Goal: Task Accomplishment & Management: Complete application form

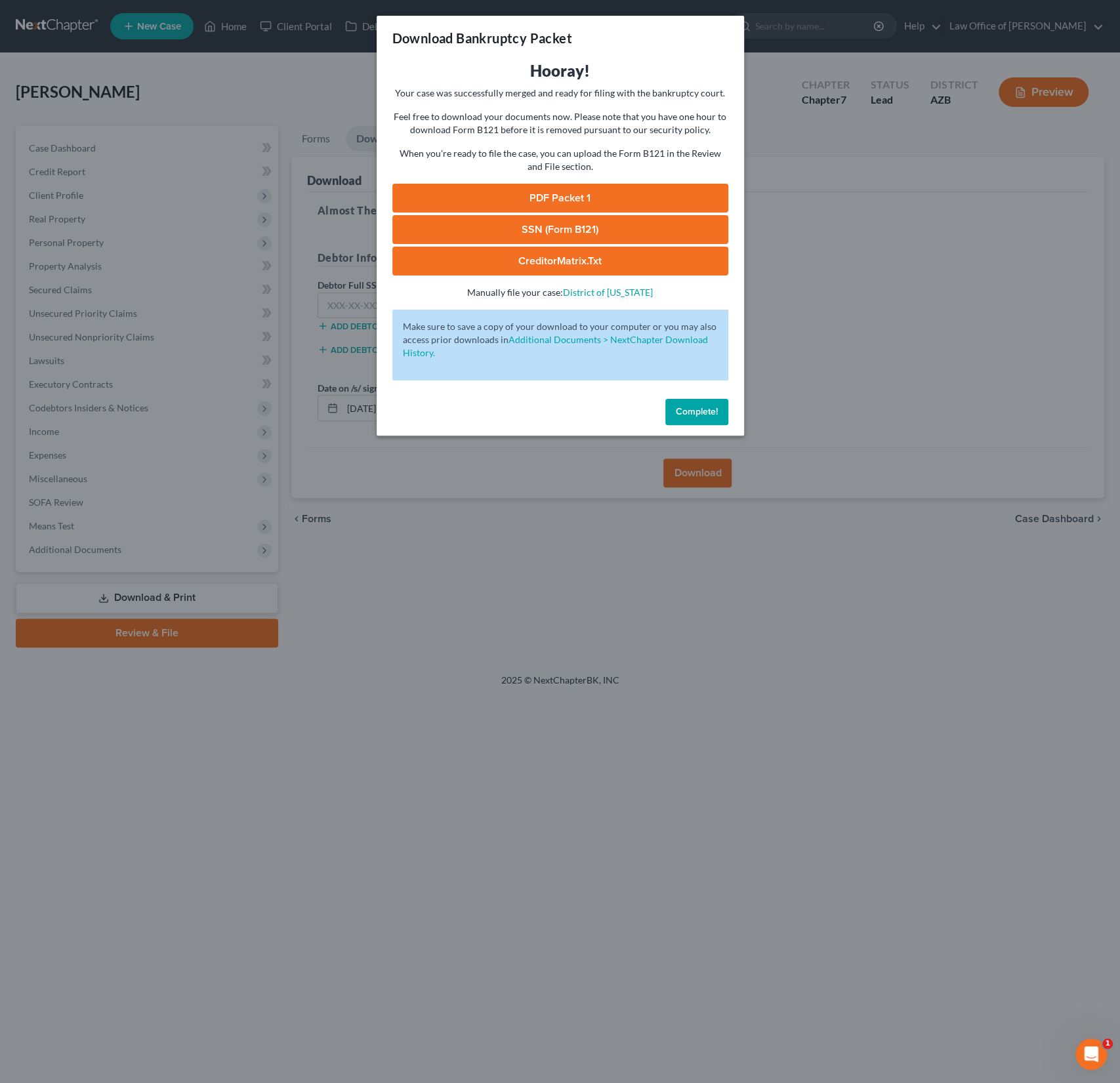
click at [695, 412] on span "Complete!" at bounding box center [697, 412] width 42 height 11
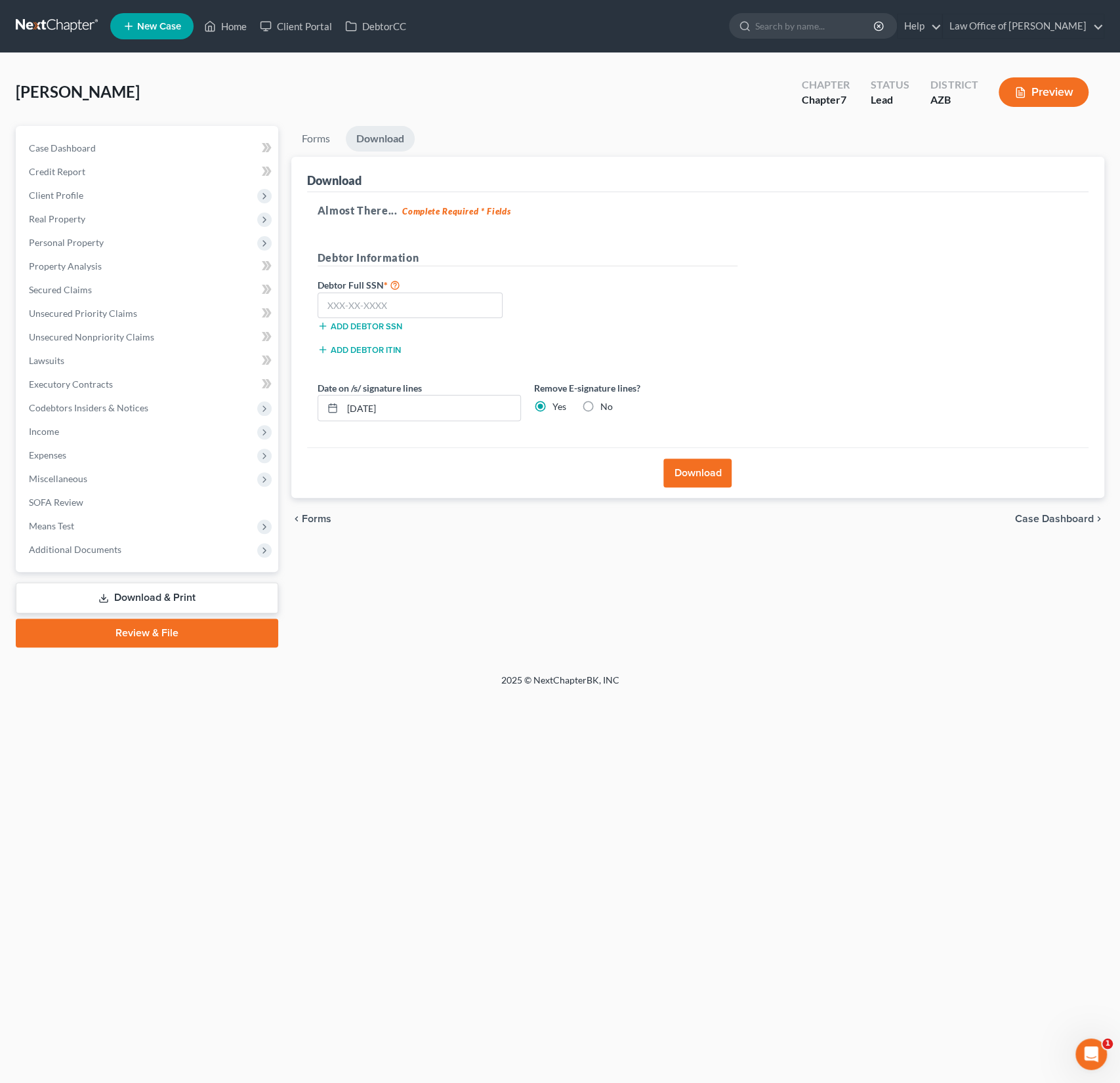
click at [150, 29] on span "New Case" at bounding box center [159, 27] width 44 height 10
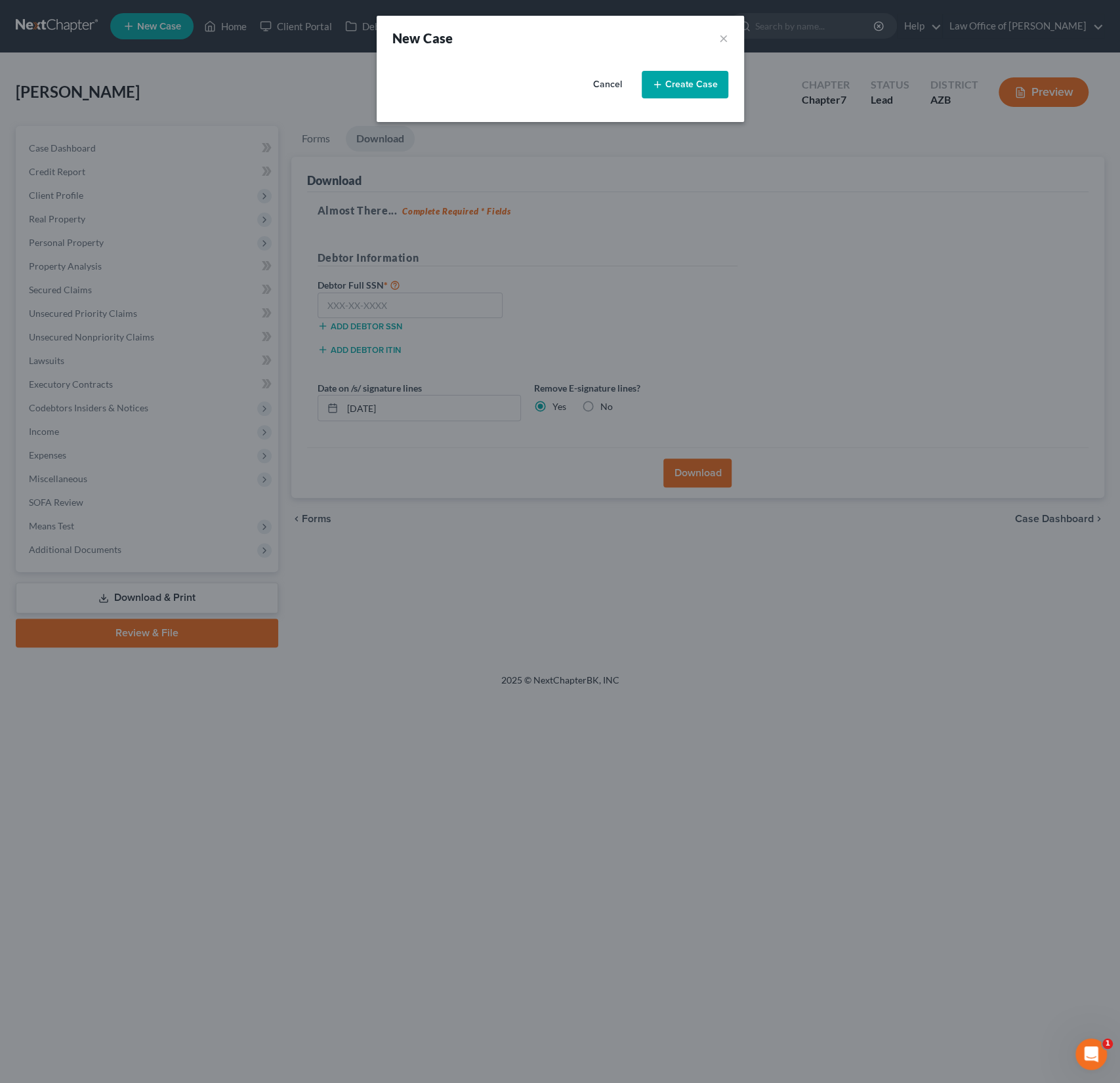
select select "4"
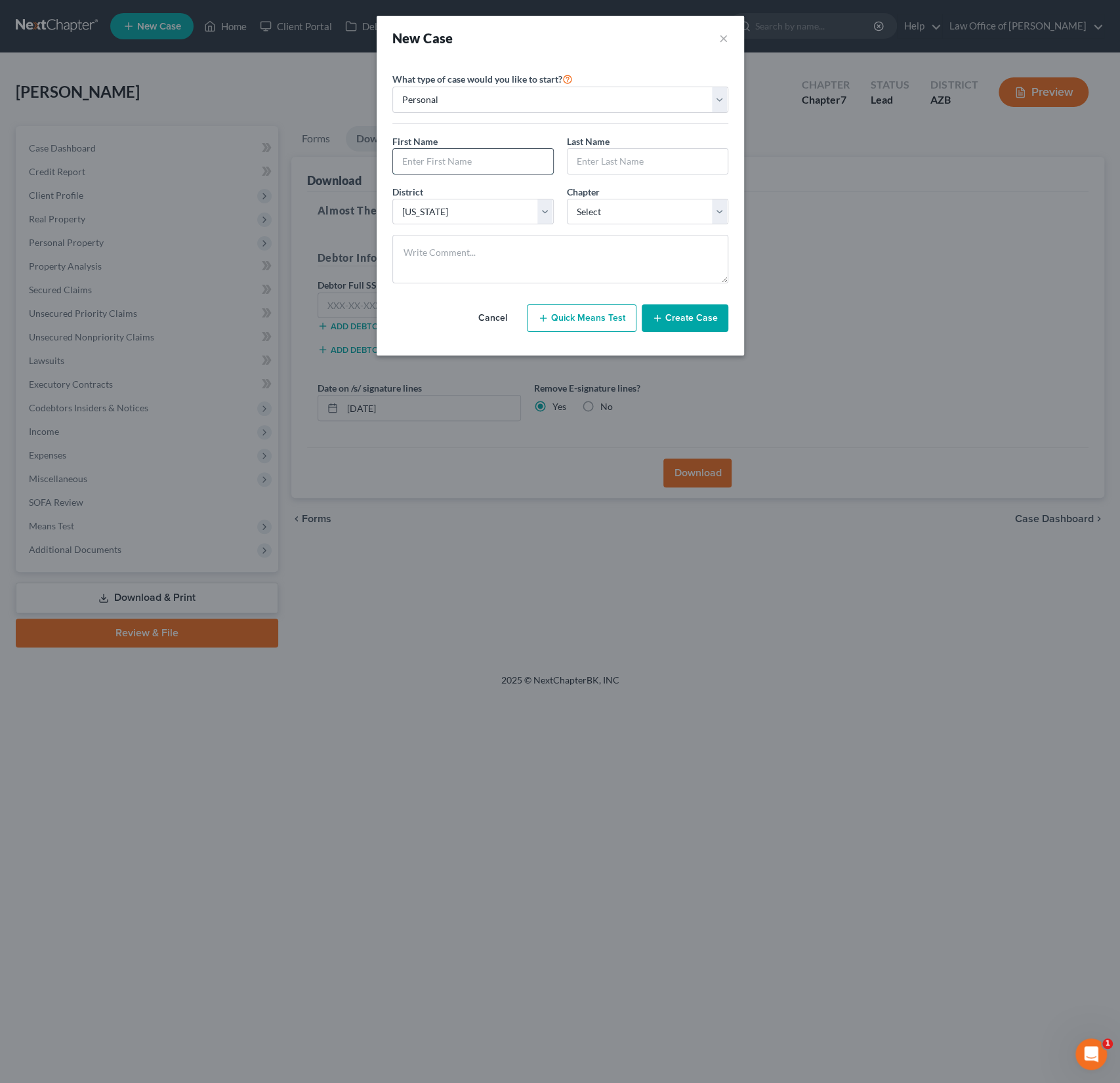
click at [431, 165] on input "text" at bounding box center [473, 161] width 160 height 25
type input "Kaylee"
type input "[PERSON_NAME]"
click at [601, 211] on select "Select 7 11 12 13" at bounding box center [647, 212] width 161 height 27
select select "0"
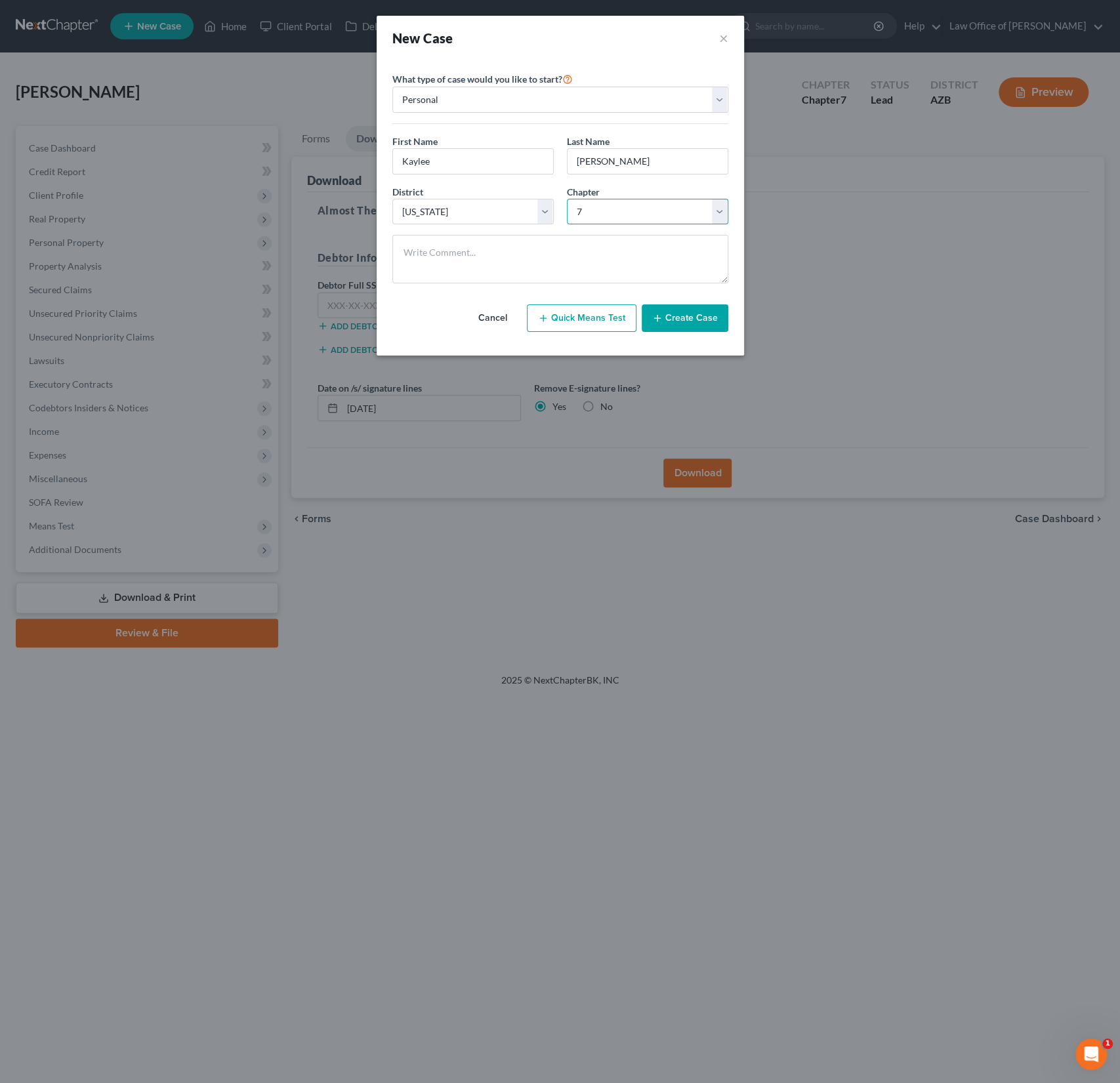
click at [567, 199] on select "Select 7 11 12 13" at bounding box center [647, 212] width 161 height 27
click at [689, 317] on button "Create Case" at bounding box center [685, 318] width 86 height 28
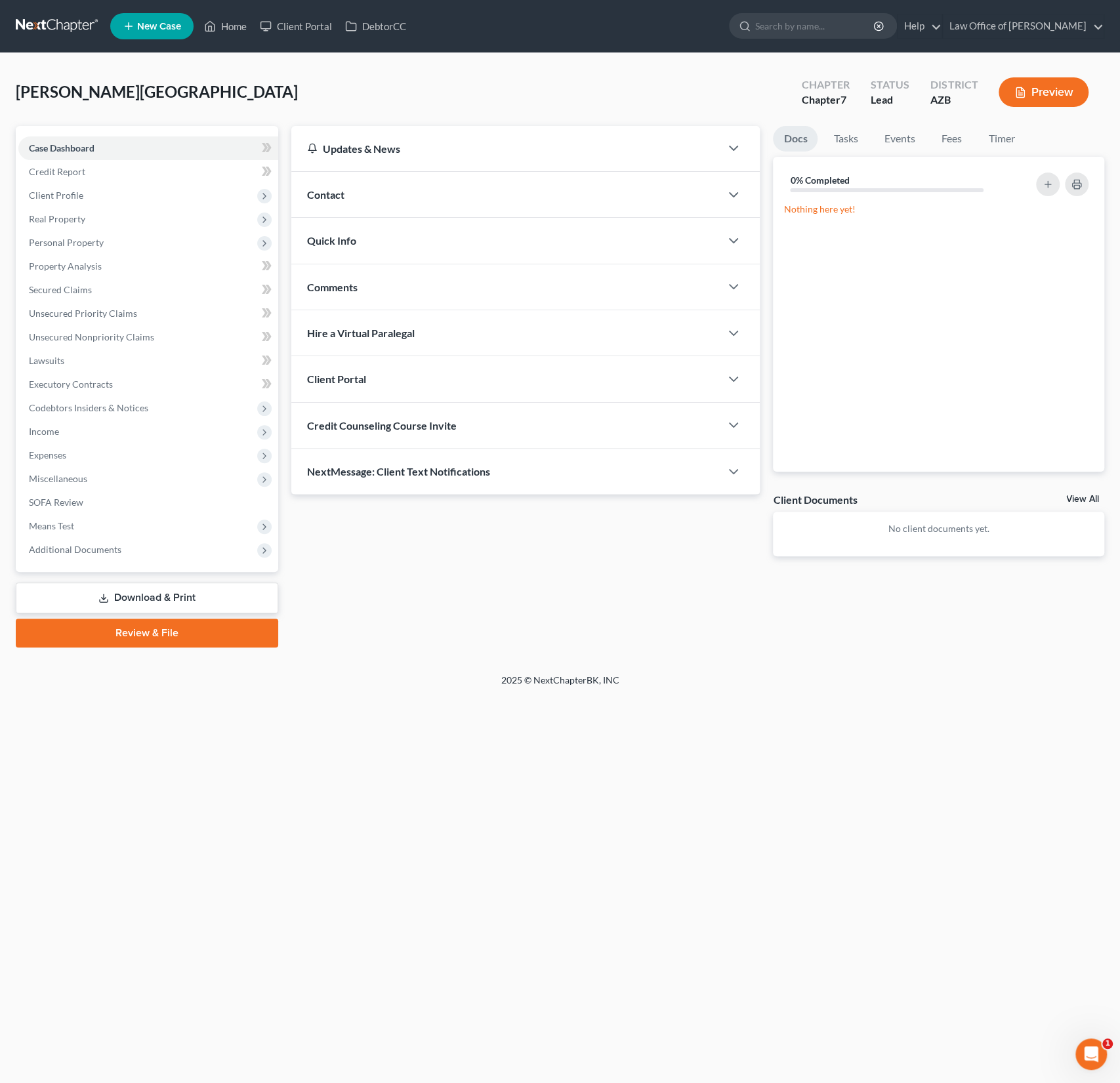
click at [372, 423] on span "Credit Counseling Course Invite" at bounding box center [382, 425] width 150 height 12
click at [373, 469] on input "text" at bounding box center [450, 478] width 286 height 25
paste input "mailto:[EMAIL_ADDRESS][DOMAIN_NAME]"
drag, startPoint x: 344, startPoint y: 473, endPoint x: 301, endPoint y: 466, distance: 43.6
click at [301, 466] on div "mailto:[EMAIL_ADDRESS][DOMAIN_NAME]" at bounding box center [451, 478] width 301 height 27
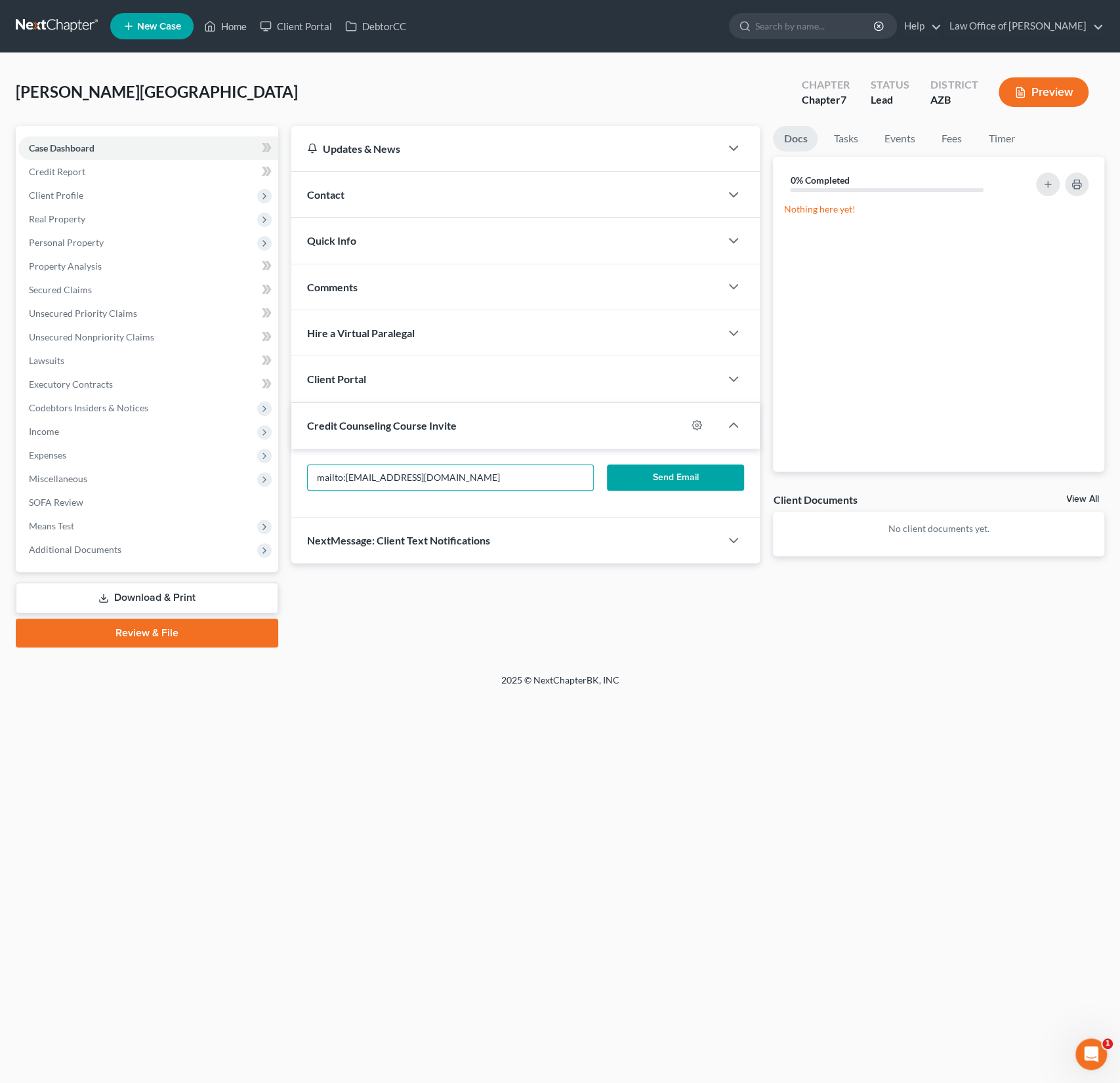
type input "[EMAIL_ADDRESS][DOMAIN_NAME]"
drag, startPoint x: 469, startPoint y: 473, endPoint x: 249, endPoint y: 469, distance: 220.0
click at [249, 469] on div "Petition Navigation Case Dashboard Payments Invoices Payments Payments Credit R…" at bounding box center [560, 386] width 1102 height 522
click at [458, 469] on input "[EMAIL_ADDRESS][DOMAIN_NAME]" at bounding box center [450, 478] width 286 height 25
click at [476, 481] on input "[EMAIL_ADDRESS][DOMAIN_NAME]" at bounding box center [450, 478] width 286 height 25
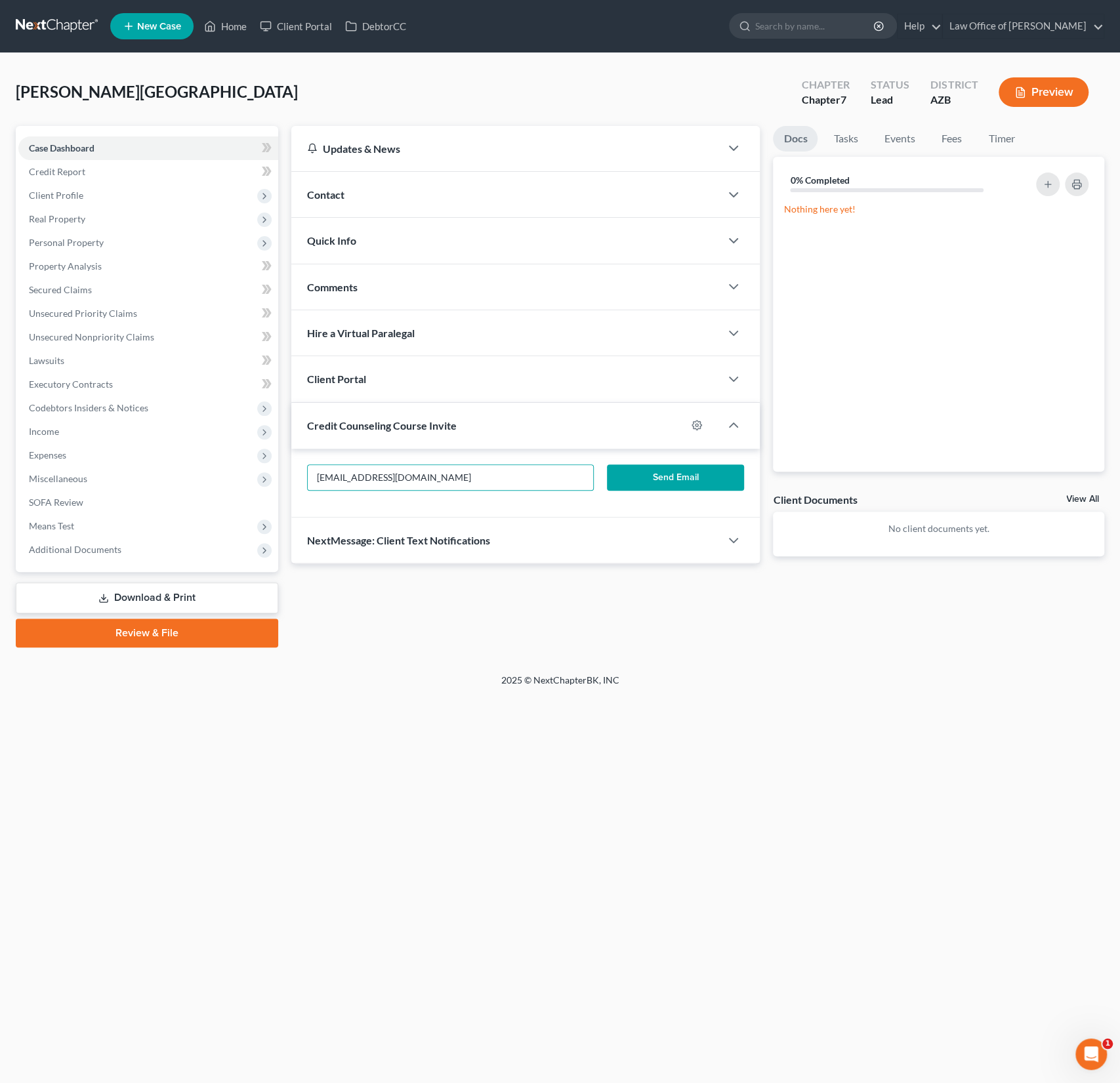
click at [671, 473] on button "Send Email" at bounding box center [676, 478] width 137 height 27
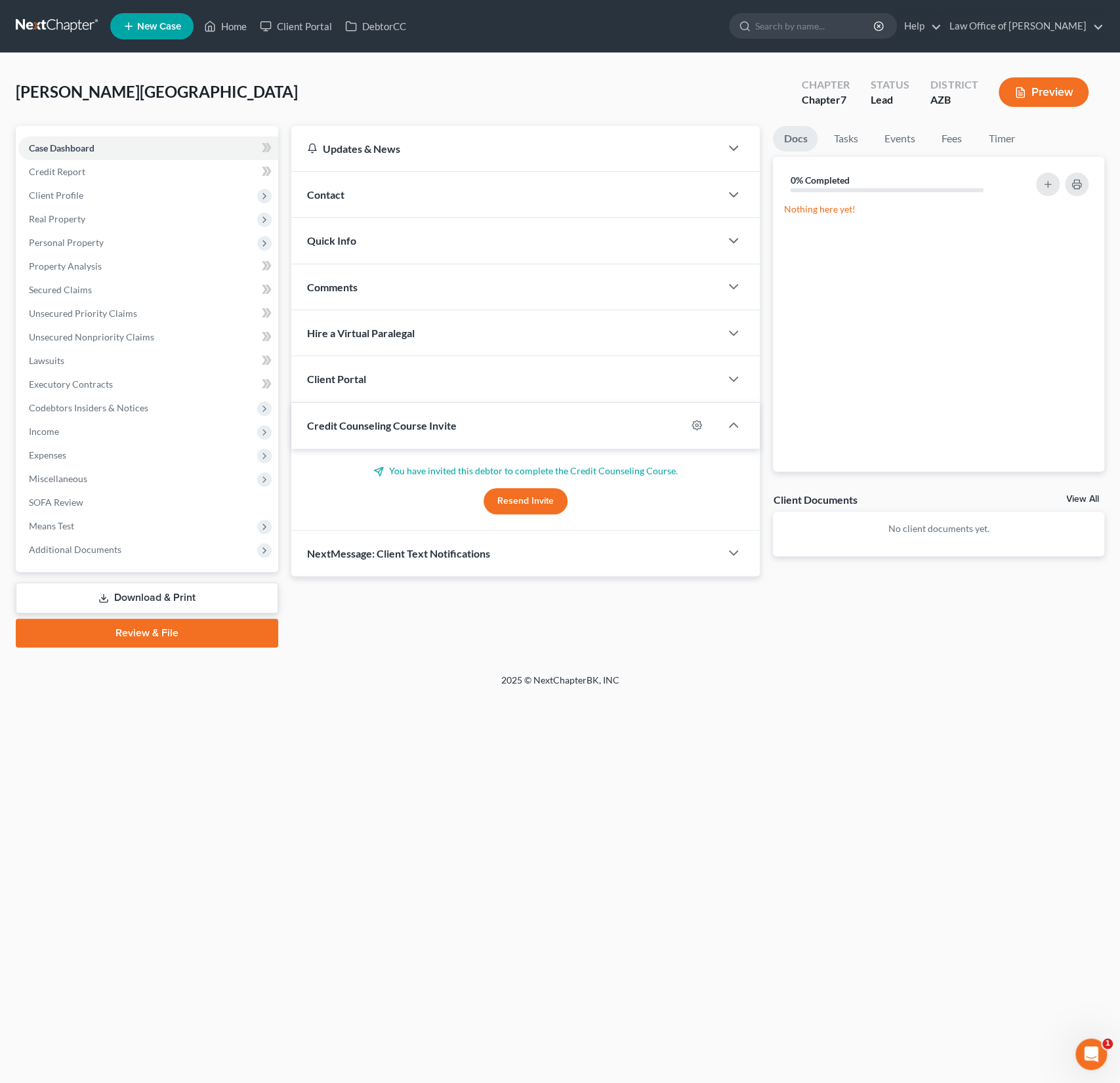
click at [393, 377] on div "Client Portal" at bounding box center [506, 379] width 430 height 46
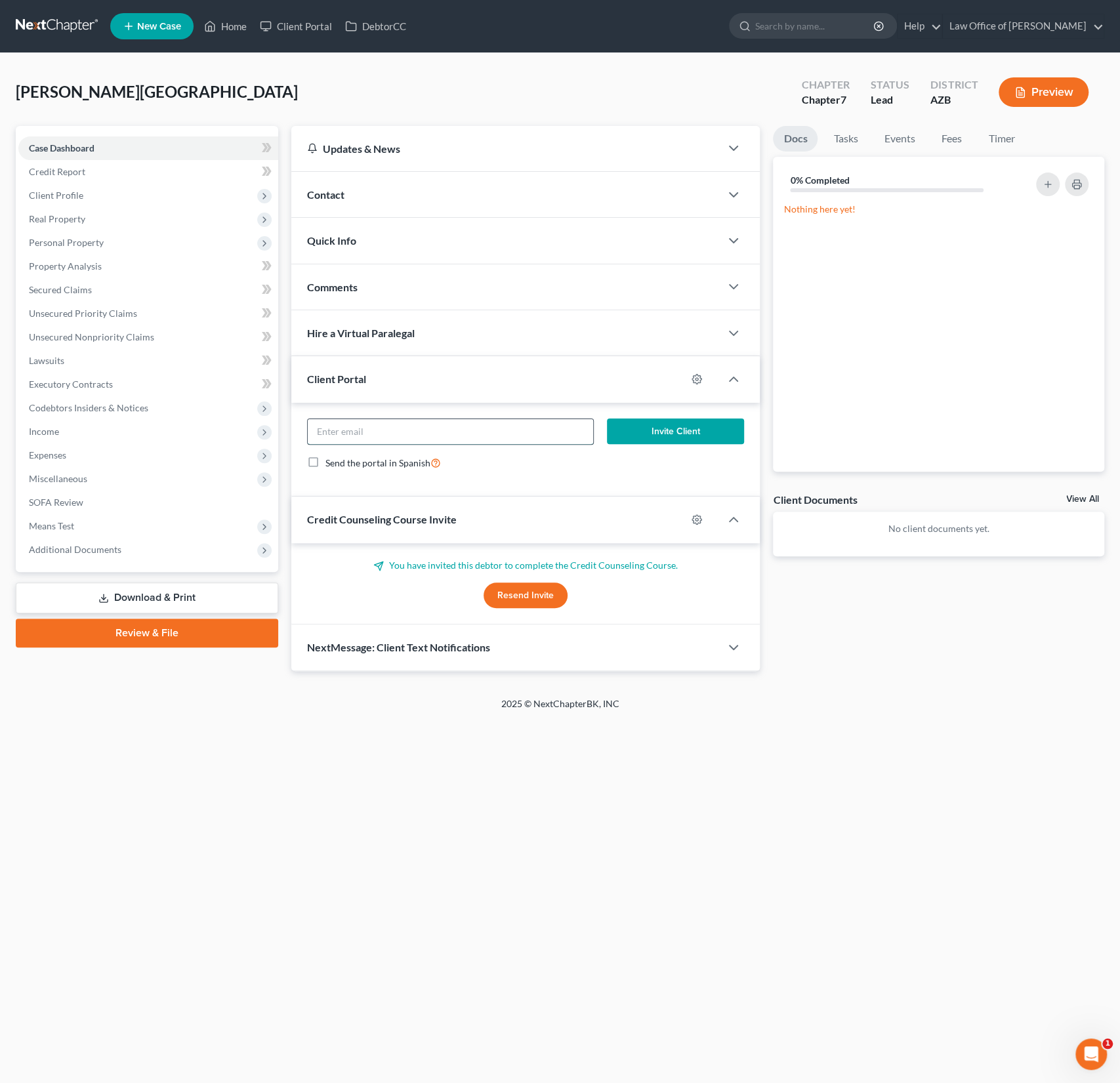
click at [365, 431] on input "email" at bounding box center [450, 431] width 286 height 25
paste input "[EMAIL_ADDRESS][DOMAIN_NAME]"
type input "[EMAIL_ADDRESS][DOMAIN_NAME]"
click at [690, 433] on button "Invite Client" at bounding box center [676, 431] width 137 height 27
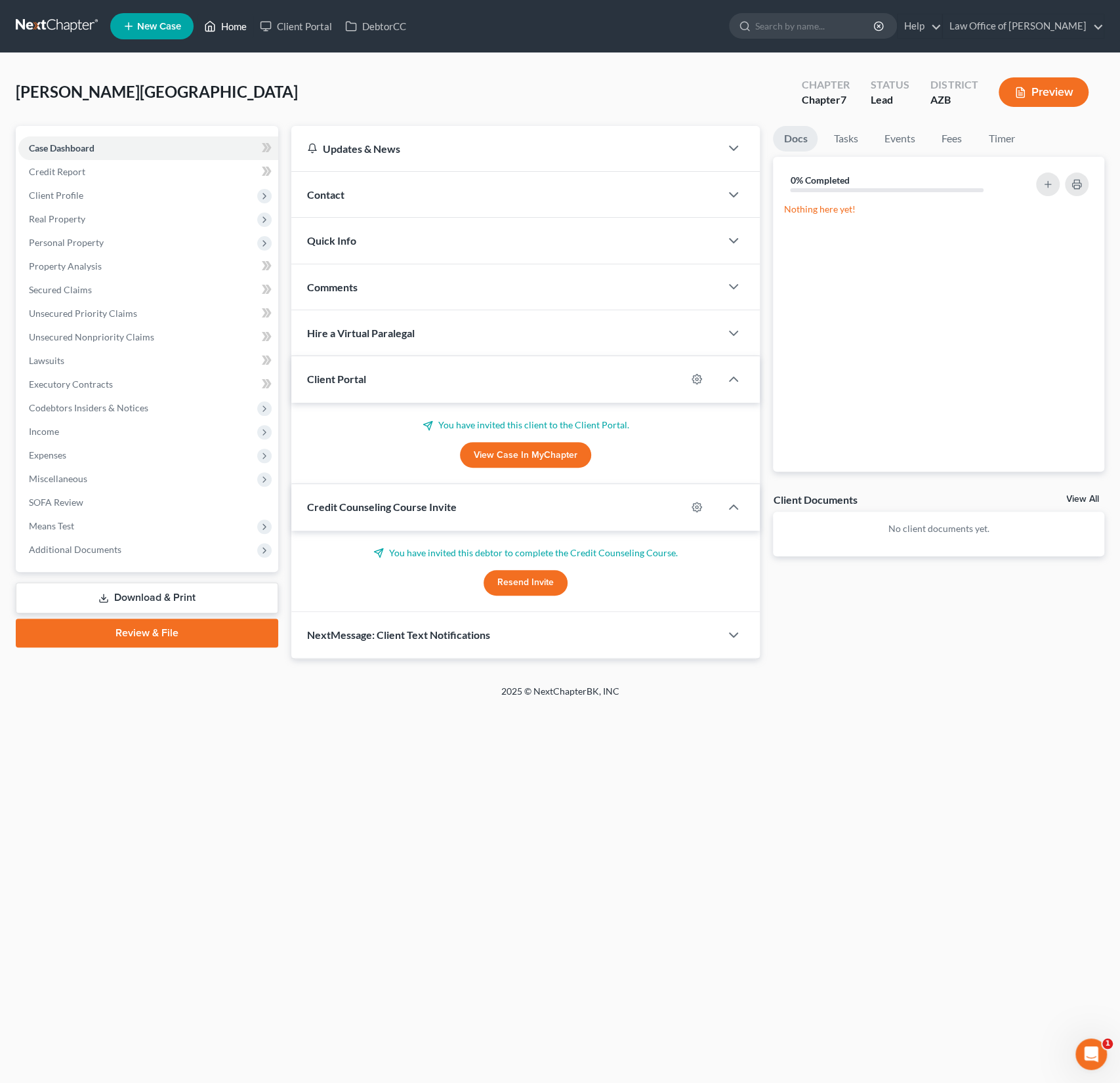
click at [230, 27] on link "Home" at bounding box center [225, 26] width 56 height 24
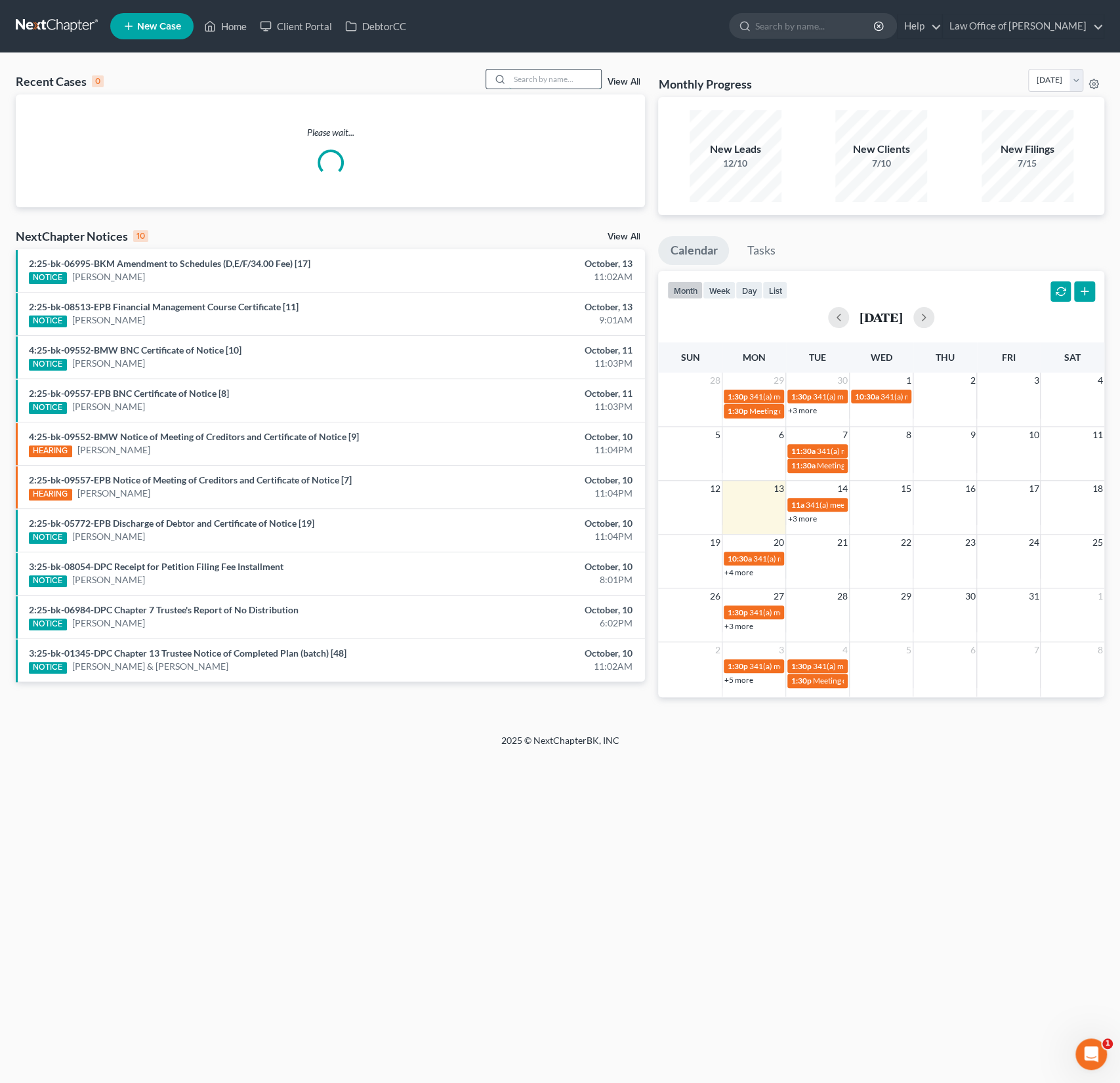
click at [546, 80] on input "search" at bounding box center [555, 79] width 92 height 19
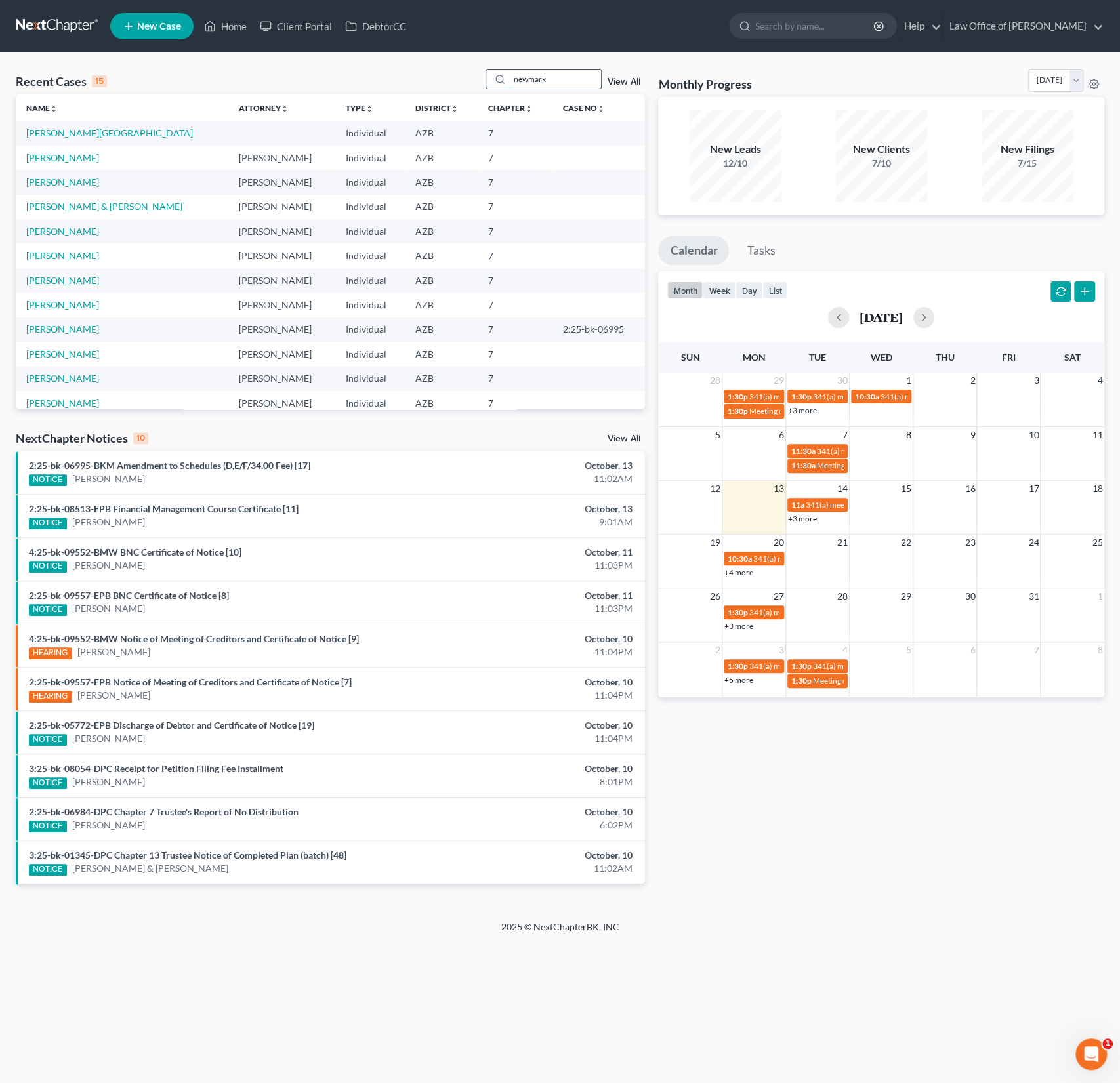
type input "newmark"
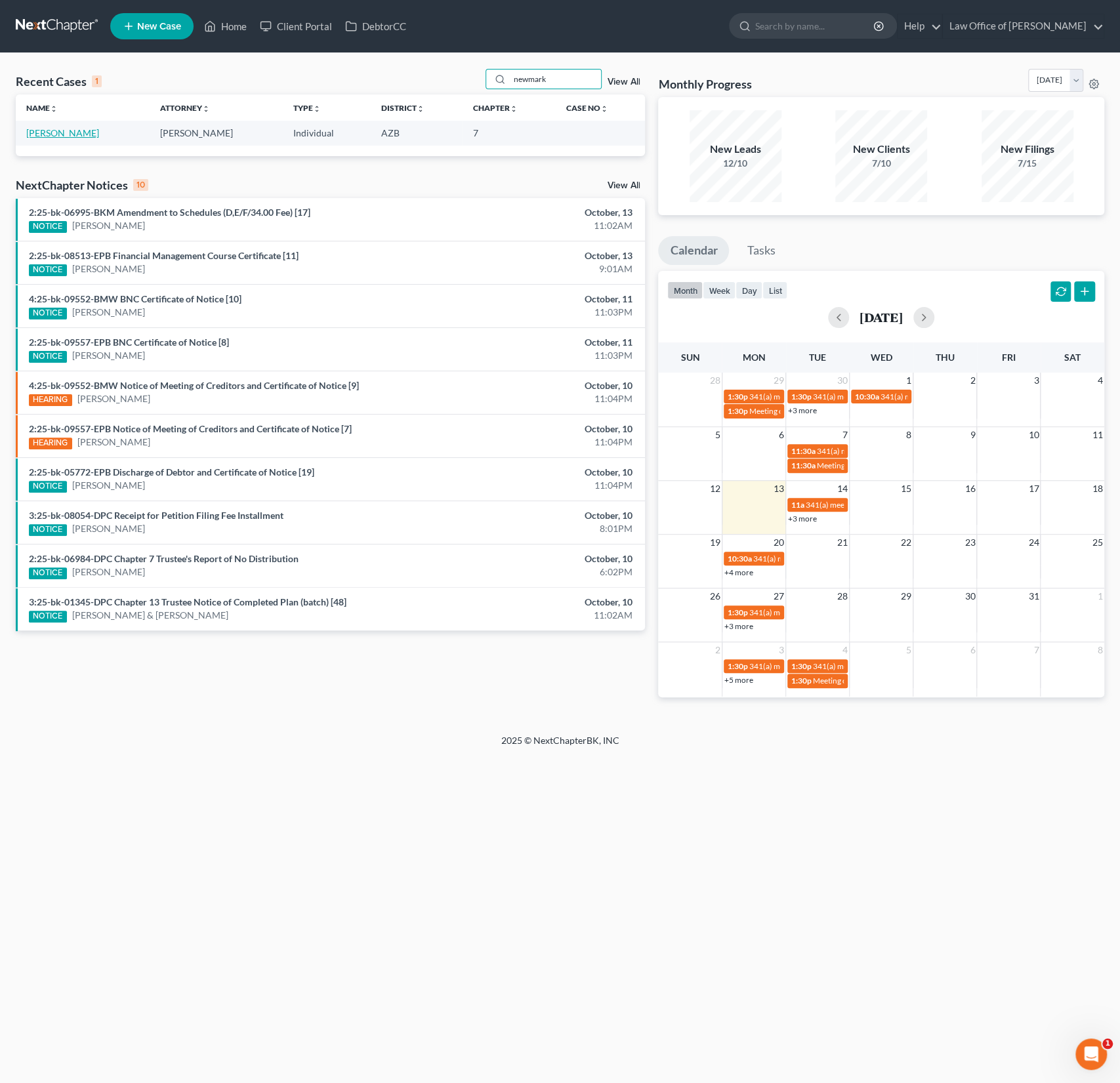
click at [63, 134] on link "[PERSON_NAME]" at bounding box center [63, 133] width 73 height 11
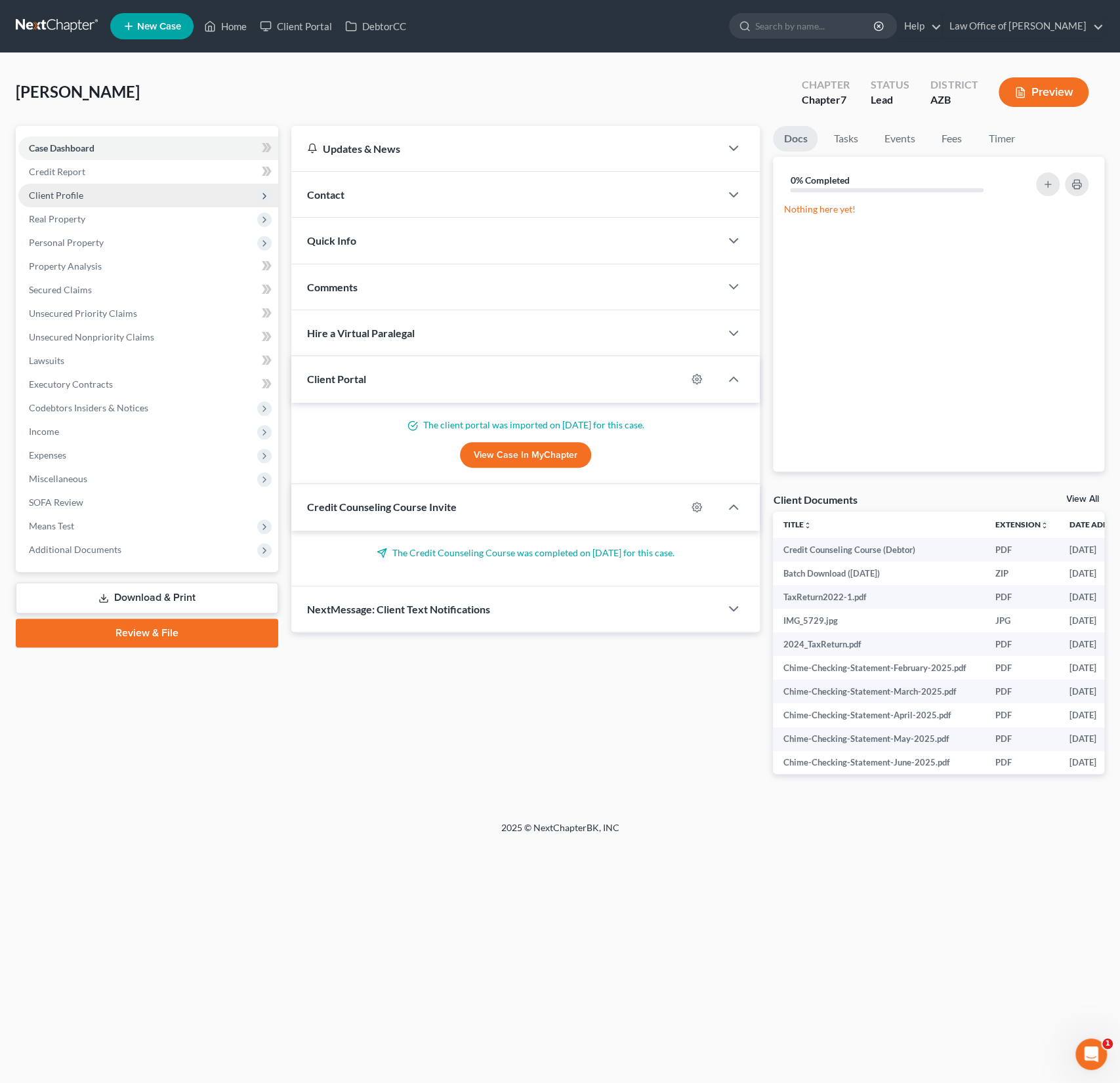
click at [61, 188] on span "Client Profile" at bounding box center [148, 195] width 260 height 24
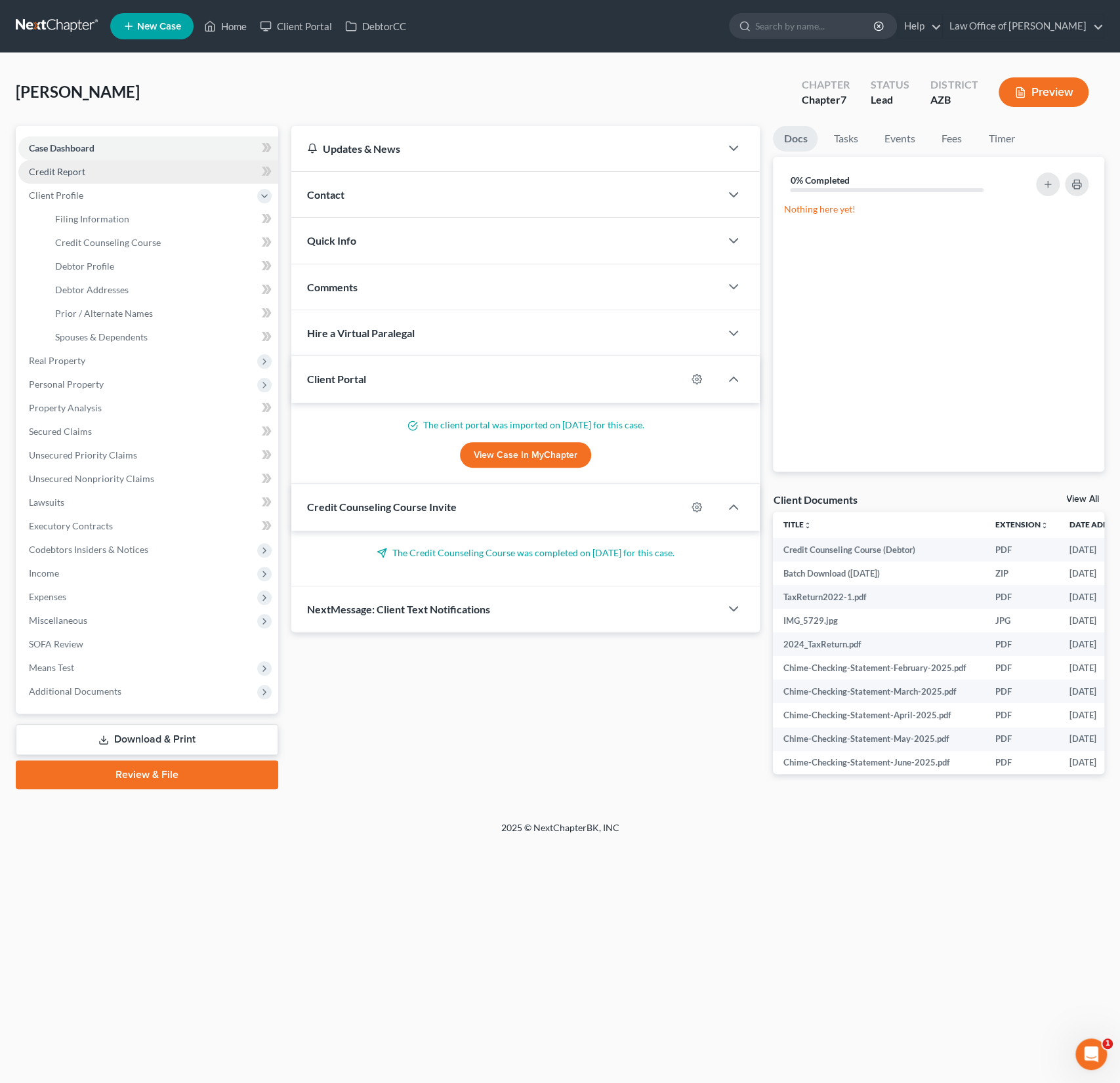
click at [62, 172] on span "Credit Report" at bounding box center [56, 171] width 56 height 11
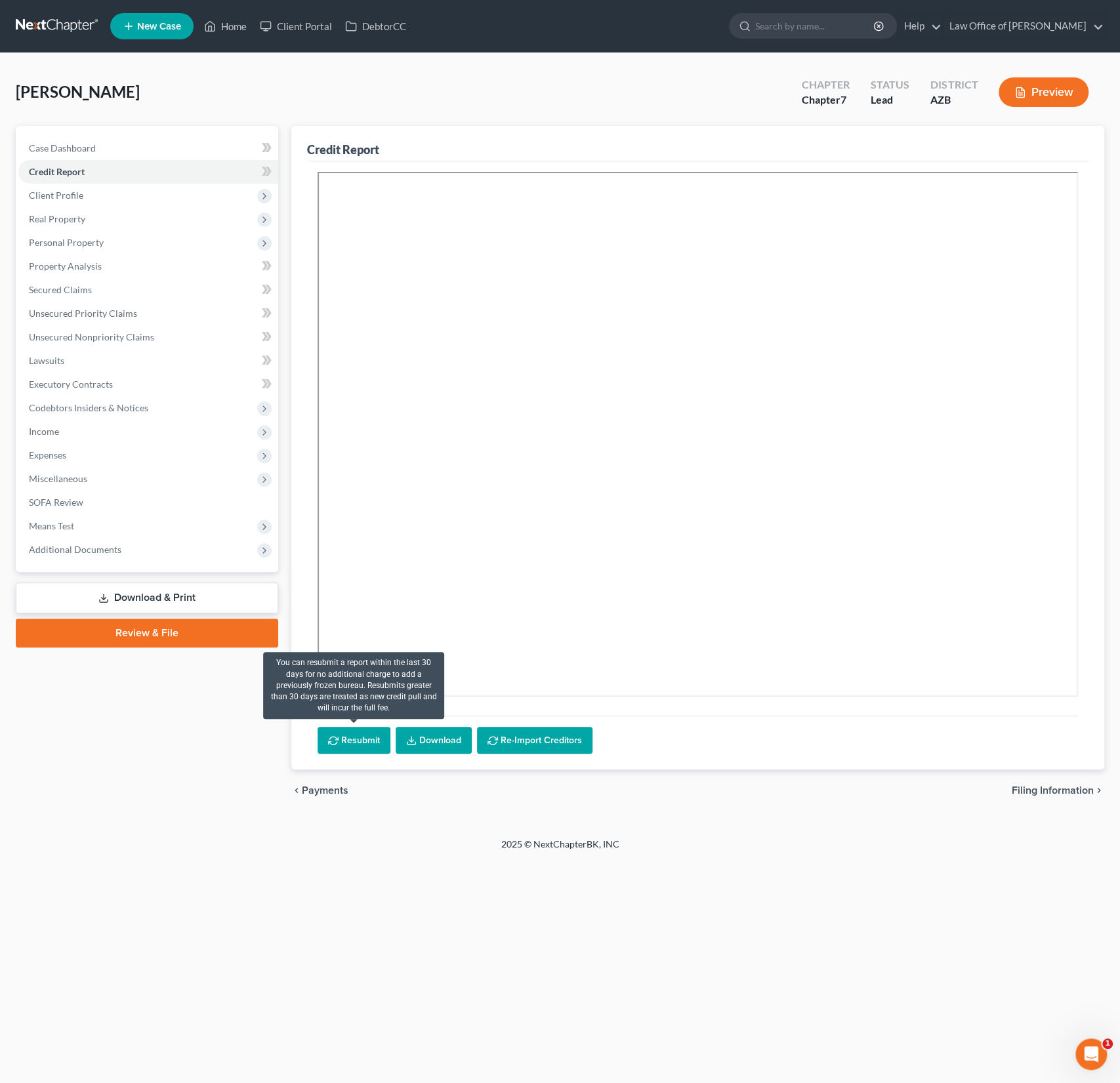
click at [342, 744] on button "Resubmit" at bounding box center [354, 740] width 73 height 28
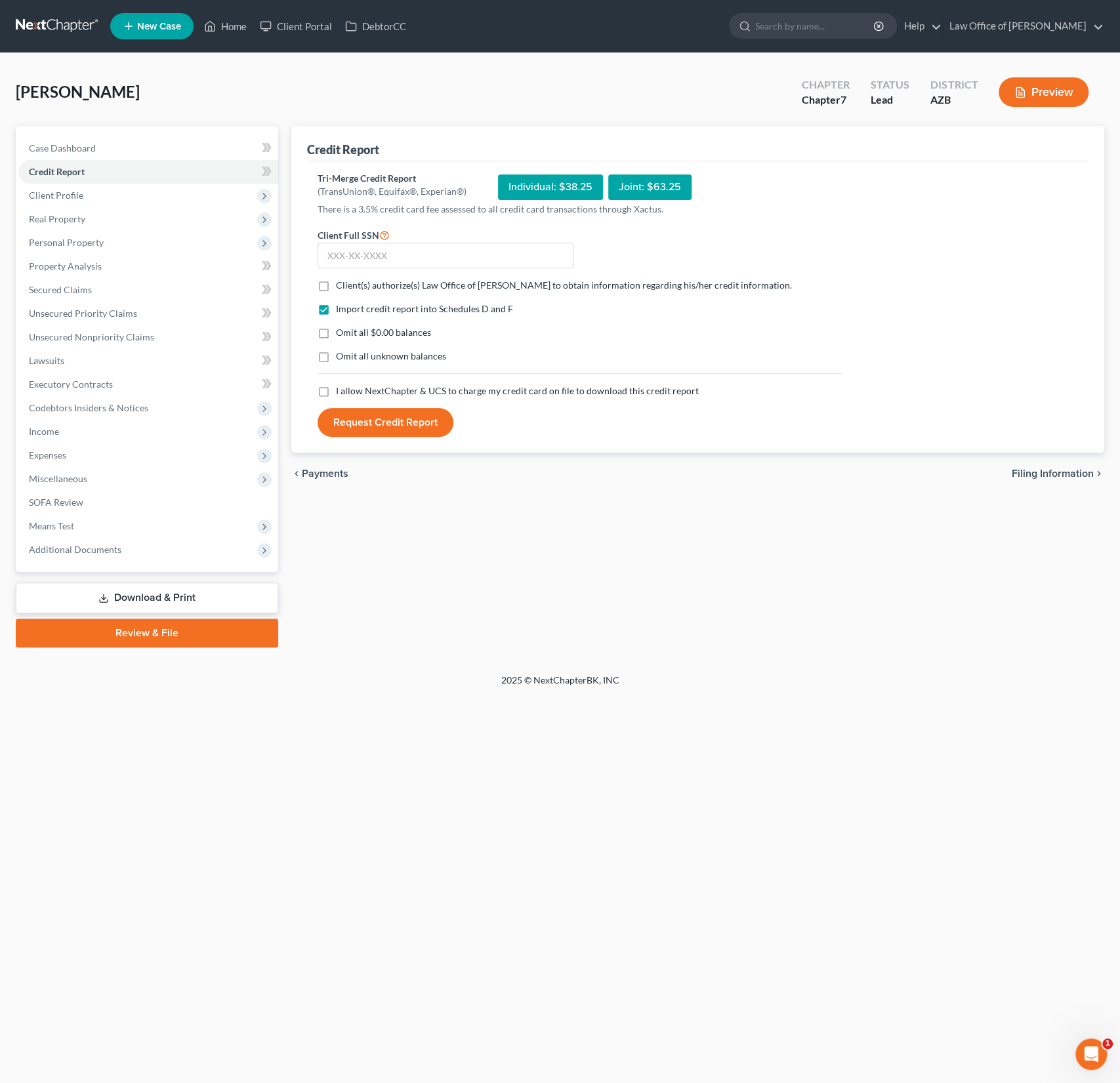
click at [336, 286] on label "Client(s) authorize(s) Law Office of [PERSON_NAME] to obtain information regard…" at bounding box center [564, 285] width 456 height 13
click at [341, 286] on input "Client(s) authorize(s) Law Office of [PERSON_NAME] to obtain information regard…" at bounding box center [345, 283] width 9 height 9
checkbox input "true"
click at [336, 387] on label "I allow NextChapter & UCS to charge my credit card on file to download this cre…" at bounding box center [517, 390] width 363 height 13
click at [341, 387] on input "I allow NextChapter & UCS to charge my credit card on file to download this cre…" at bounding box center [345, 388] width 9 height 9
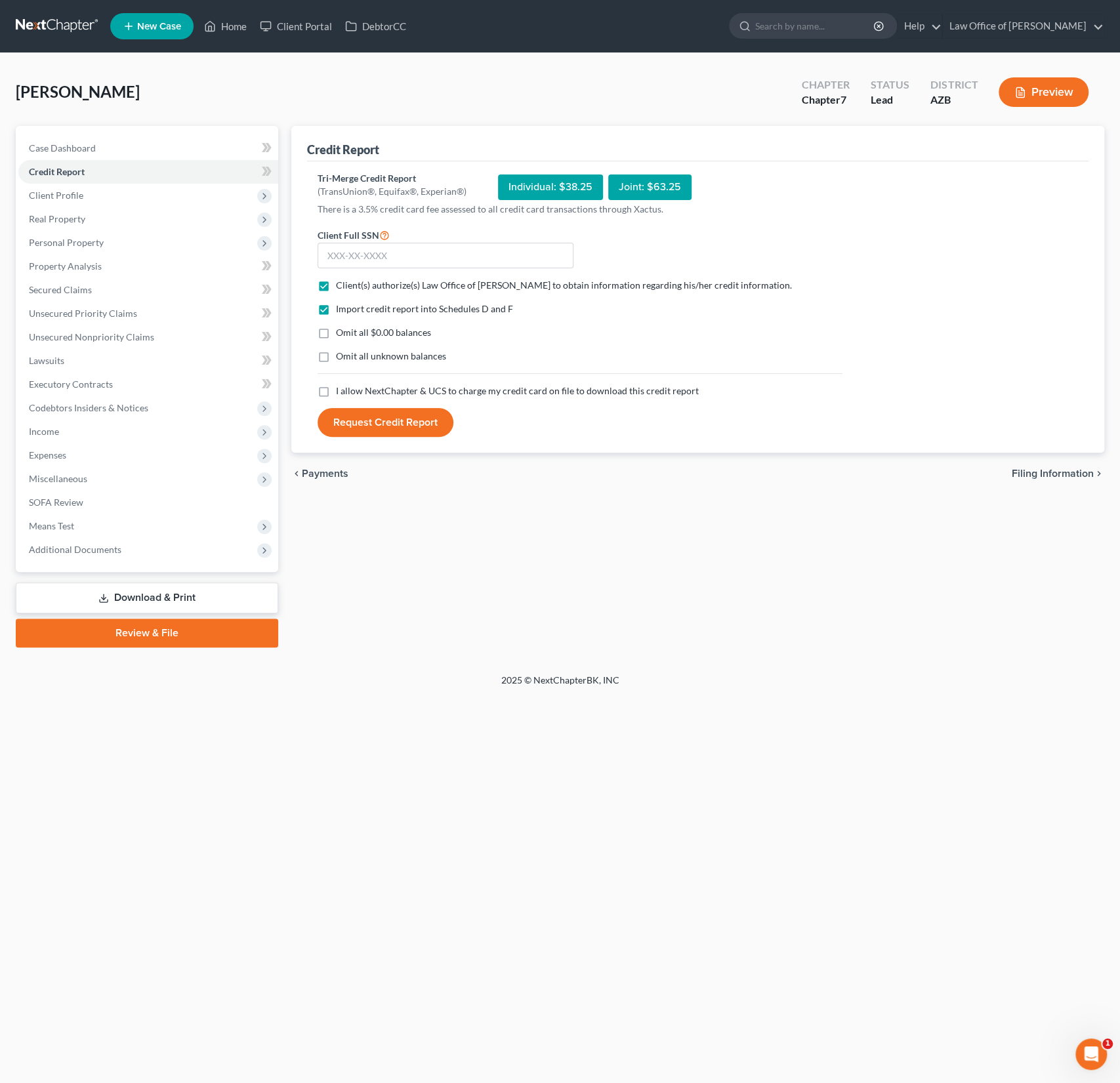
checkbox input "true"
click at [399, 252] on input "text" at bounding box center [446, 256] width 256 height 27
type input "546-79-9481"
click at [386, 431] on button "Request Credit Report" at bounding box center [386, 422] width 136 height 29
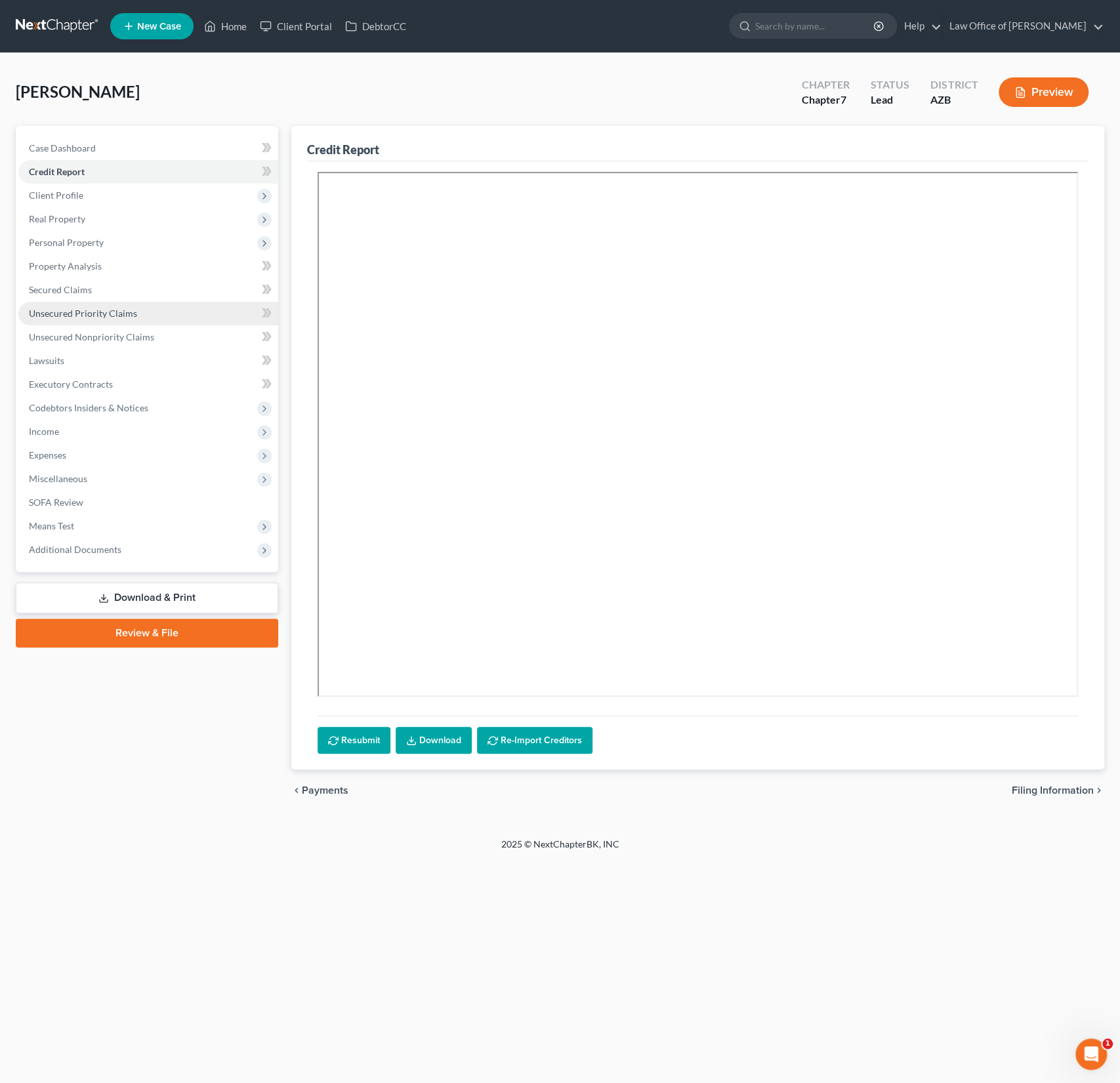
click at [108, 322] on link "Unsecured Priority Claims" at bounding box center [148, 314] width 260 height 24
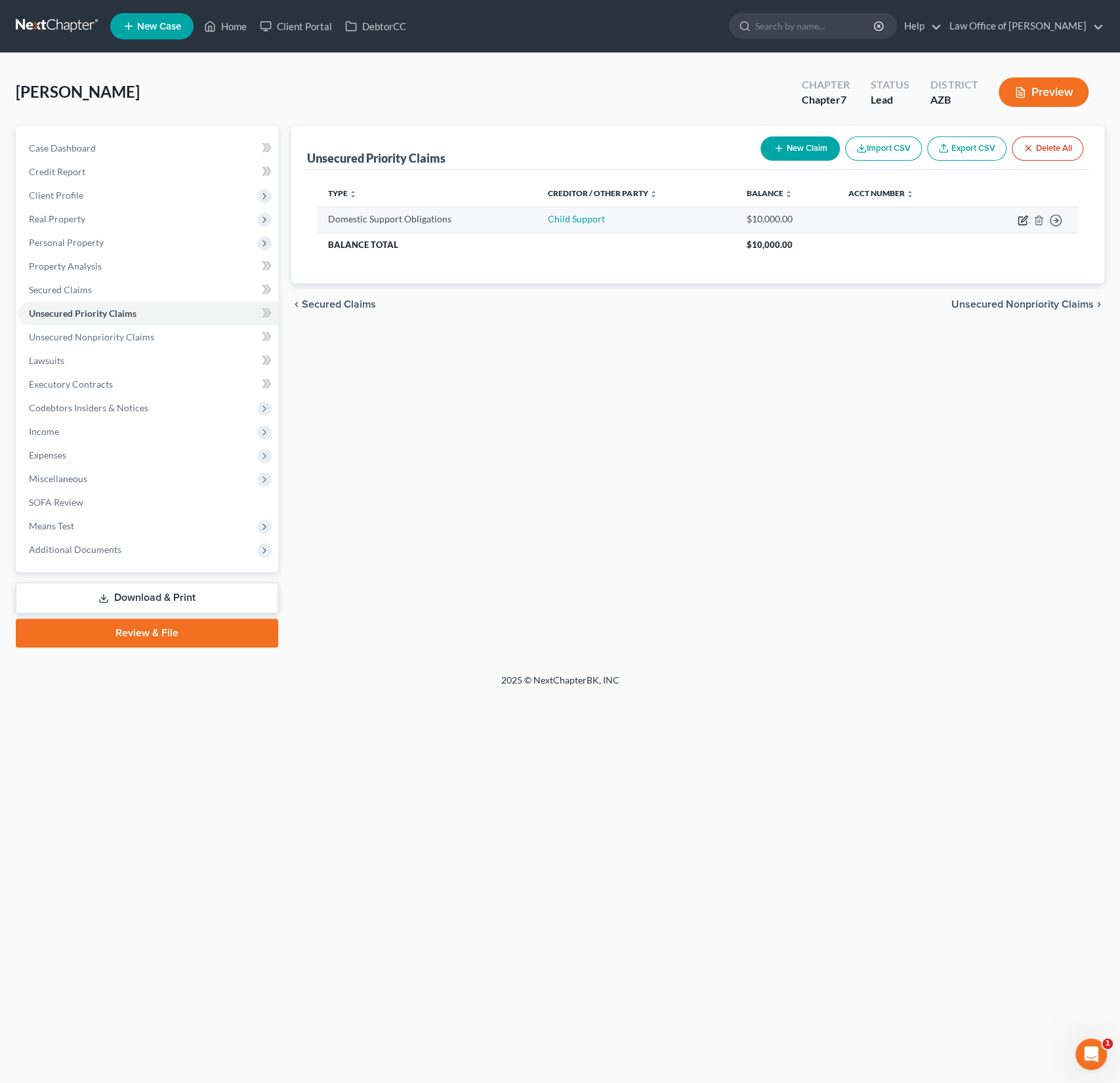
click at [1025, 216] on icon "button" at bounding box center [1023, 220] width 10 height 10
select select "0"
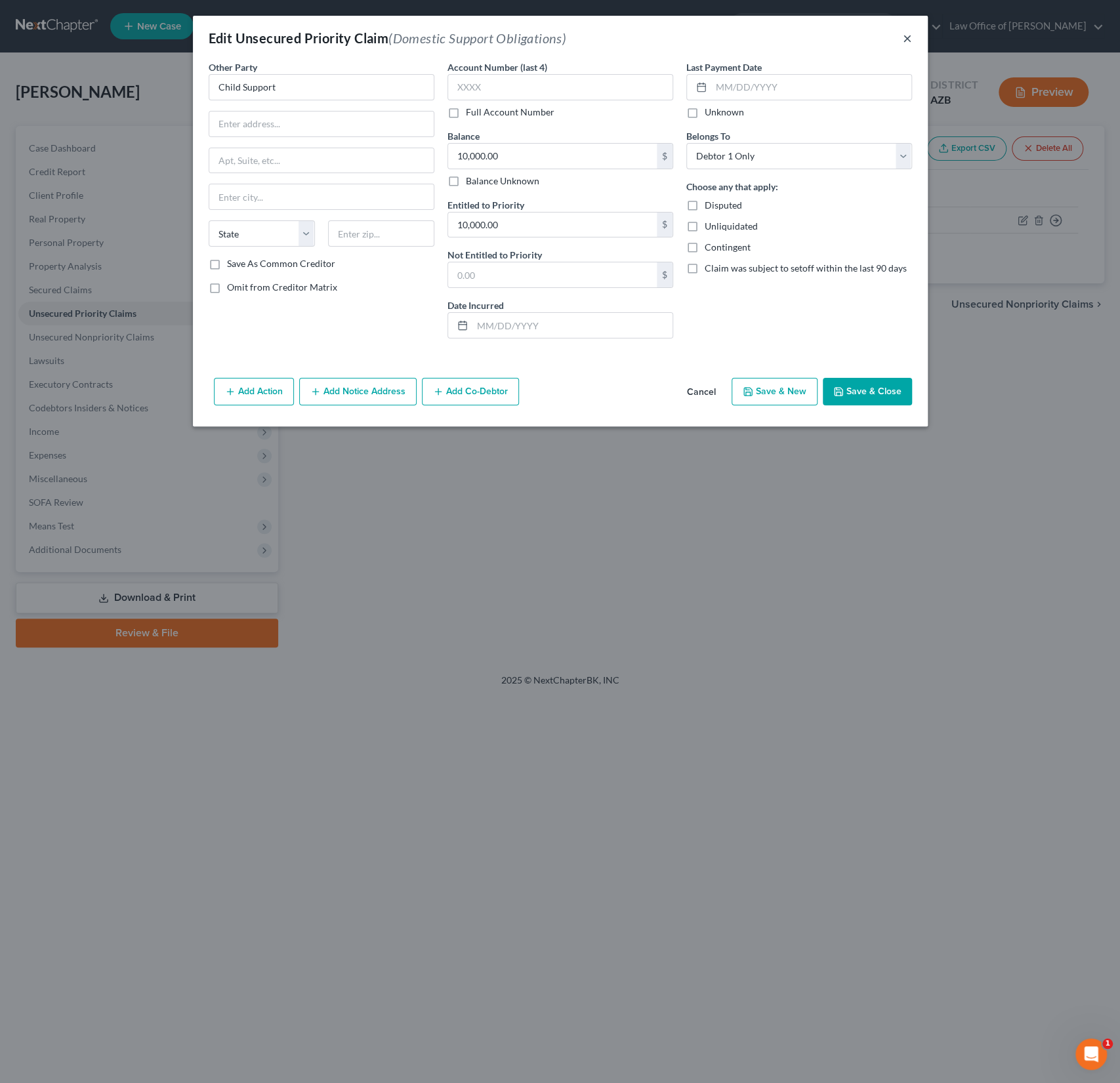
click at [908, 41] on button "×" at bounding box center [908, 37] width 10 height 16
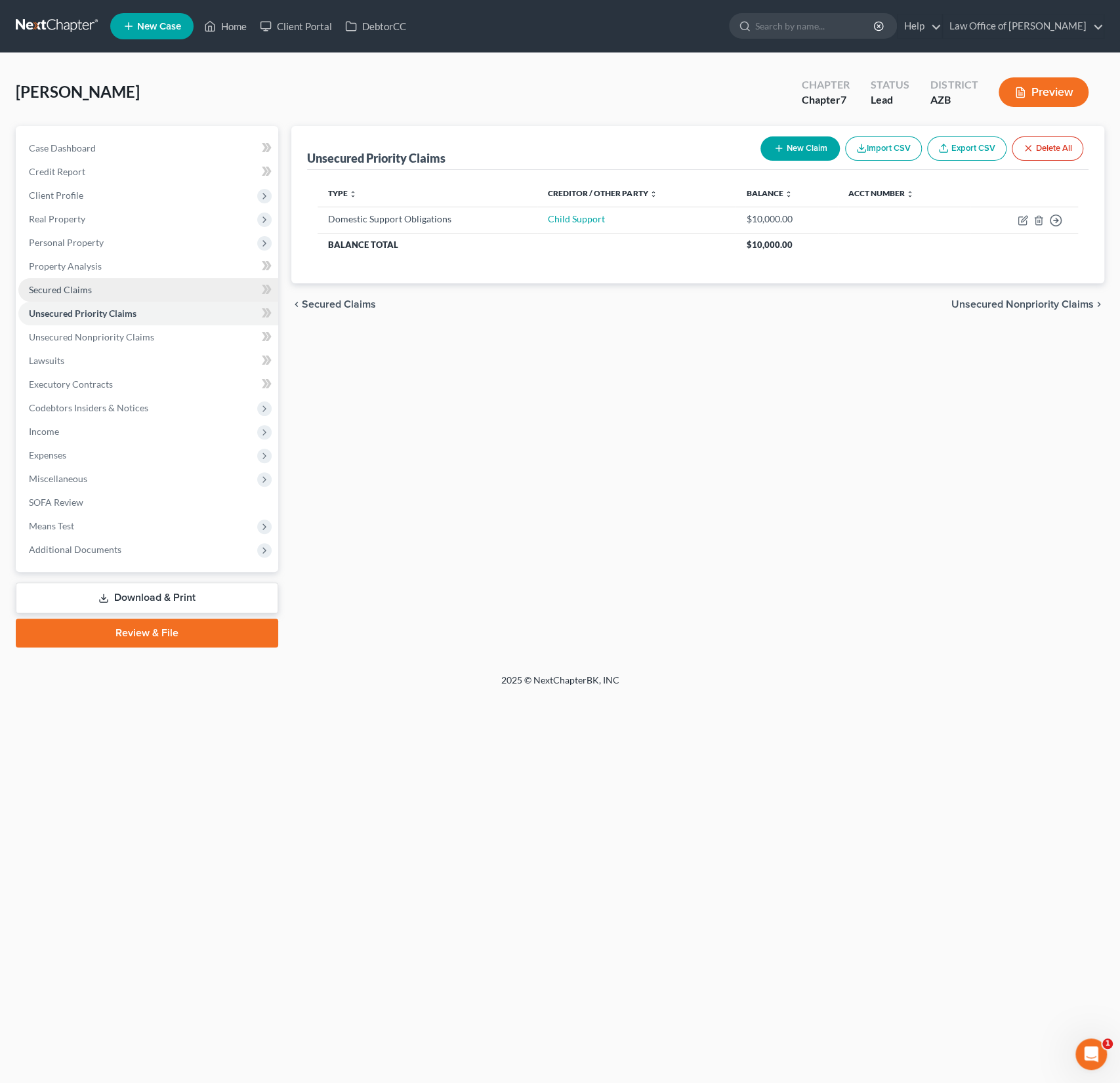
click at [68, 284] on span "Secured Claims" at bounding box center [60, 290] width 63 height 11
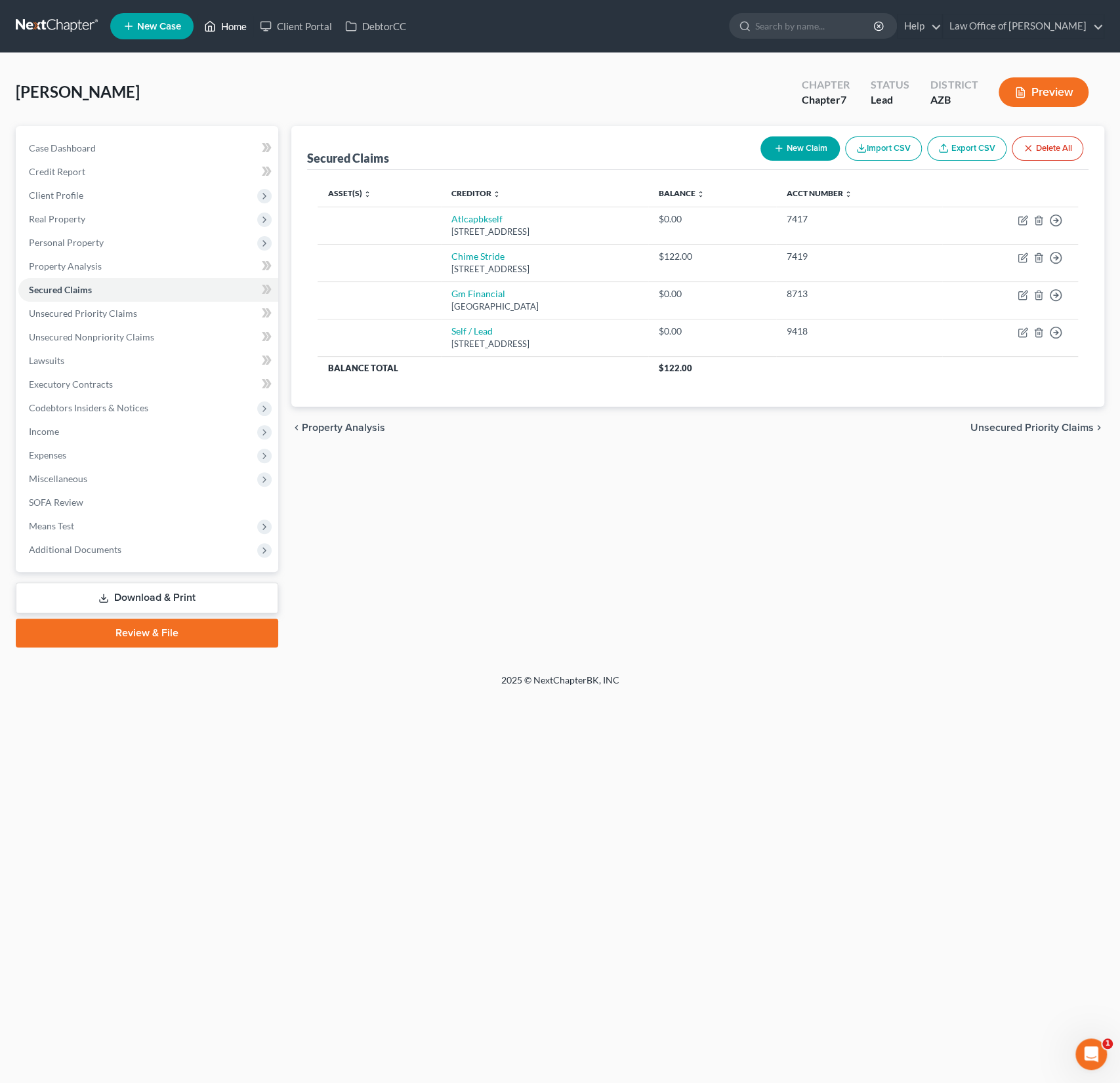
click at [239, 19] on link "Home" at bounding box center [225, 26] width 56 height 24
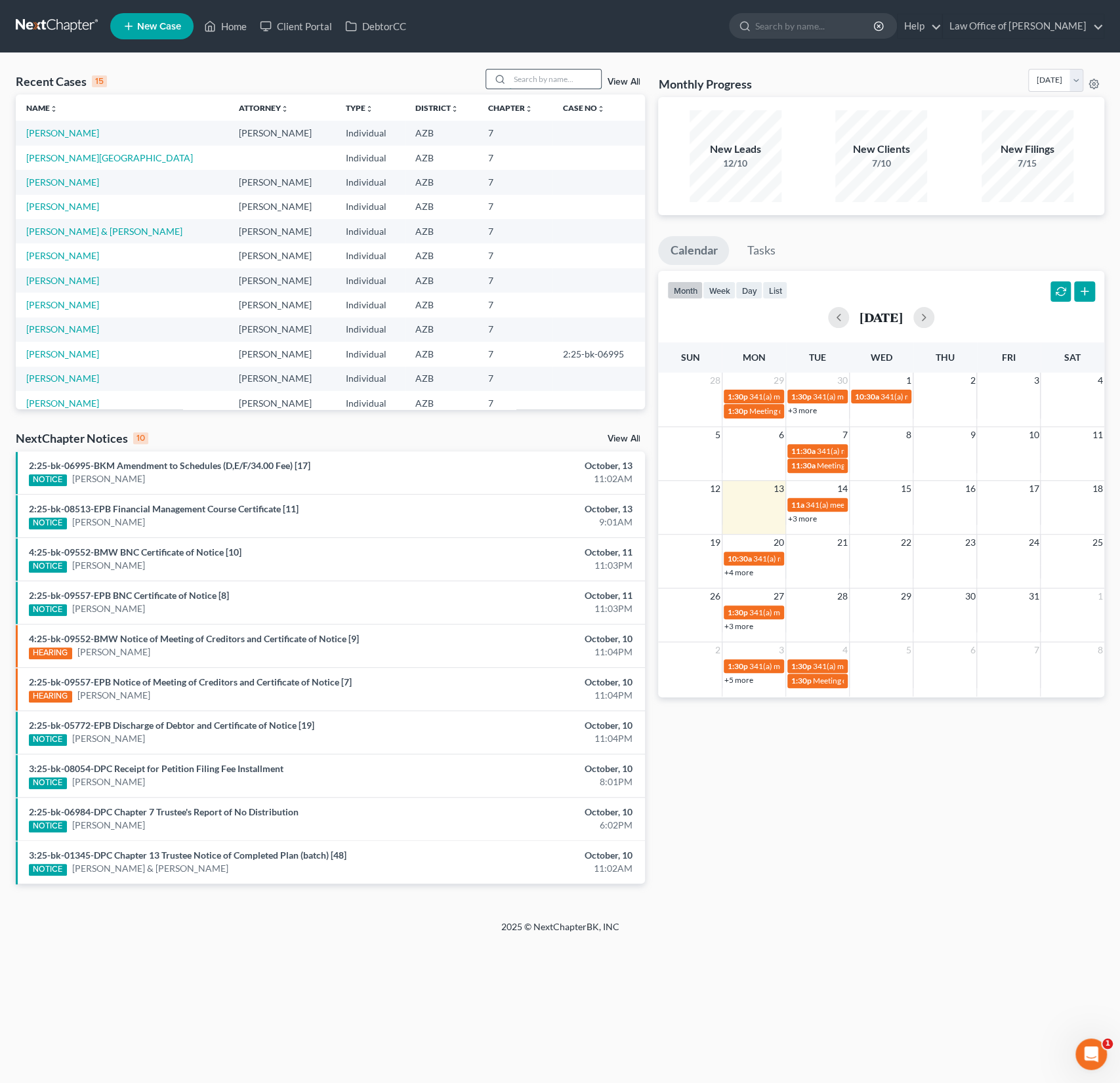
click at [525, 84] on input "search" at bounding box center [555, 79] width 92 height 19
type input "[PERSON_NAME]"
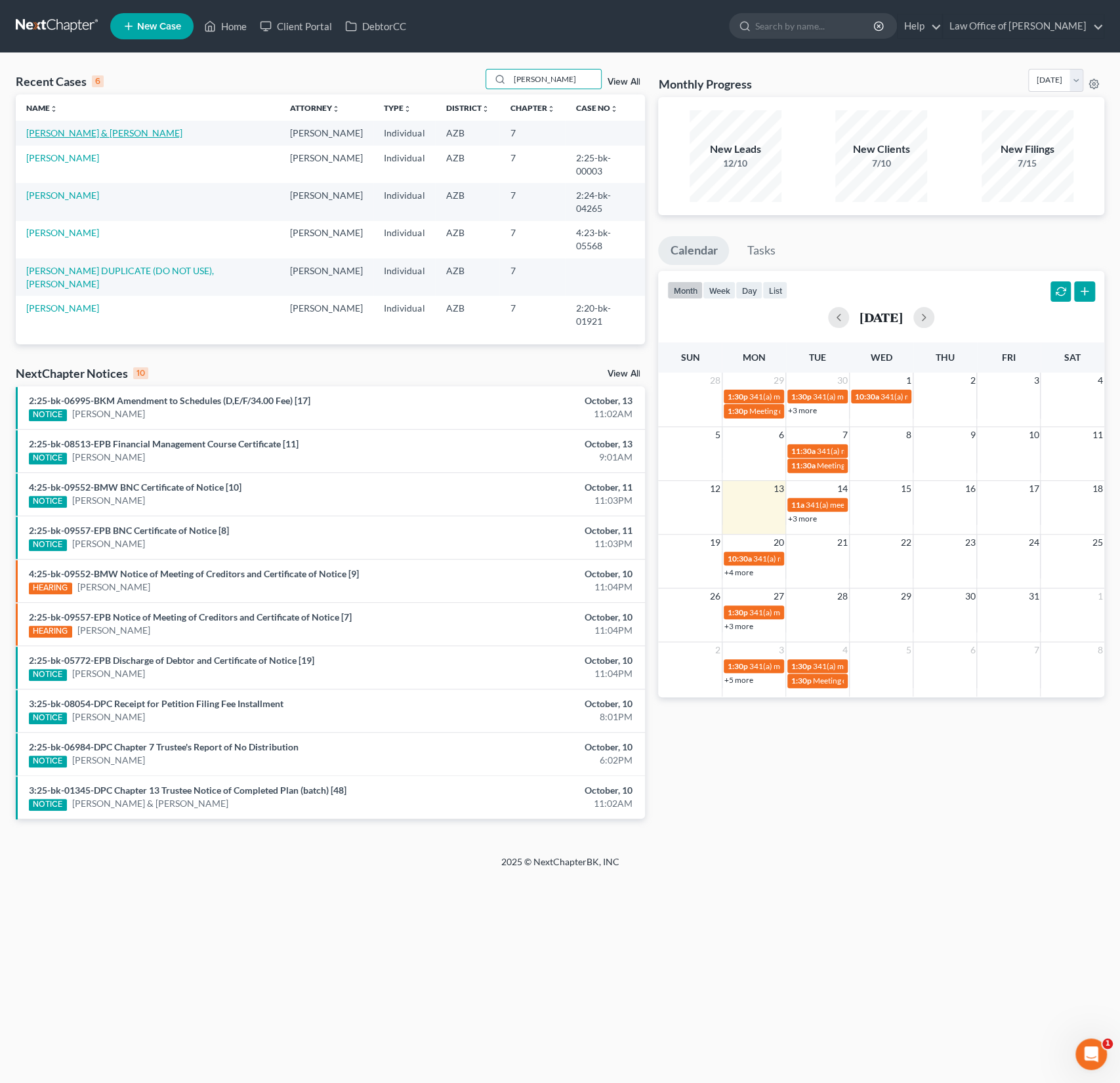
click at [76, 127] on link "[PERSON_NAME] & [PERSON_NAME]" at bounding box center [105, 133] width 157 height 11
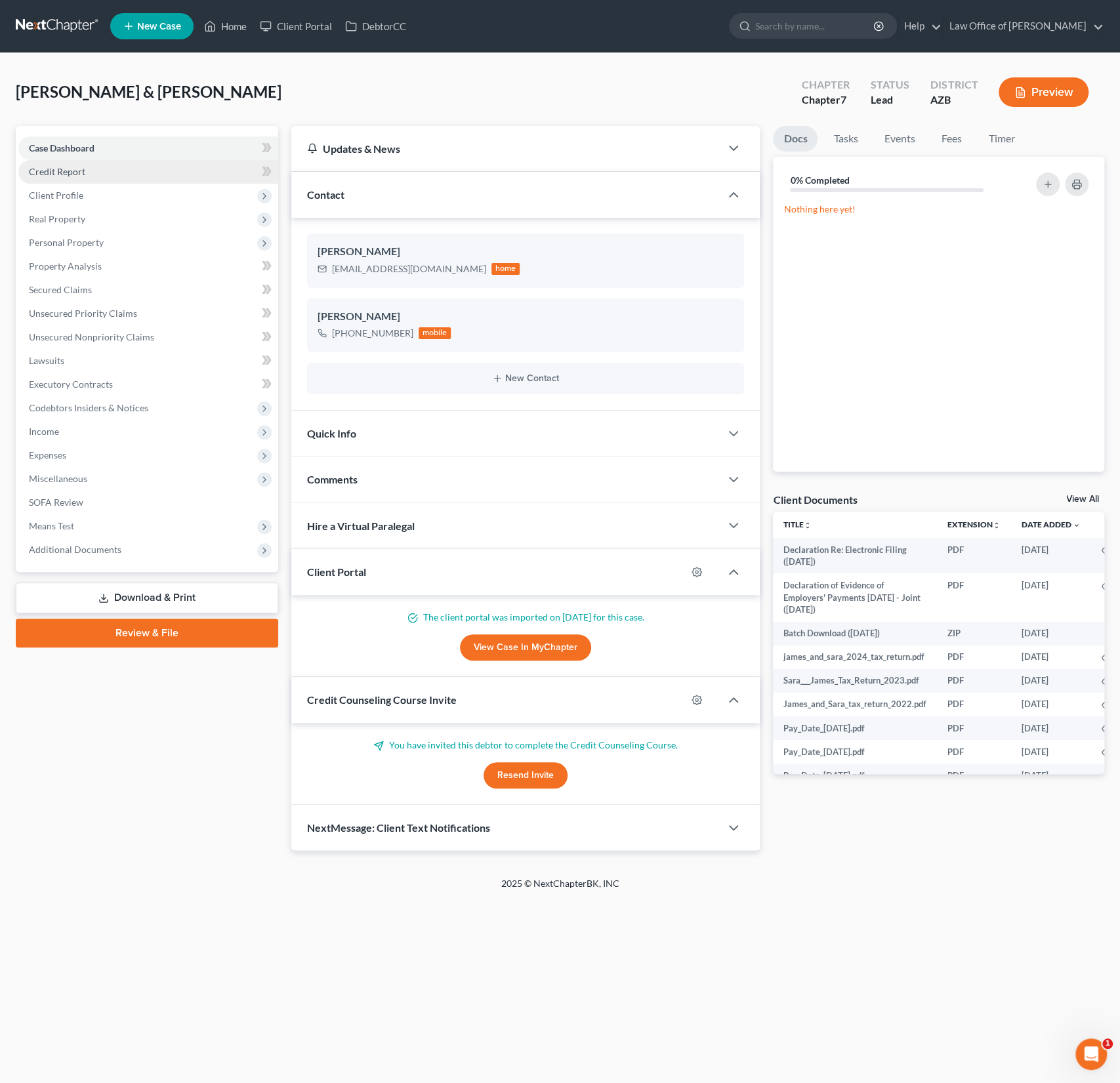
click at [89, 176] on link "Credit Report" at bounding box center [148, 171] width 260 height 24
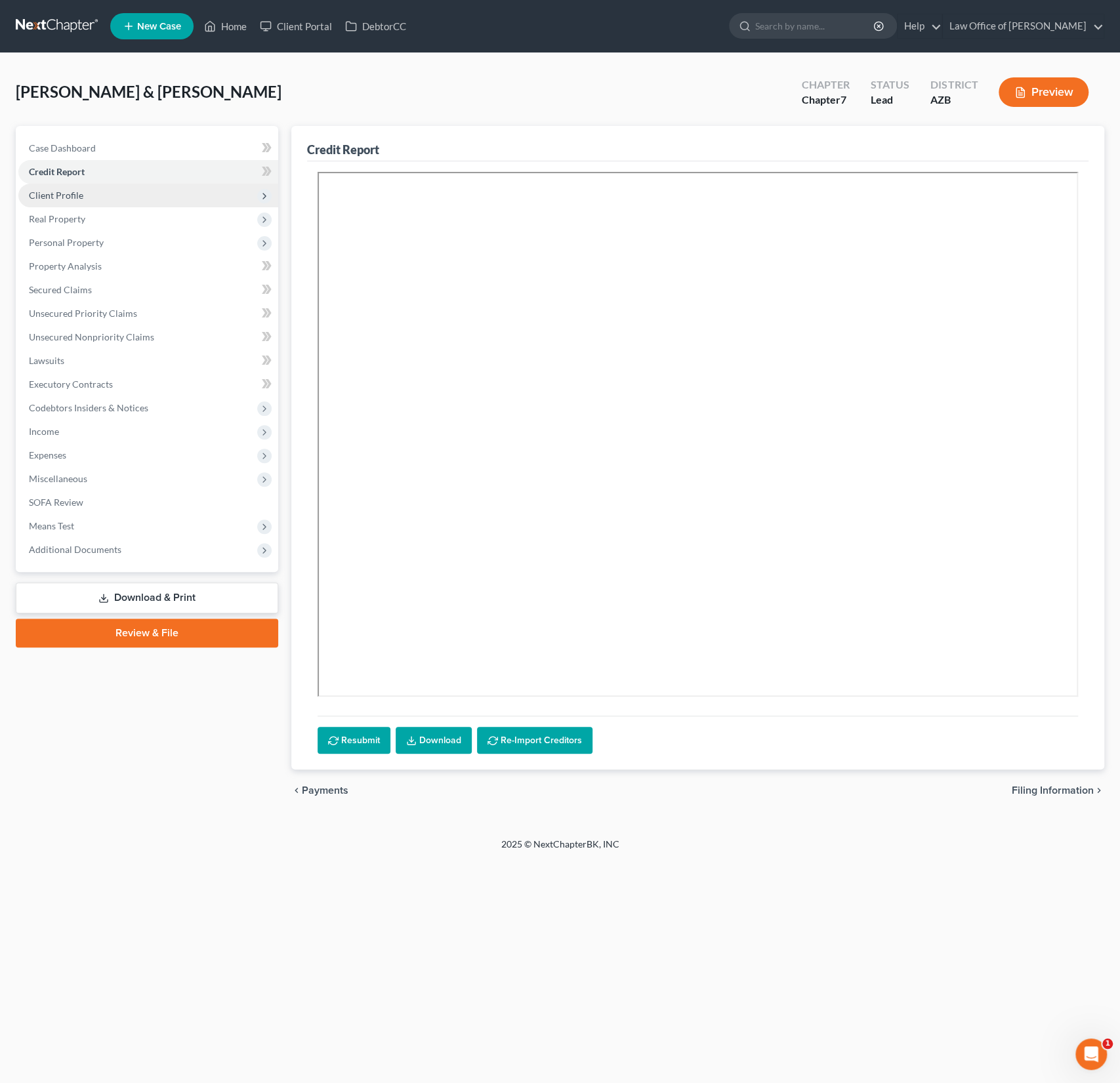
click at [76, 201] on span "Client Profile" at bounding box center [148, 195] width 260 height 24
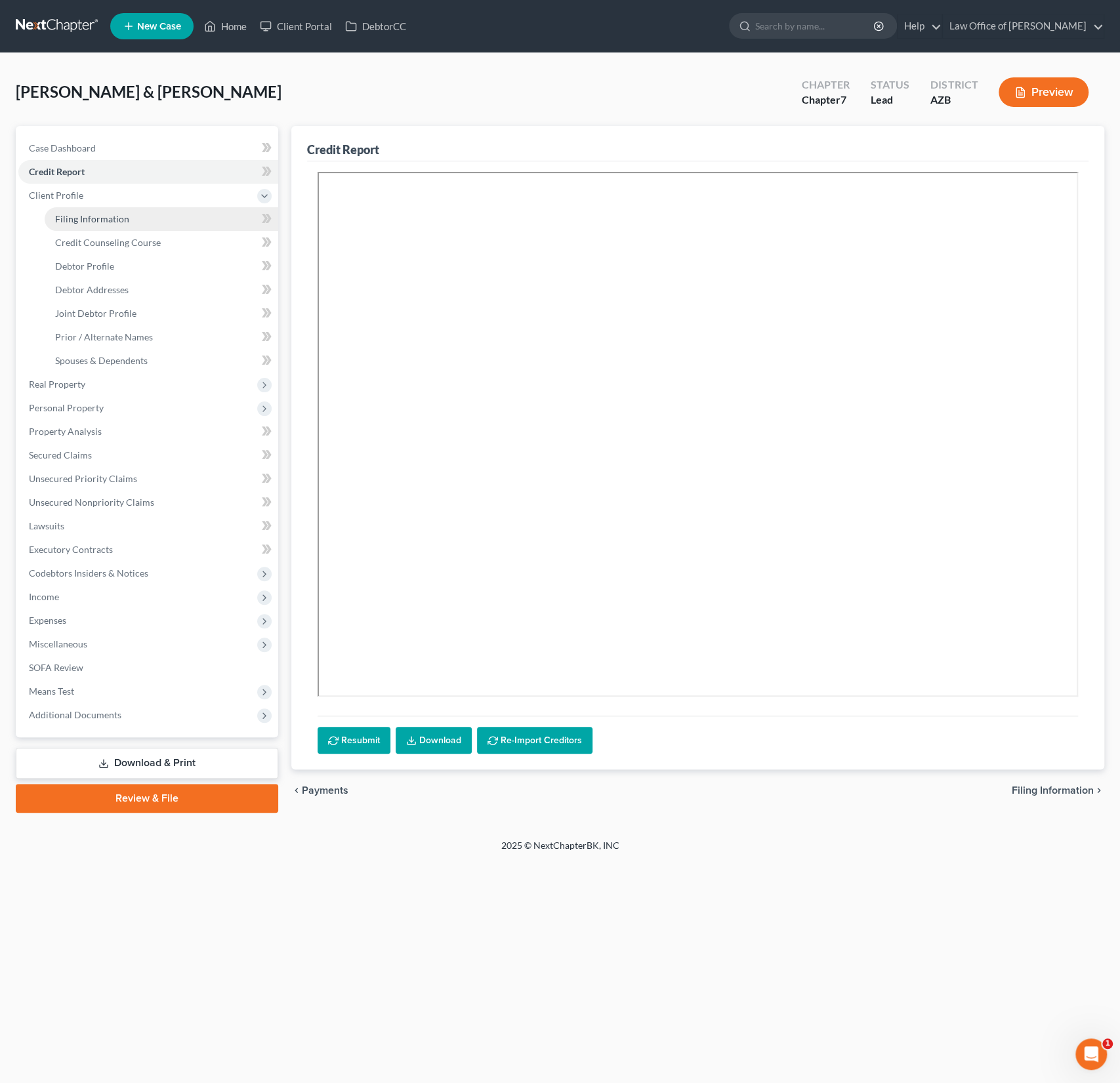
click at [78, 224] on span "Filing Information" at bounding box center [92, 218] width 74 height 11
select select "1"
select select "0"
select select "4"
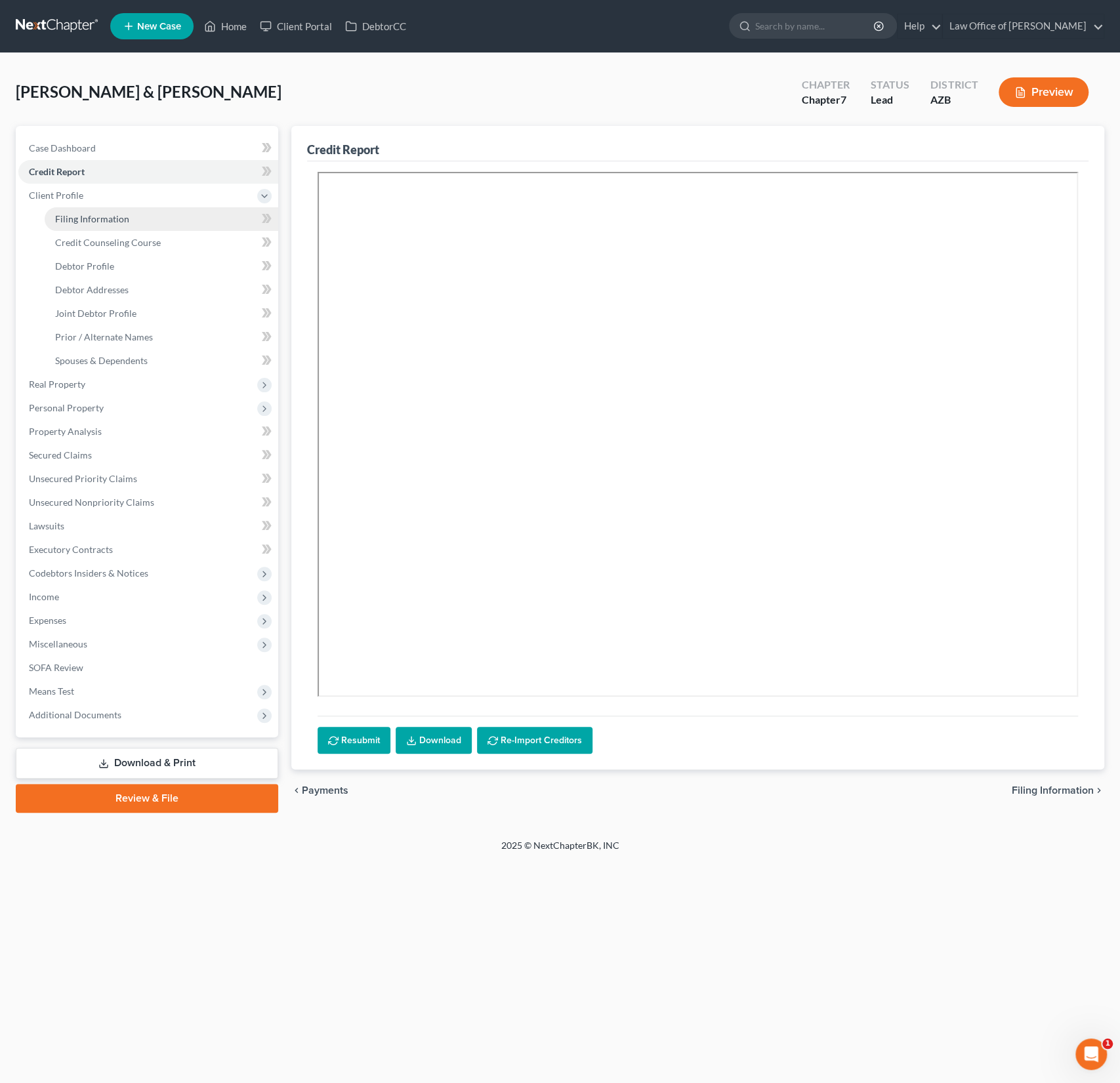
select select "0"
select select "3"
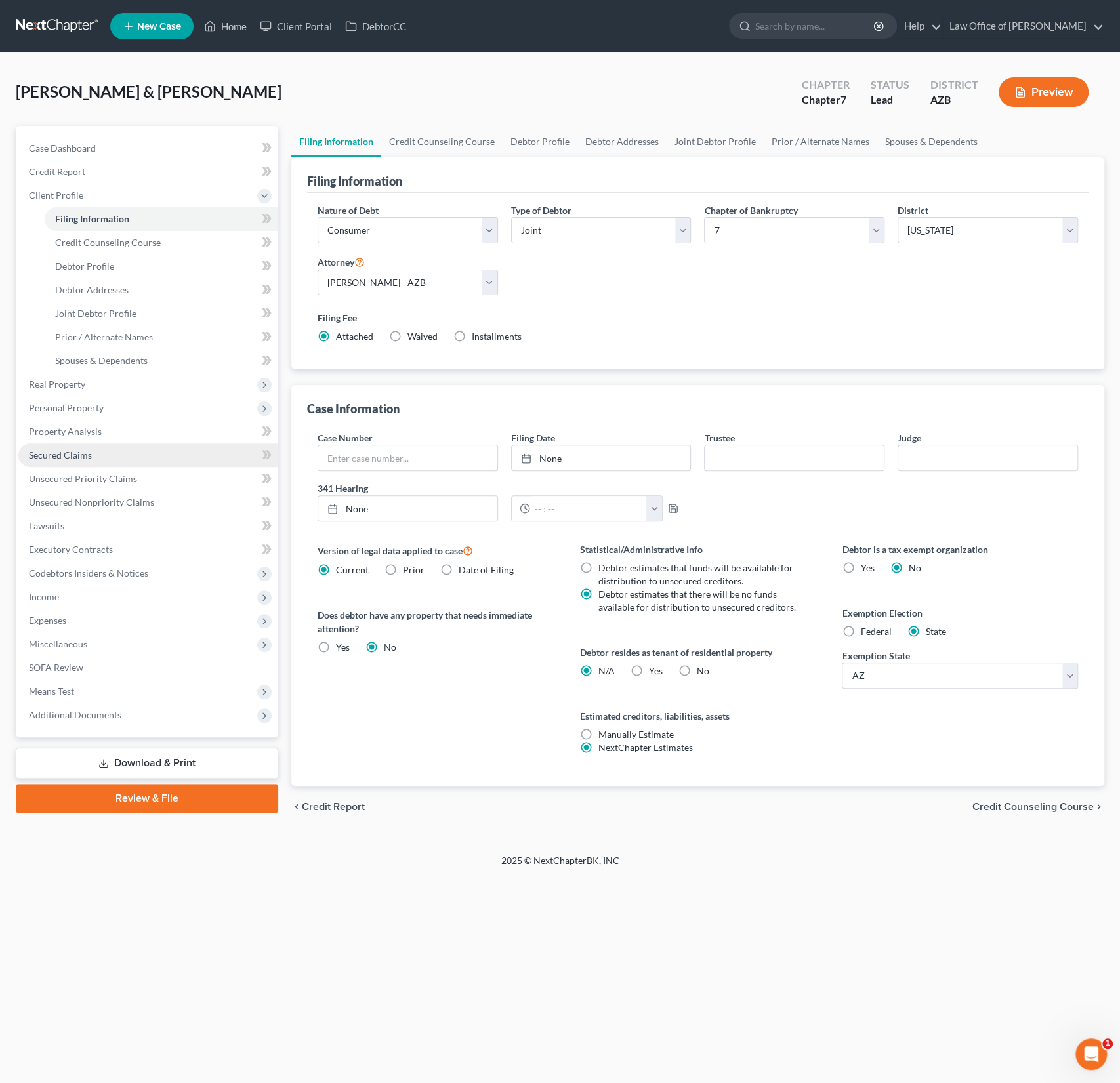
click at [86, 444] on link "Secured Claims" at bounding box center [148, 455] width 260 height 24
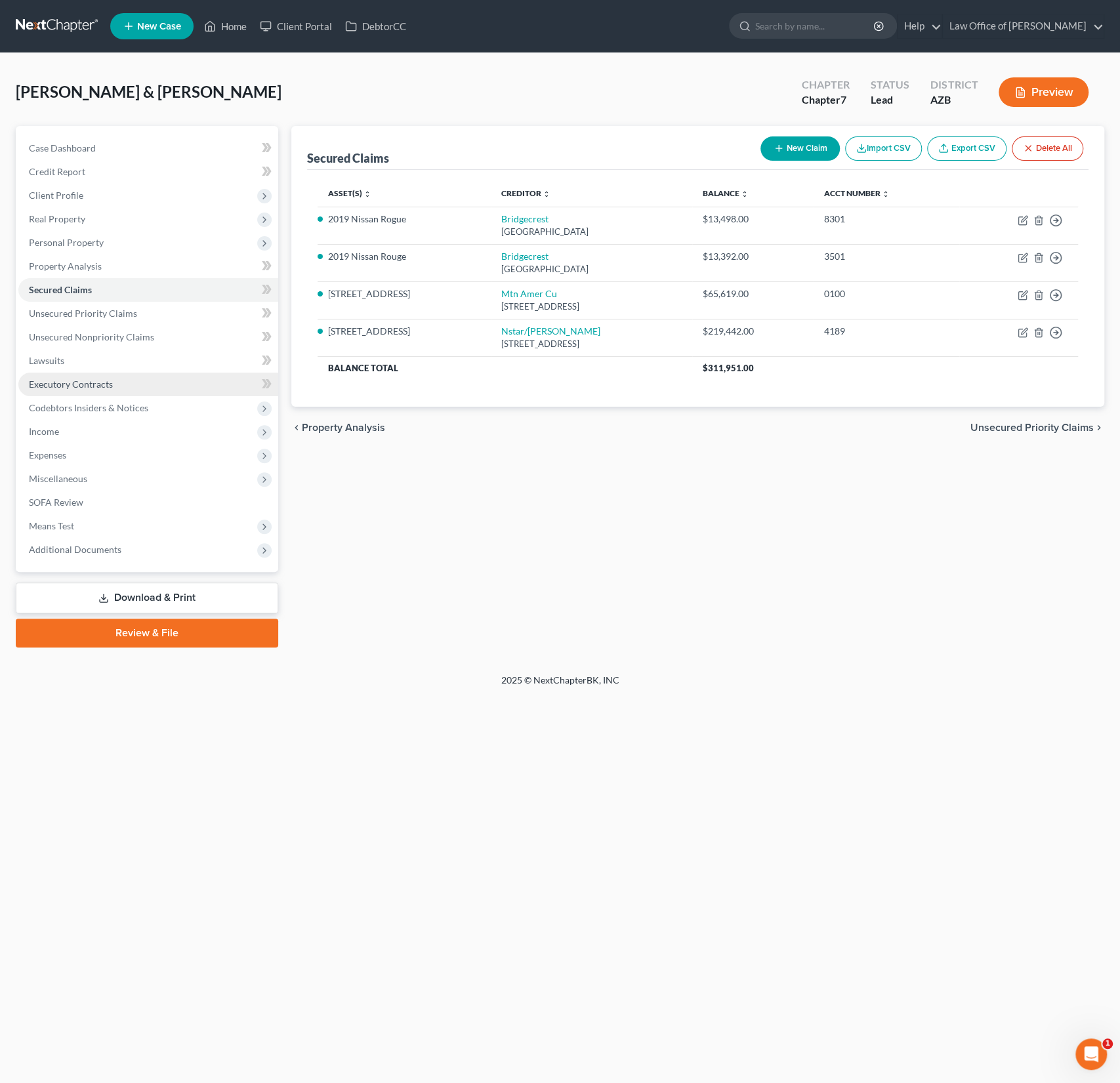
click at [97, 382] on span "Executory Contracts" at bounding box center [70, 384] width 84 height 11
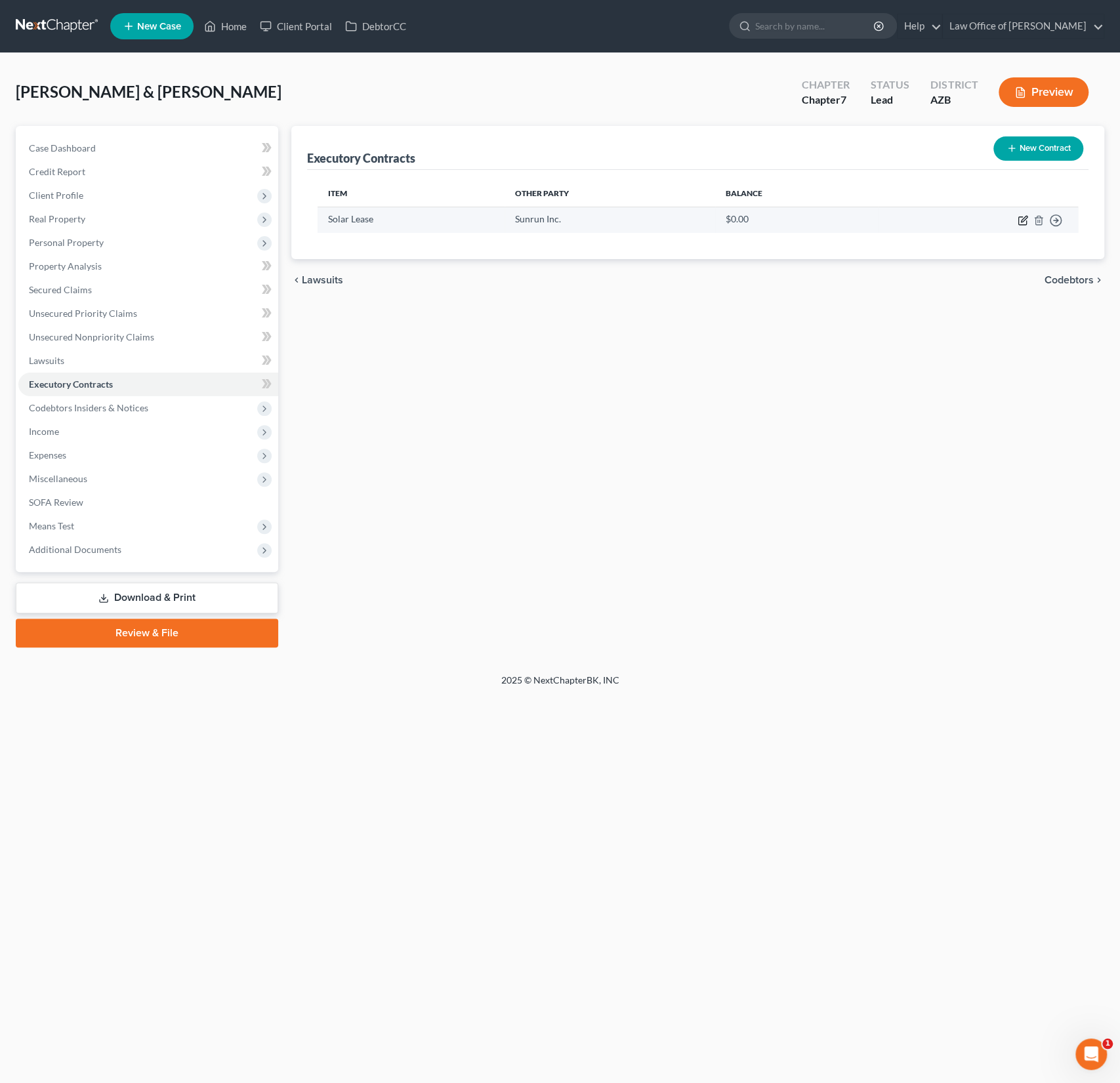
click at [1021, 218] on icon "button" at bounding box center [1023, 220] width 10 height 10
select select "3"
select select "4"
select select "2"
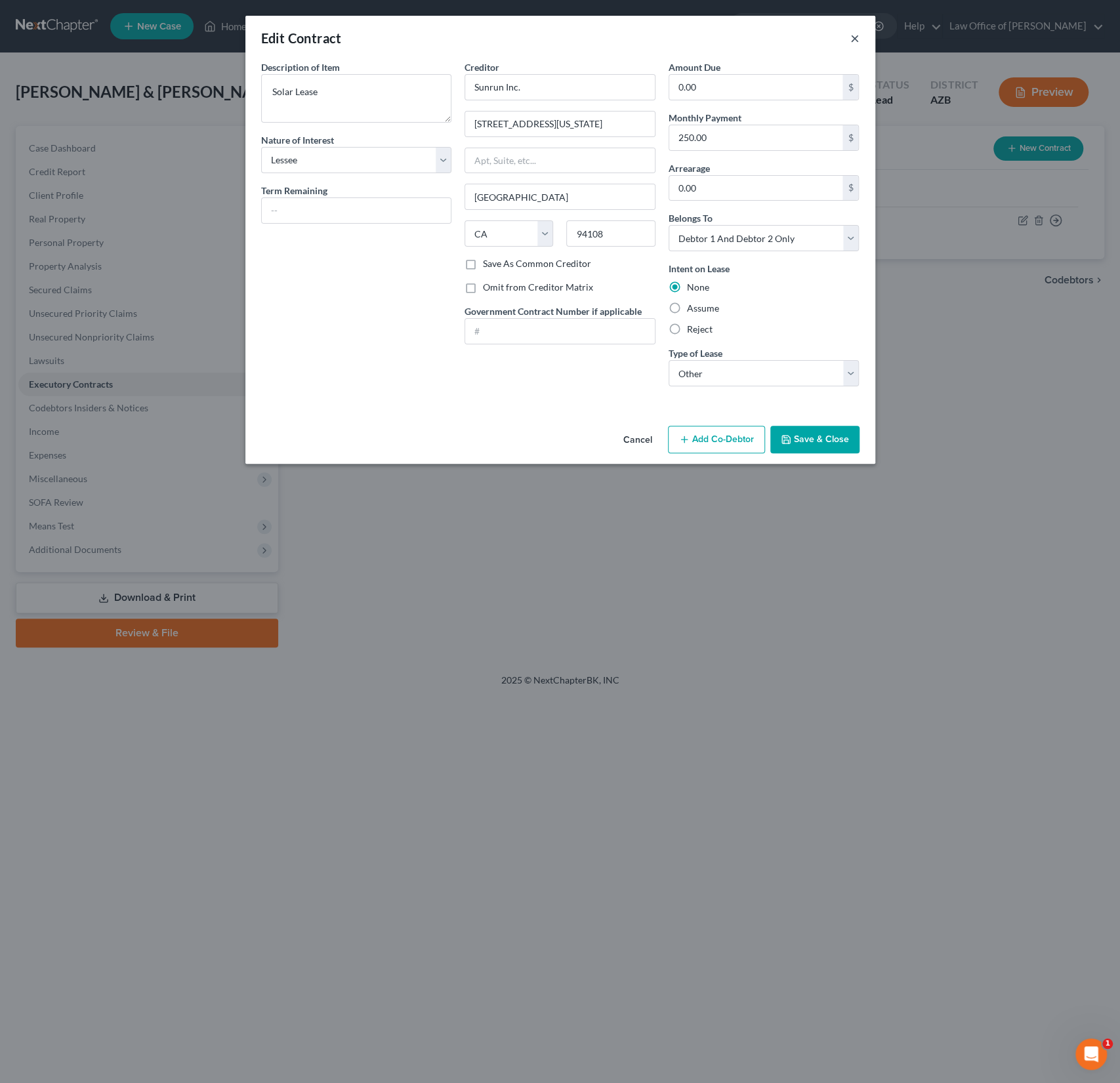
click at [855, 35] on button "×" at bounding box center [855, 37] width 10 height 16
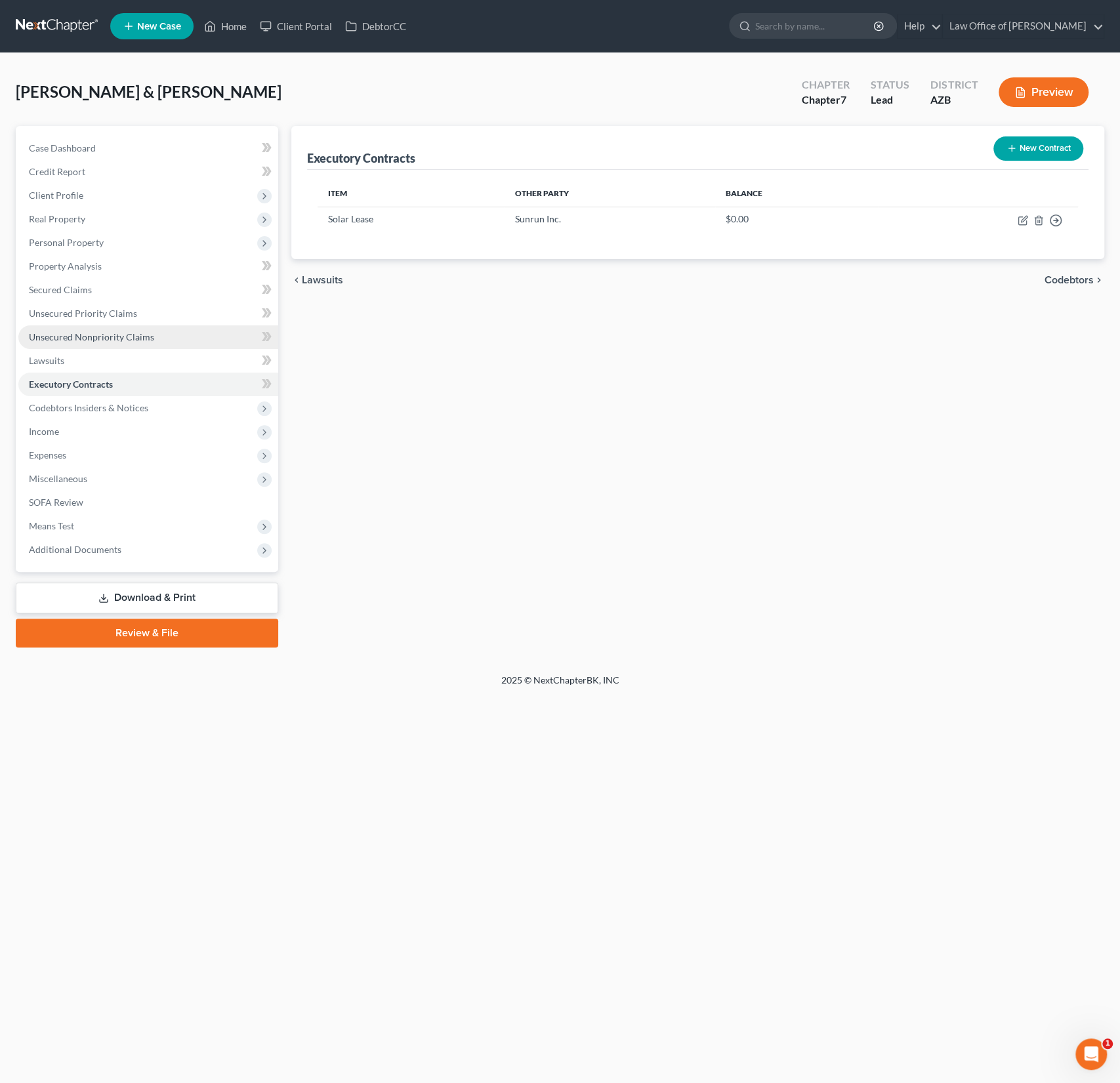
click at [108, 339] on span "Unsecured Nonpriority Claims" at bounding box center [91, 337] width 125 height 11
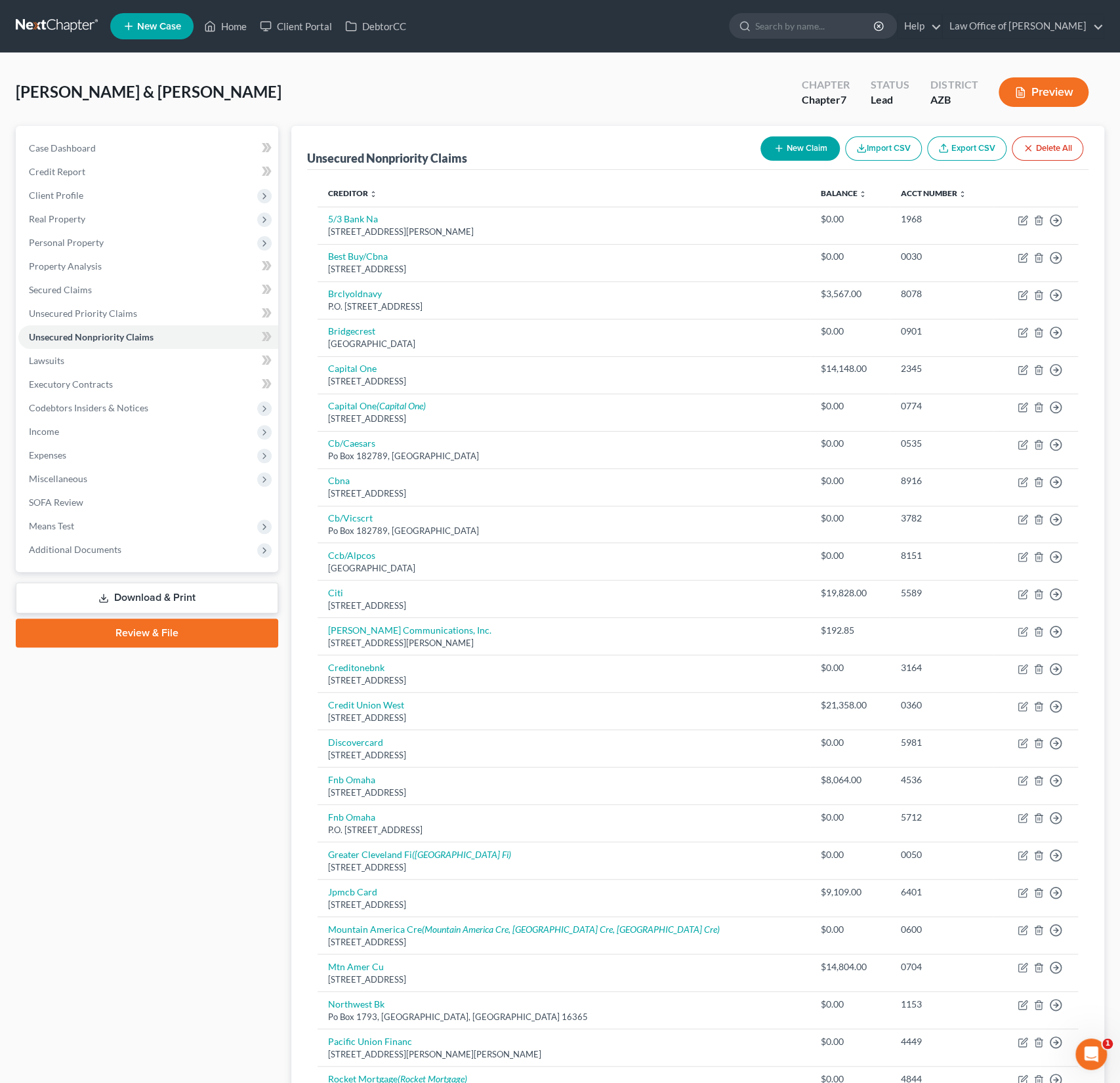
click at [817, 146] on button "New Claim" at bounding box center [800, 149] width 80 height 24
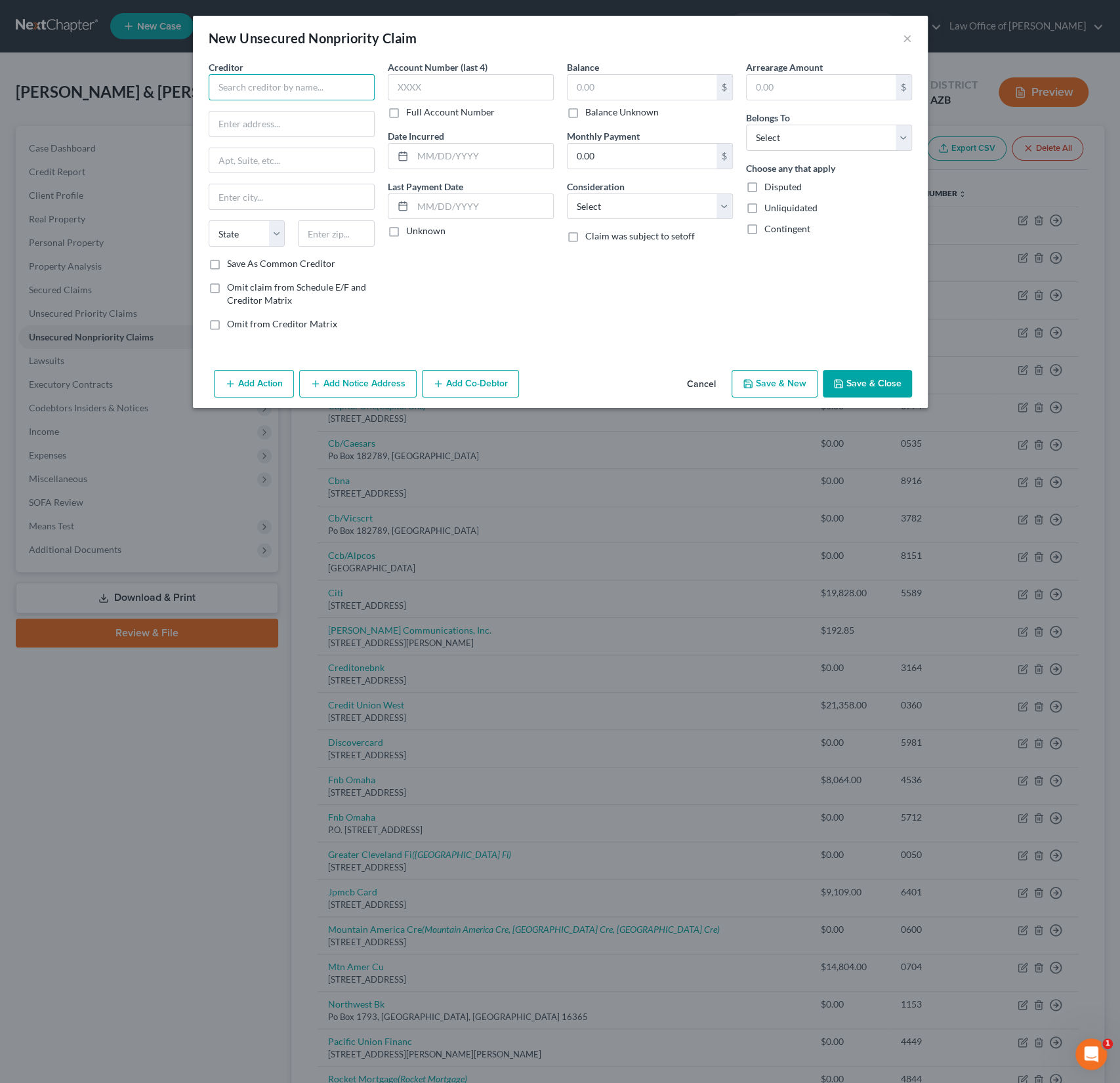
click at [252, 88] on input "text" at bounding box center [292, 87] width 166 height 27
type input "Sunrun Installation Services, Inc."
drag, startPoint x: 335, startPoint y: 124, endPoint x: 295, endPoint y: 124, distance: 40.0
click at [295, 124] on input "[STREET_ADDRESS]" at bounding box center [292, 124] width 165 height 25
type input "[STREET_ADDRESS]"
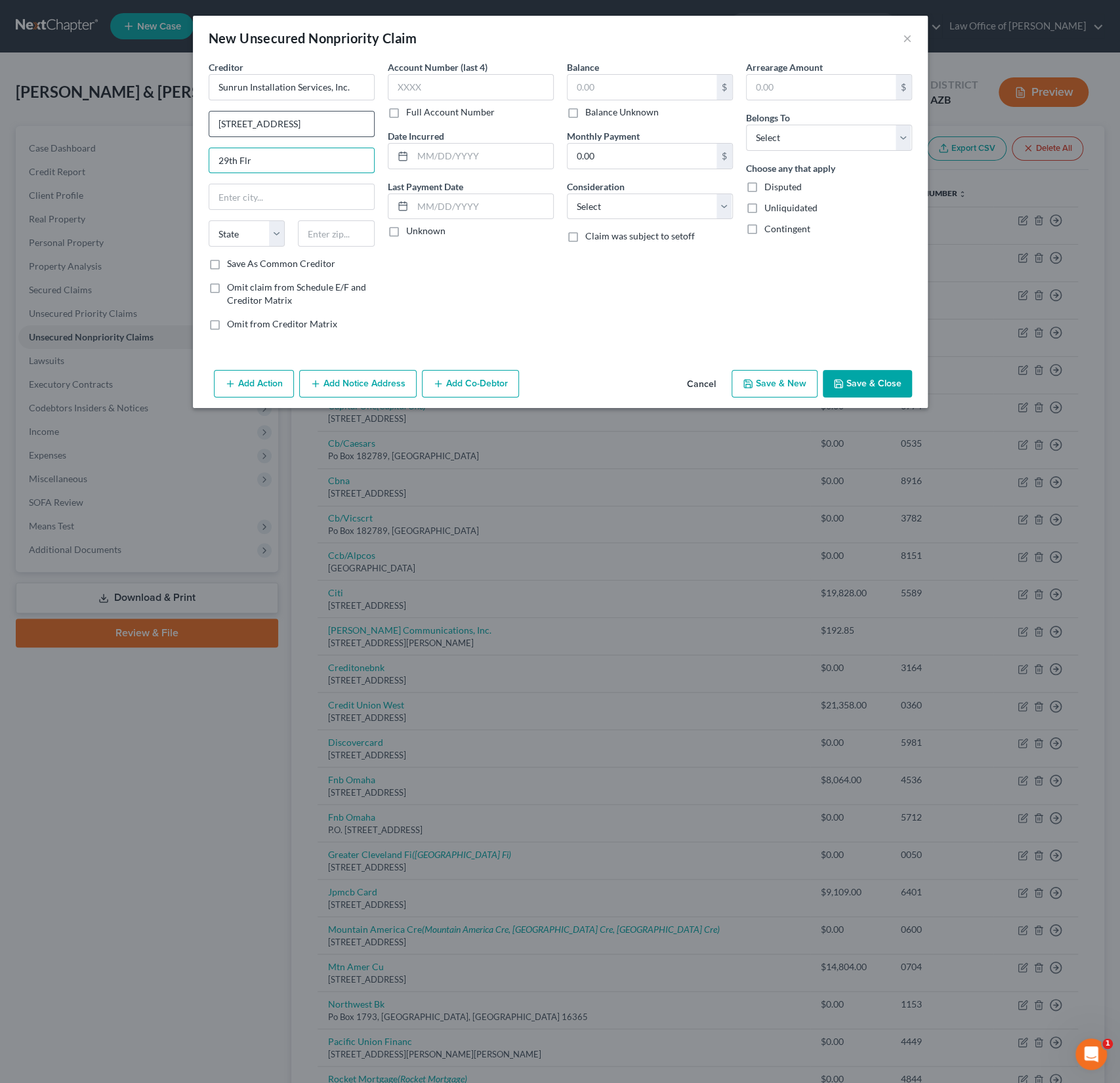
type input "29th Flr"
type input "94105"
type input "[GEOGRAPHIC_DATA]"
select select "4"
click at [585, 114] on label "Balance Unknown" at bounding box center [622, 112] width 73 height 13
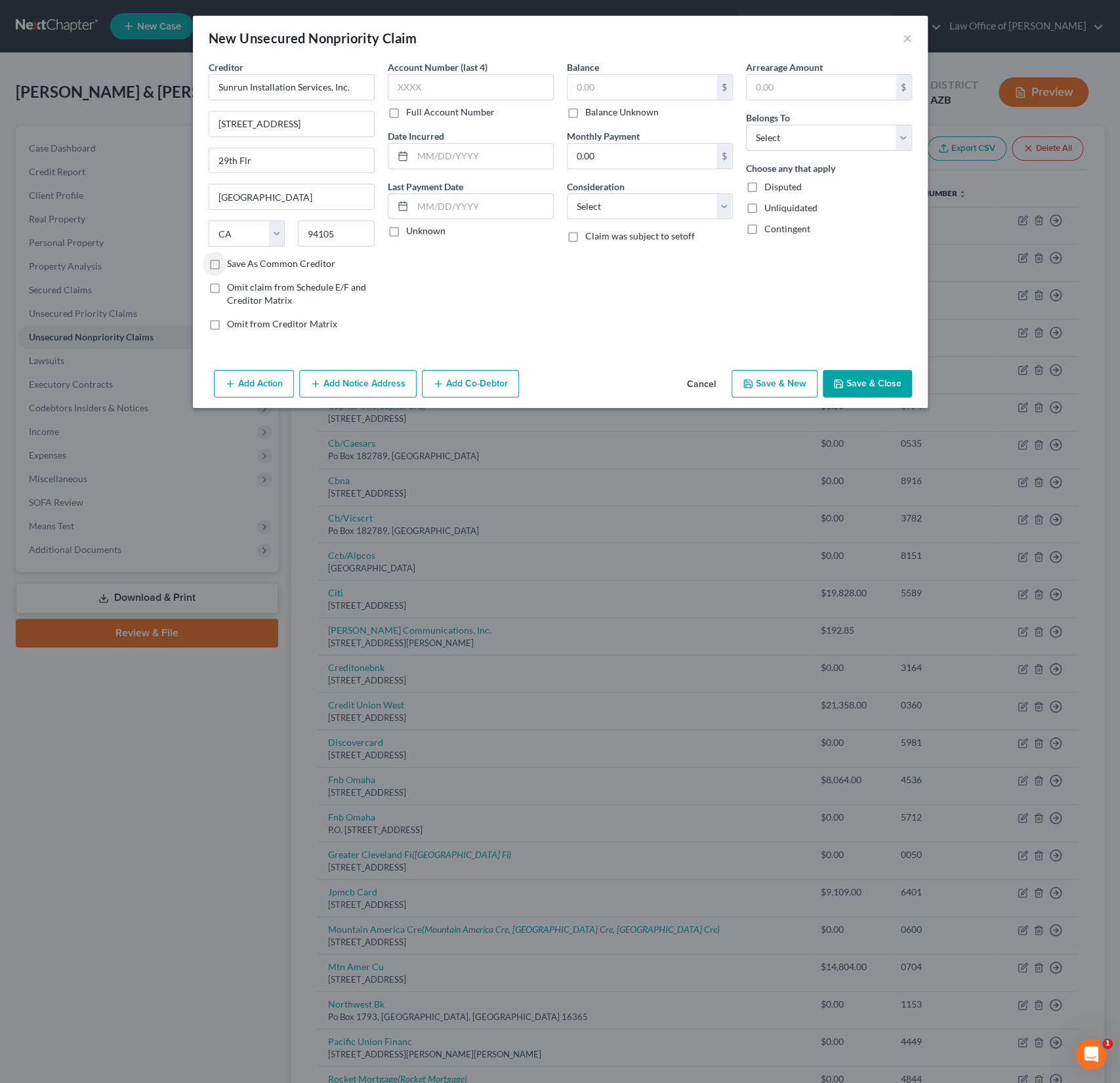
click at [591, 114] on input "Balance Unknown" at bounding box center [595, 110] width 9 height 9
checkbox input "true"
type input "0.00"
click at [789, 128] on select "Select Debtor 1 Only Debtor 2 Only Debtor 1 And Debtor 2 Only At Least One Of T…" at bounding box center [829, 137] width 166 height 27
select select "0"
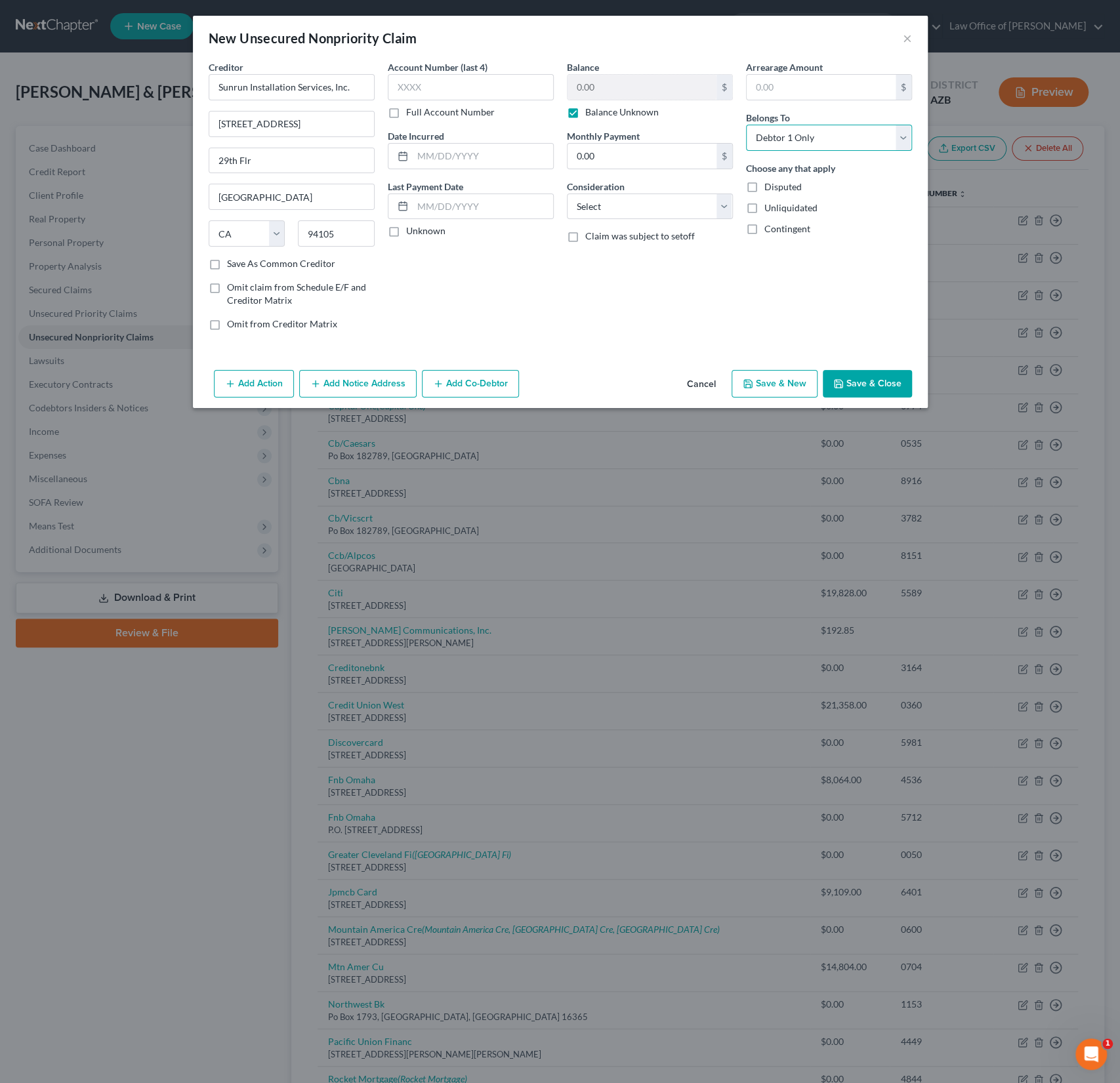
click at [746, 124] on select "Select Debtor 1 Only Debtor 2 Only Debtor 1 And Debtor 2 Only At Least One Of T…" at bounding box center [829, 137] width 166 height 27
click at [864, 377] on button "Save & Close" at bounding box center [867, 384] width 89 height 28
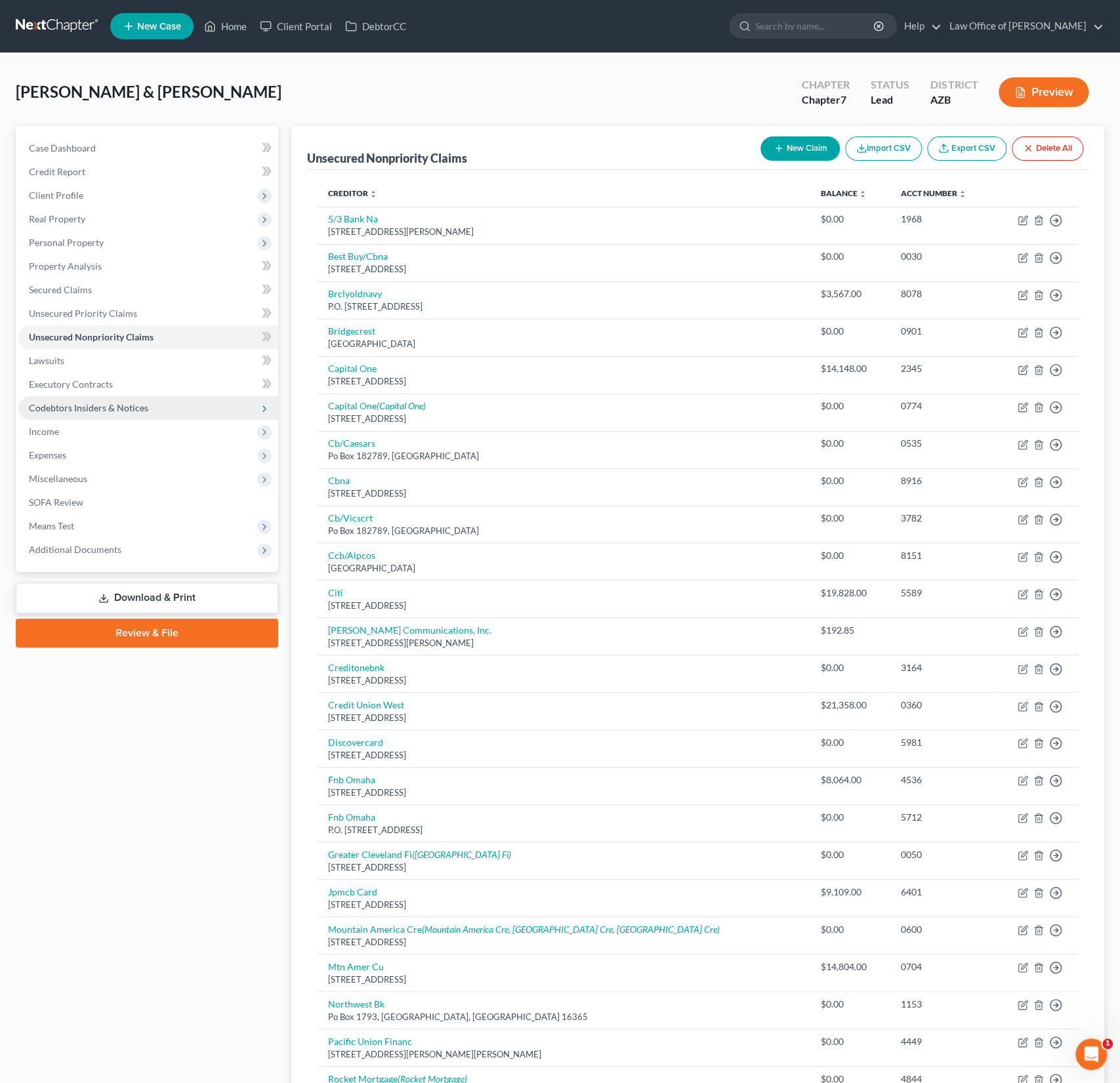
click at [75, 414] on span "Codebtors Insiders & Notices" at bounding box center [148, 407] width 260 height 24
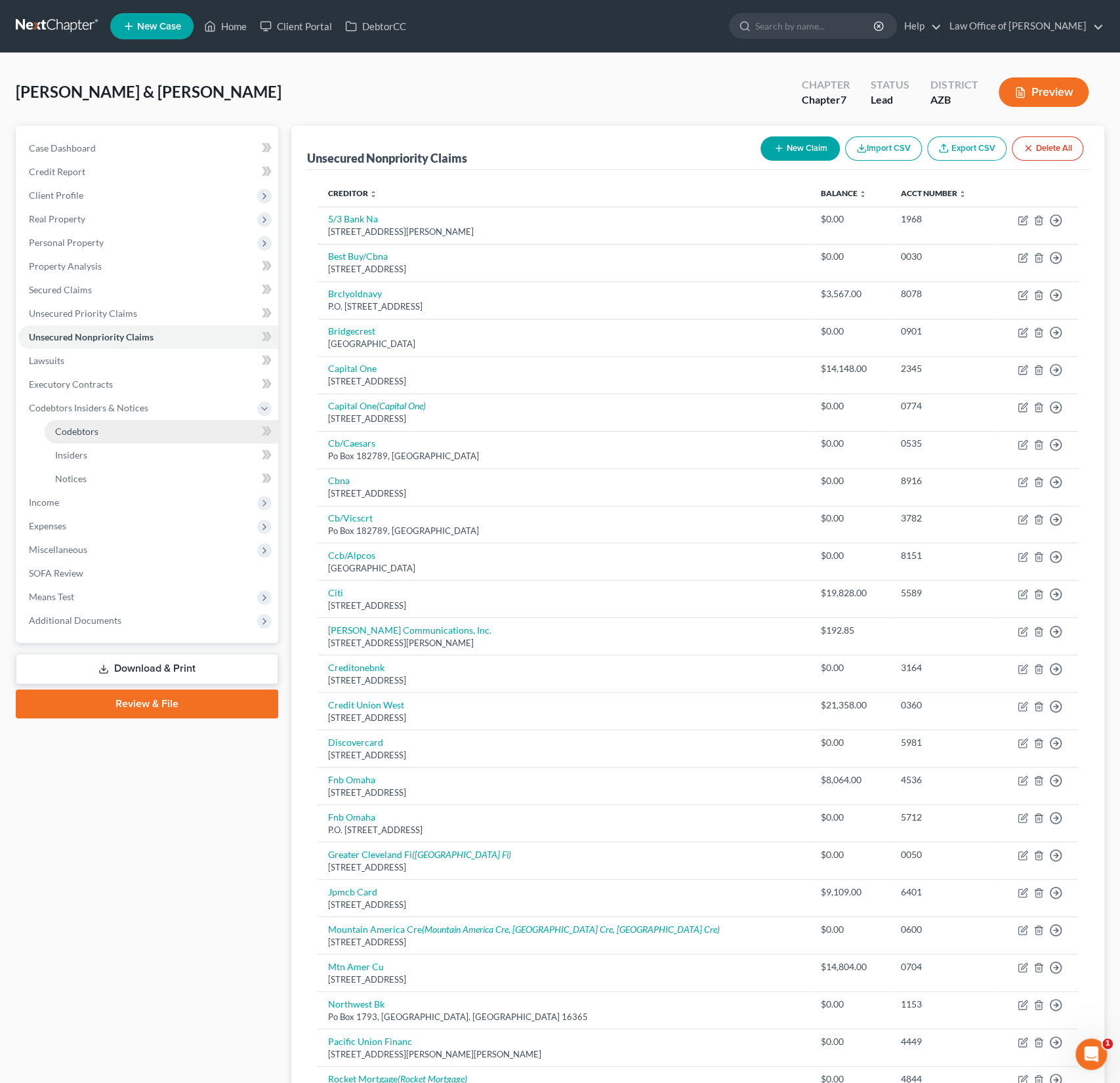
click at [80, 430] on span "Codebtors" at bounding box center [77, 431] width 44 height 11
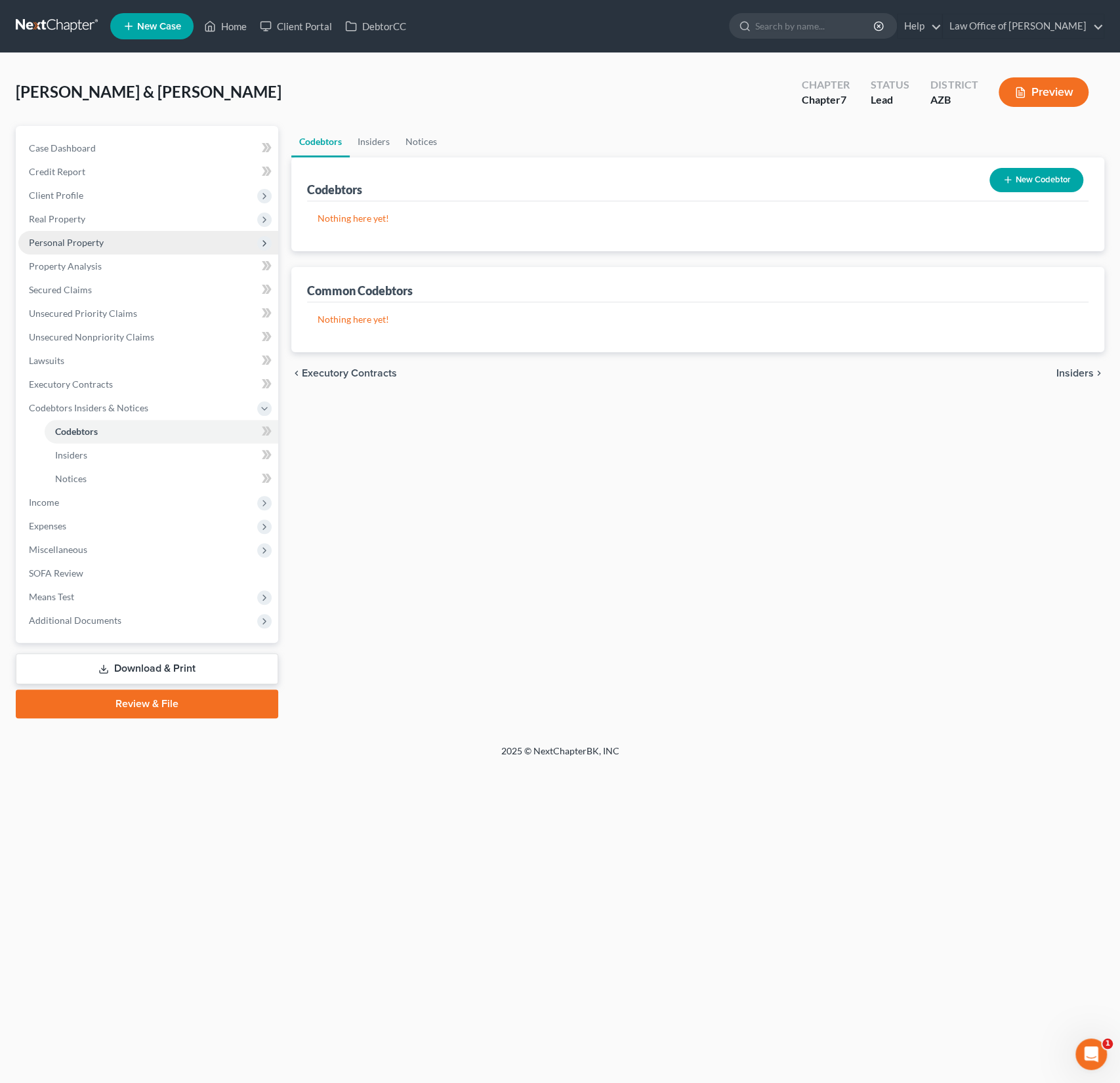
click at [69, 243] on span "Personal Property" at bounding box center [66, 242] width 75 height 11
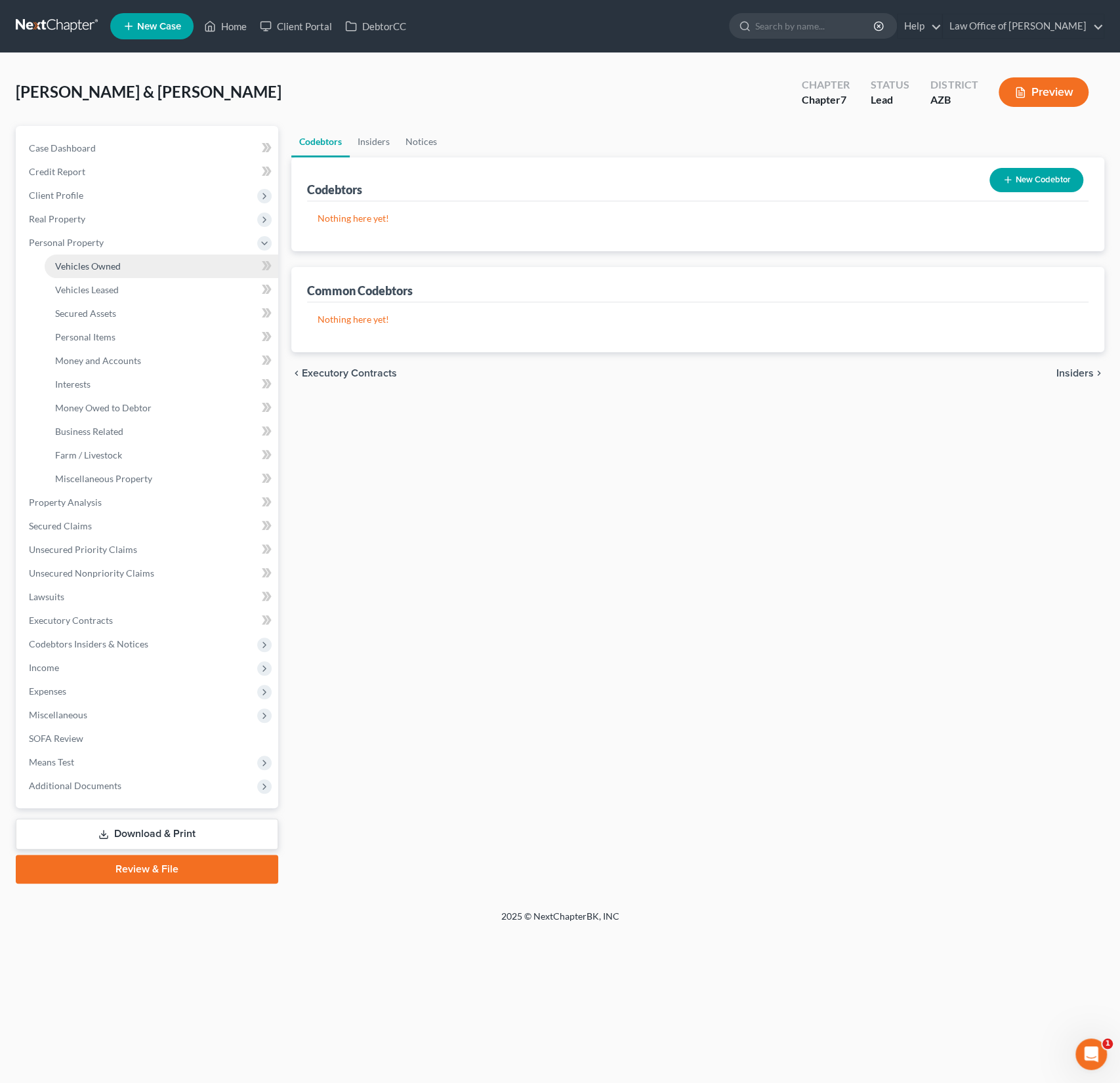
click at [84, 268] on span "Vehicles Owned" at bounding box center [88, 266] width 65 height 11
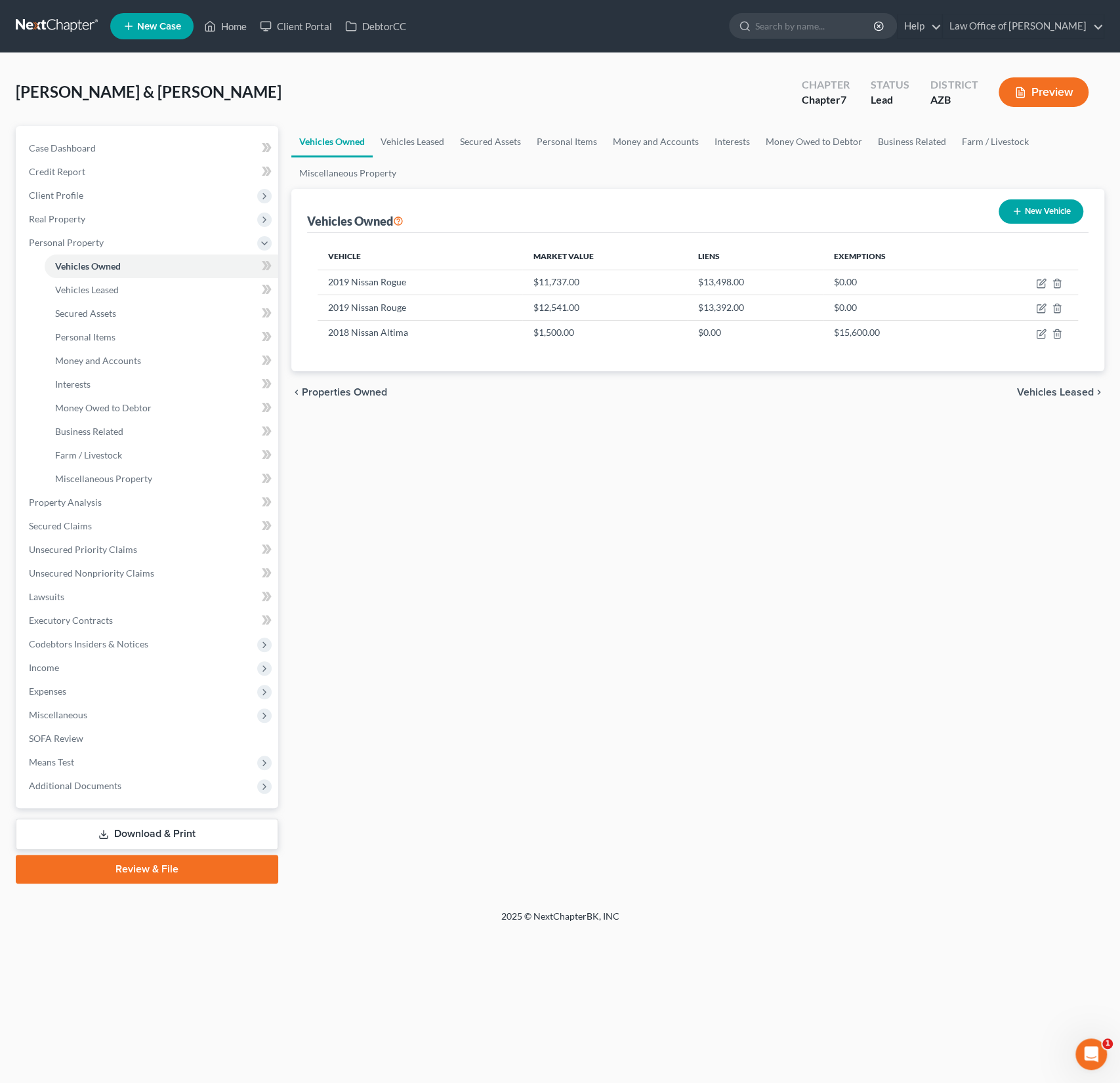
click at [1032, 214] on button "New Vehicle" at bounding box center [1041, 212] width 84 height 24
select select "0"
select select "2"
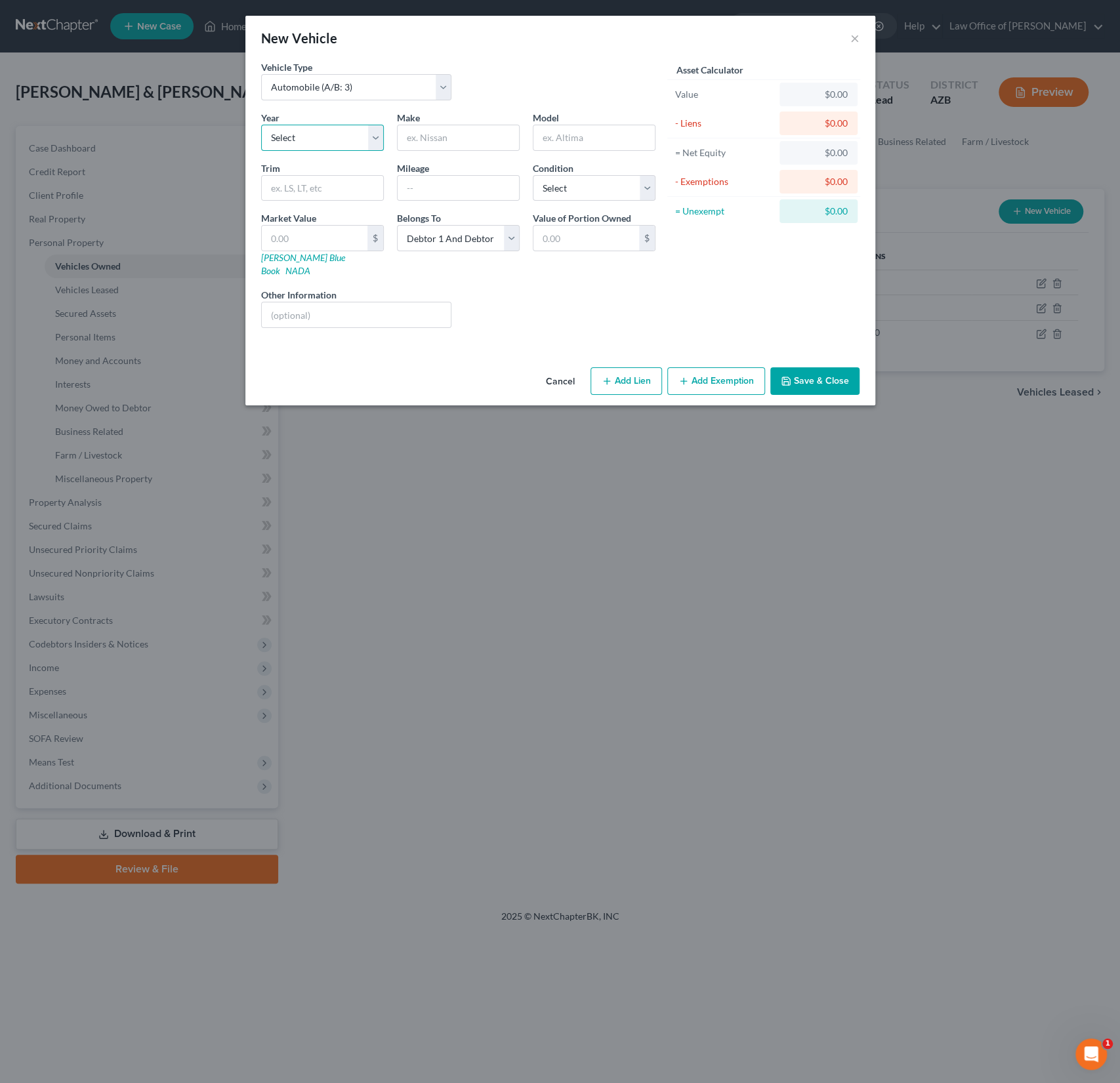
click at [307, 137] on select "Select 2026 2025 2024 2023 2022 2021 2020 2019 2018 2017 2016 2015 2014 2013 20…" at bounding box center [323, 137] width 122 height 27
select select "5"
click at [261, 124] on select "Select 2026 2025 2024 2023 2022 2021 2020 2019 2018 2017 2016 2015 2014 2013 20…" at bounding box center [323, 137] width 122 height 27
click at [439, 137] on input "text" at bounding box center [458, 137] width 121 height 25
type input "Kenworth T680"
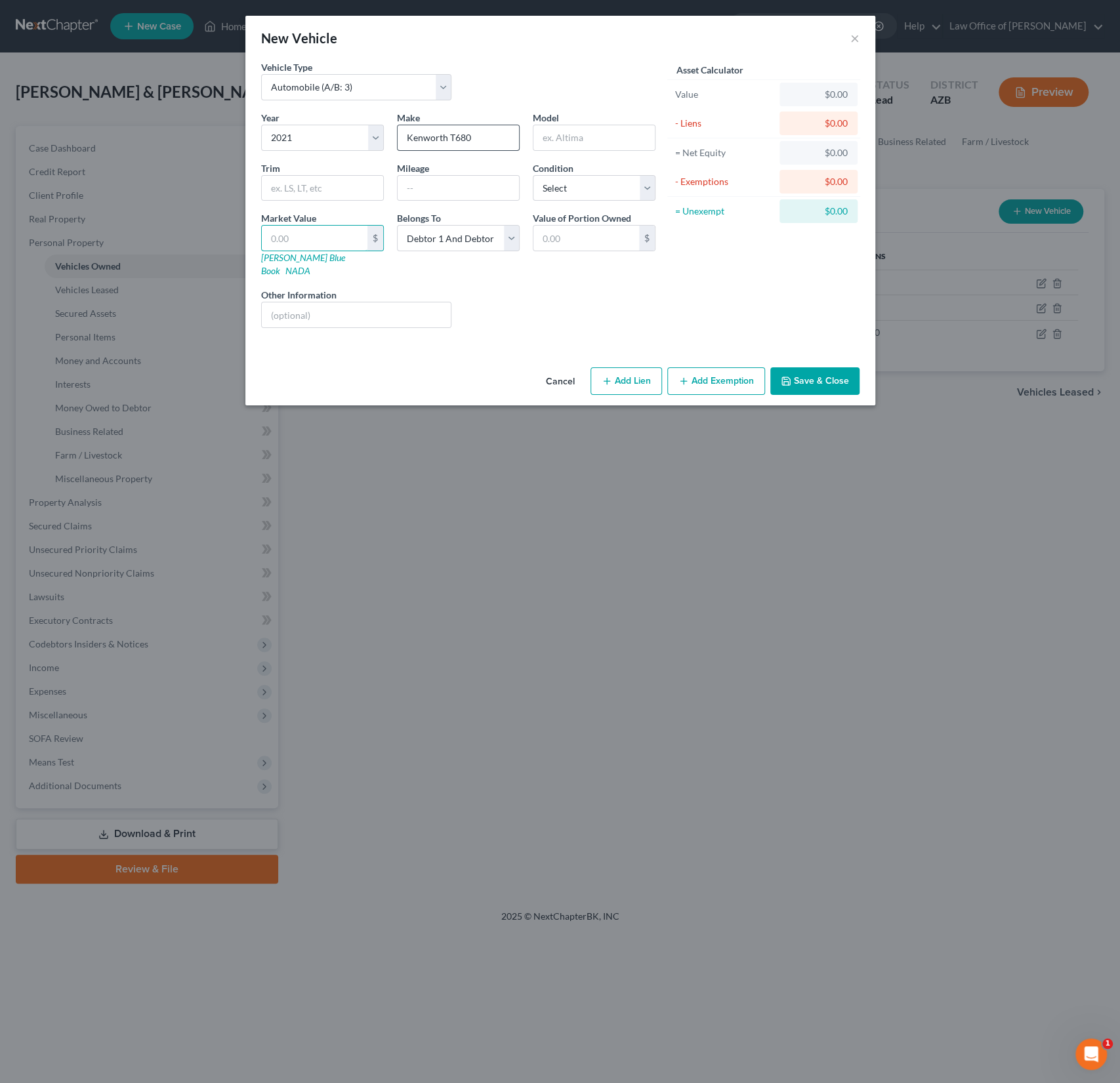
type input "6"
type input "6.00"
type input "60"
type input "60.00"
type input "600"
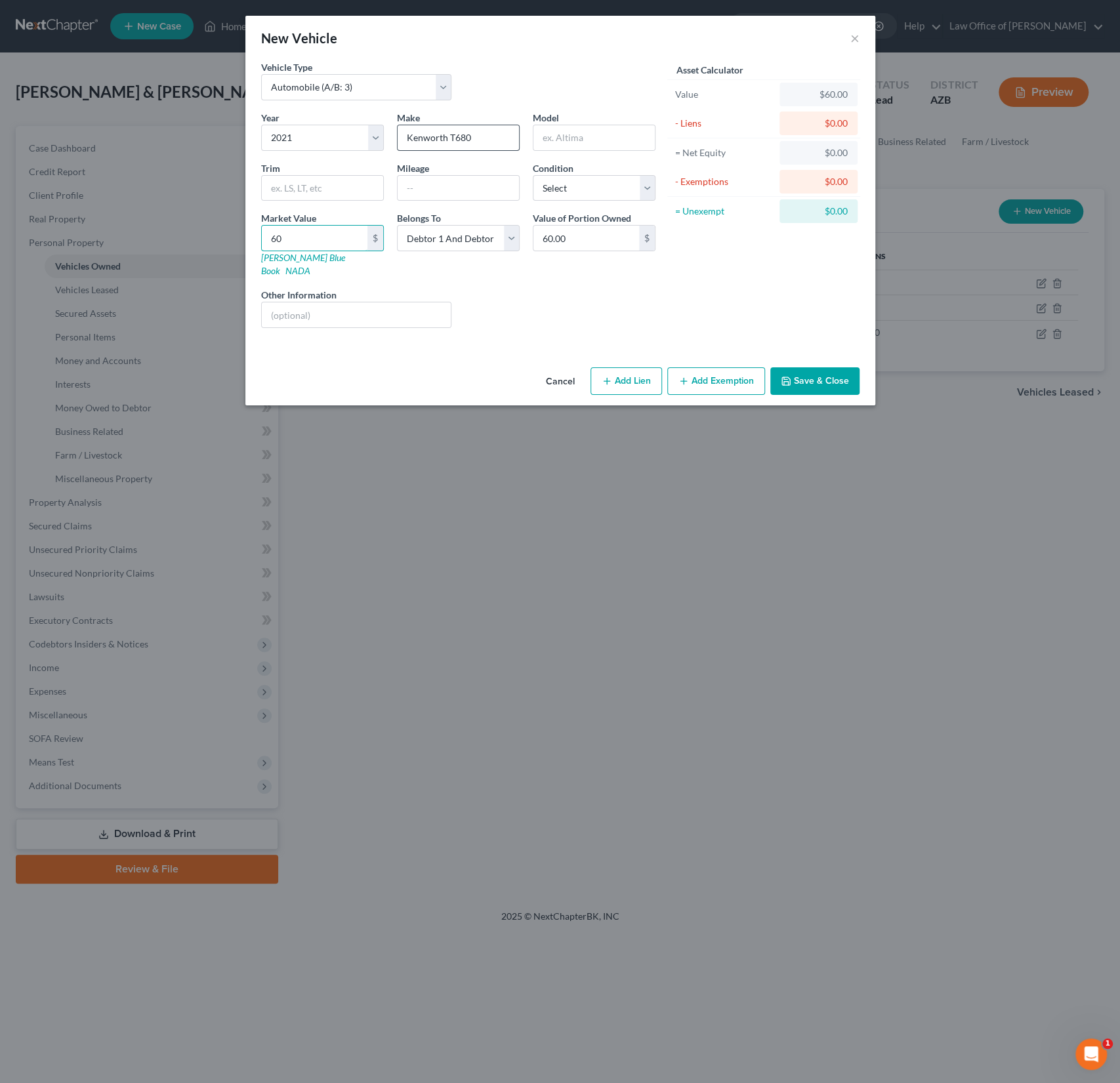
type input "600.00"
type input "6000"
type input "6,000.00"
type input "6,0000"
type input "60,000.00"
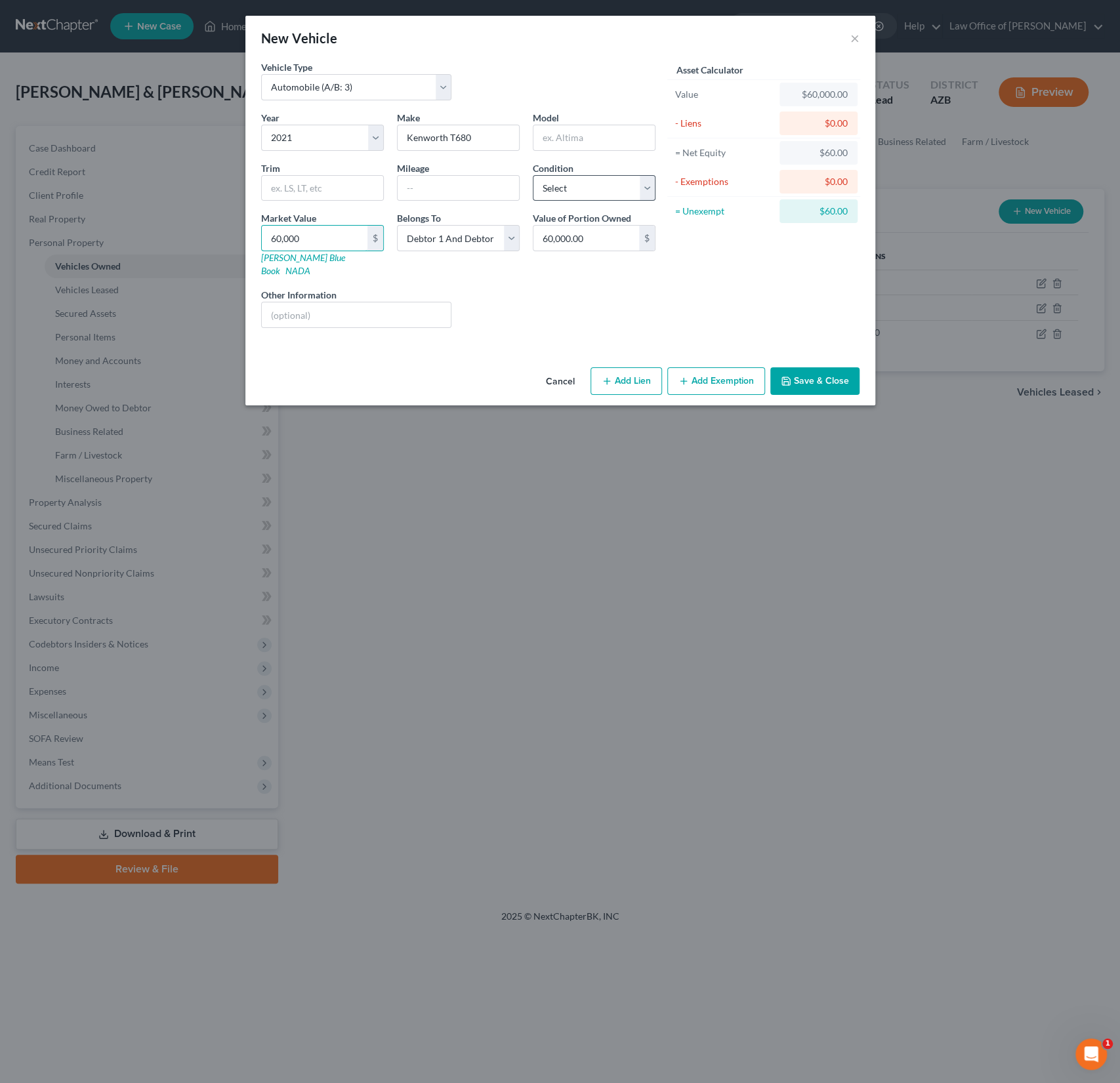
type input "60,000"
click at [581, 182] on select "Select Excellent Very Good Good Fair Poor" at bounding box center [594, 188] width 122 height 27
select select "2"
click at [533, 175] on select "Select Excellent Very Good Good Fair Poor" at bounding box center [594, 188] width 122 height 27
click at [636, 367] on button "Add Lien" at bounding box center [626, 381] width 71 height 28
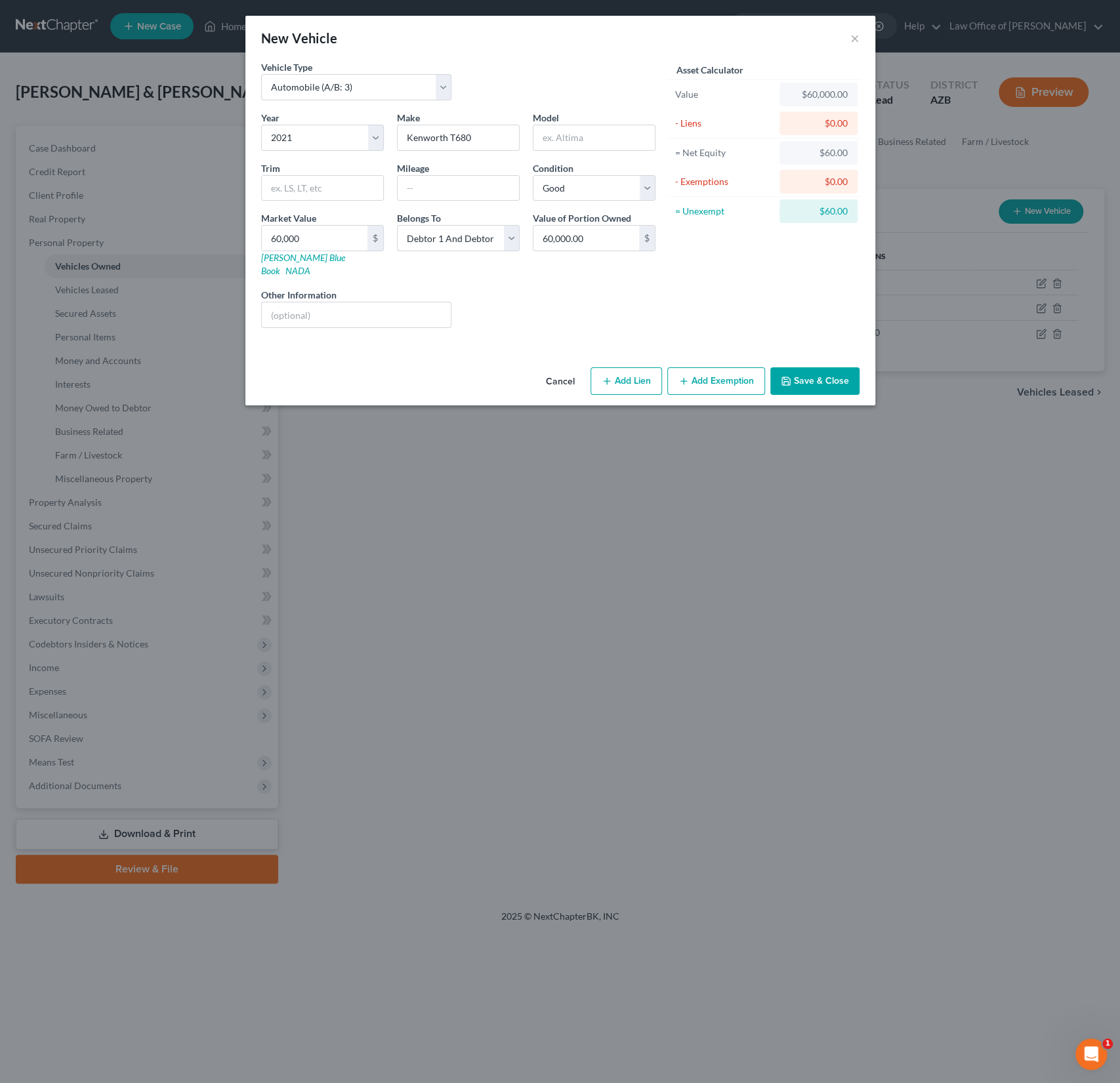
select select "2"
select select "0"
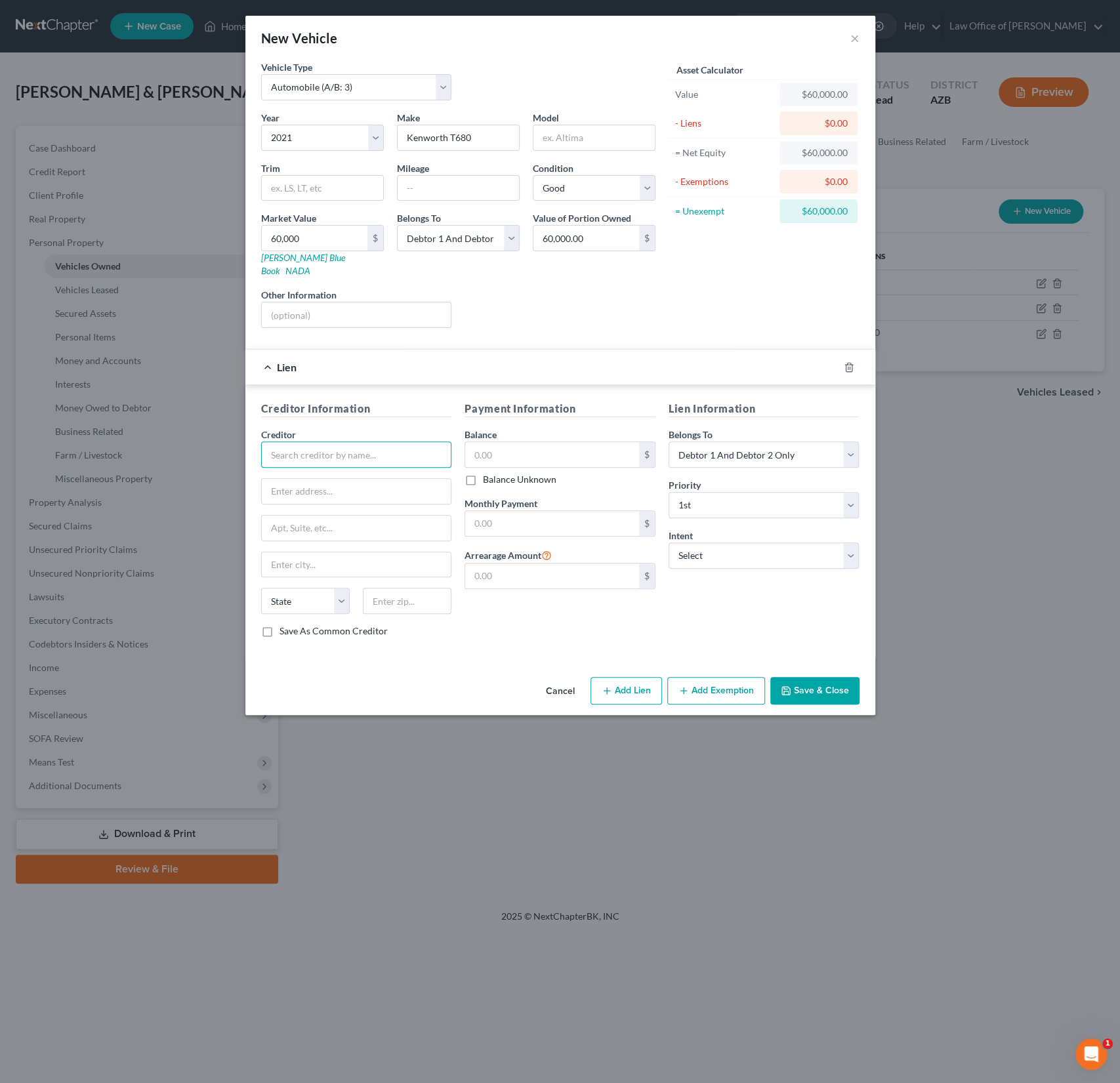
click at [328, 445] on input "text" at bounding box center [357, 454] width 191 height 27
type input "Quality Equipment Finance"
type input "9830 [PERSON_NAME] Dr"
type input "46280"
type input "[GEOGRAPHIC_DATA]"
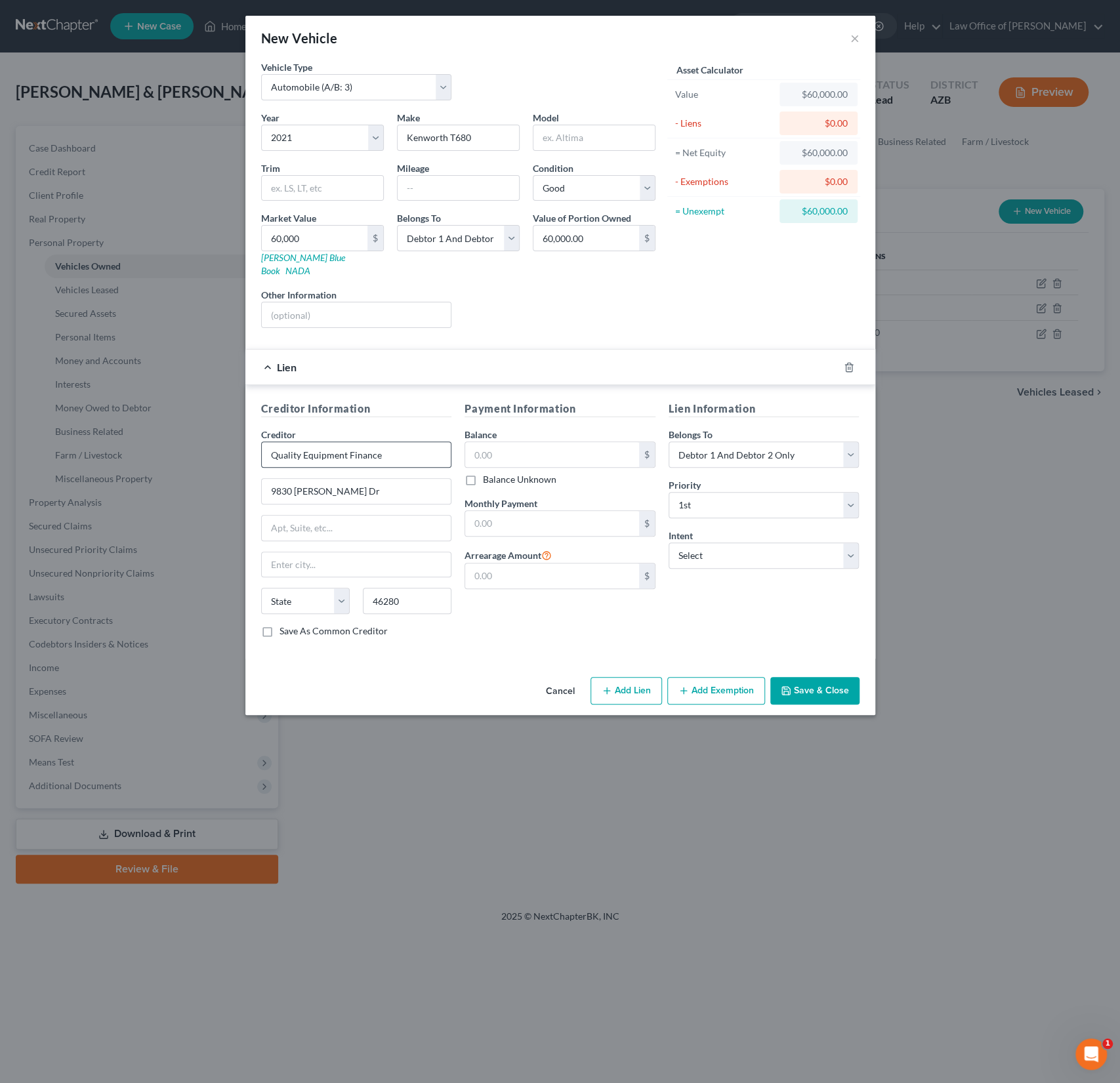
select select "15"
click at [521, 442] on input "text" at bounding box center [553, 454] width 174 height 25
type input "91,206"
click at [719, 543] on select "Select Surrender Redeem Reaffirm Avoid Other" at bounding box center [764, 555] width 191 height 27
select select "4"
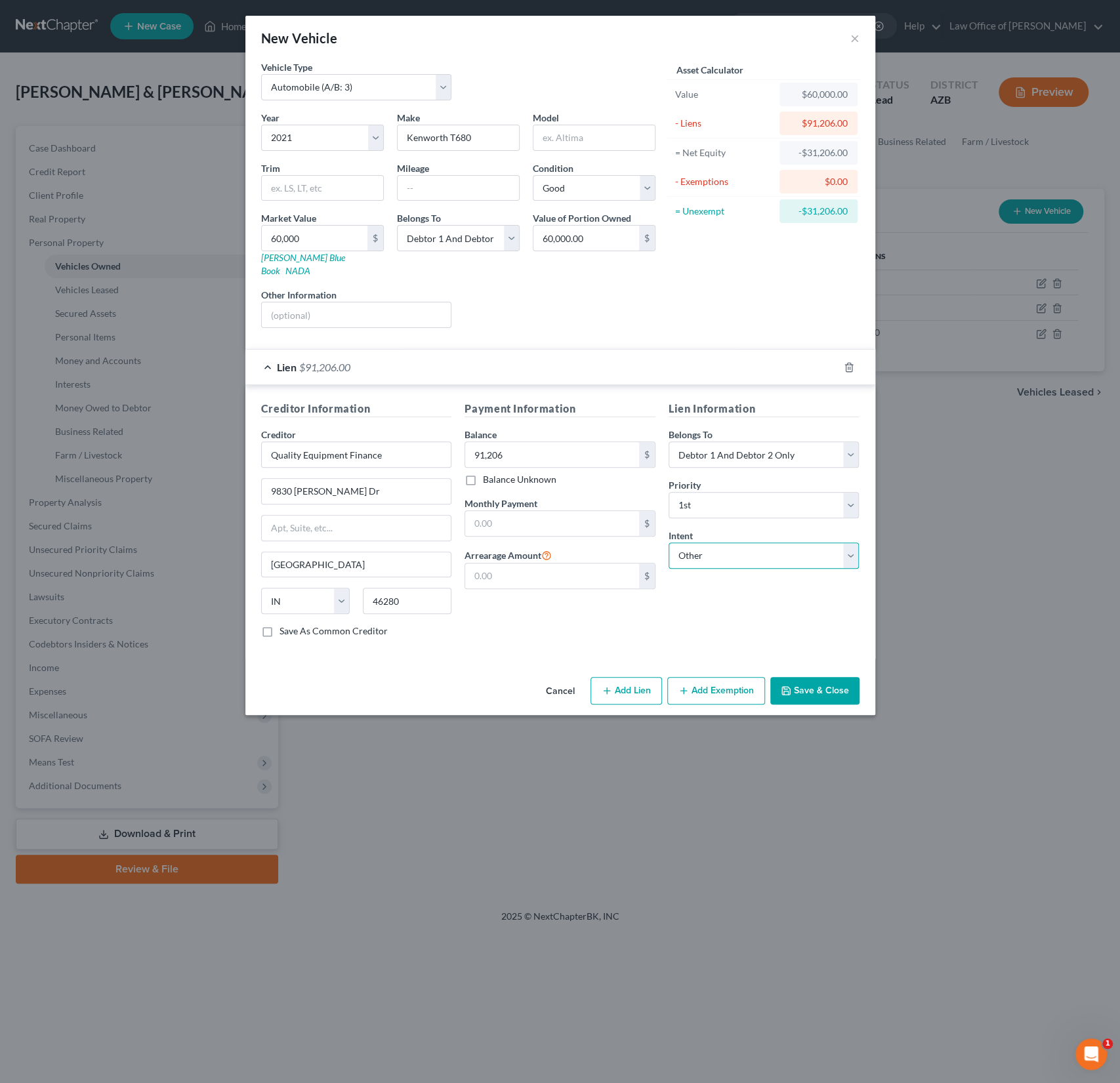
click at [669, 542] on select "Select Surrender Redeem Reaffirm Avoid Other" at bounding box center [764, 555] width 191 height 27
click at [708, 593] on input "text" at bounding box center [764, 606] width 191 height 27
type input "Co-signer will continue payments"
click at [830, 683] on button "Save & Close" at bounding box center [814, 690] width 89 height 28
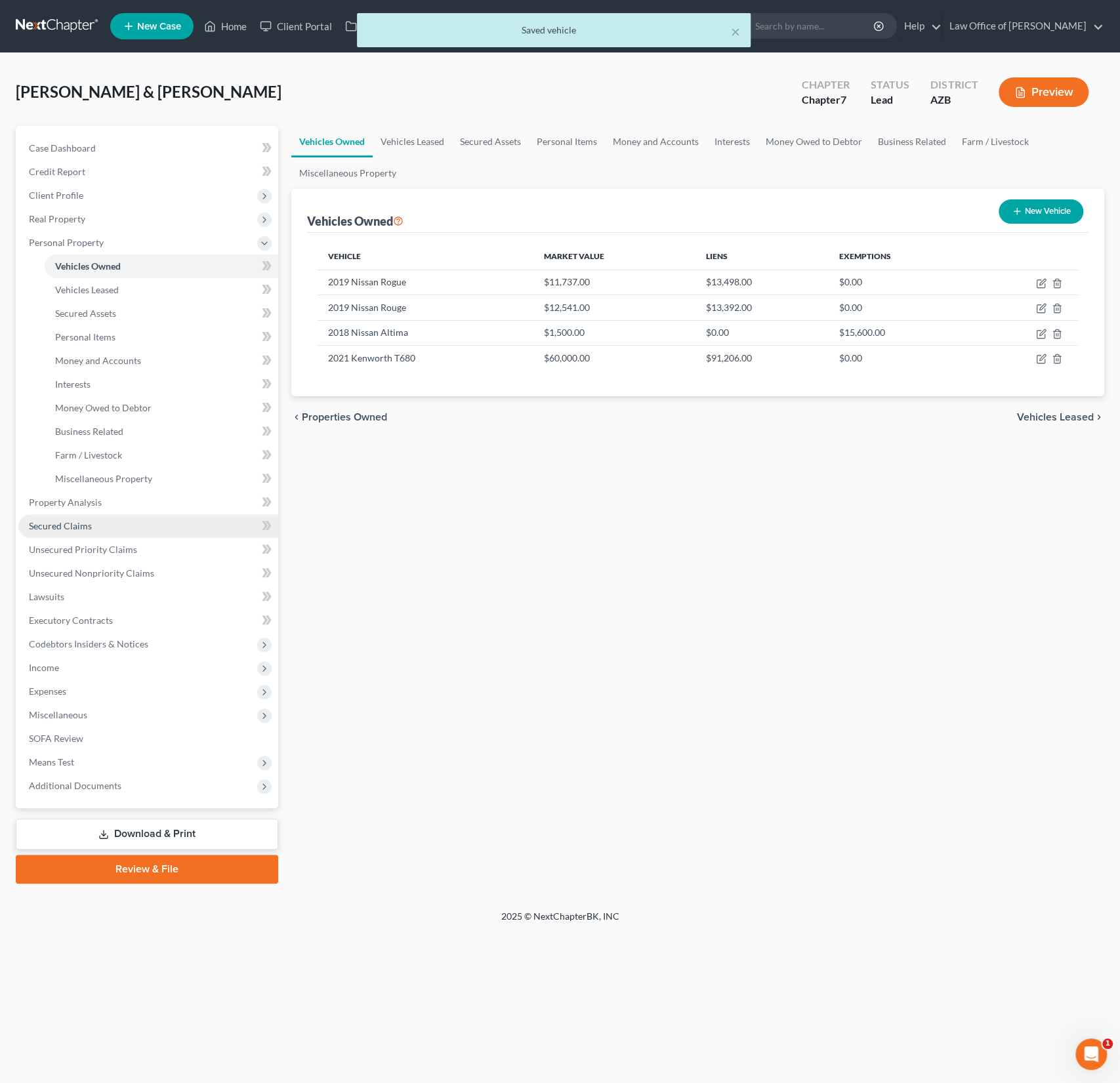
click at [72, 529] on span "Secured Claims" at bounding box center [60, 526] width 63 height 11
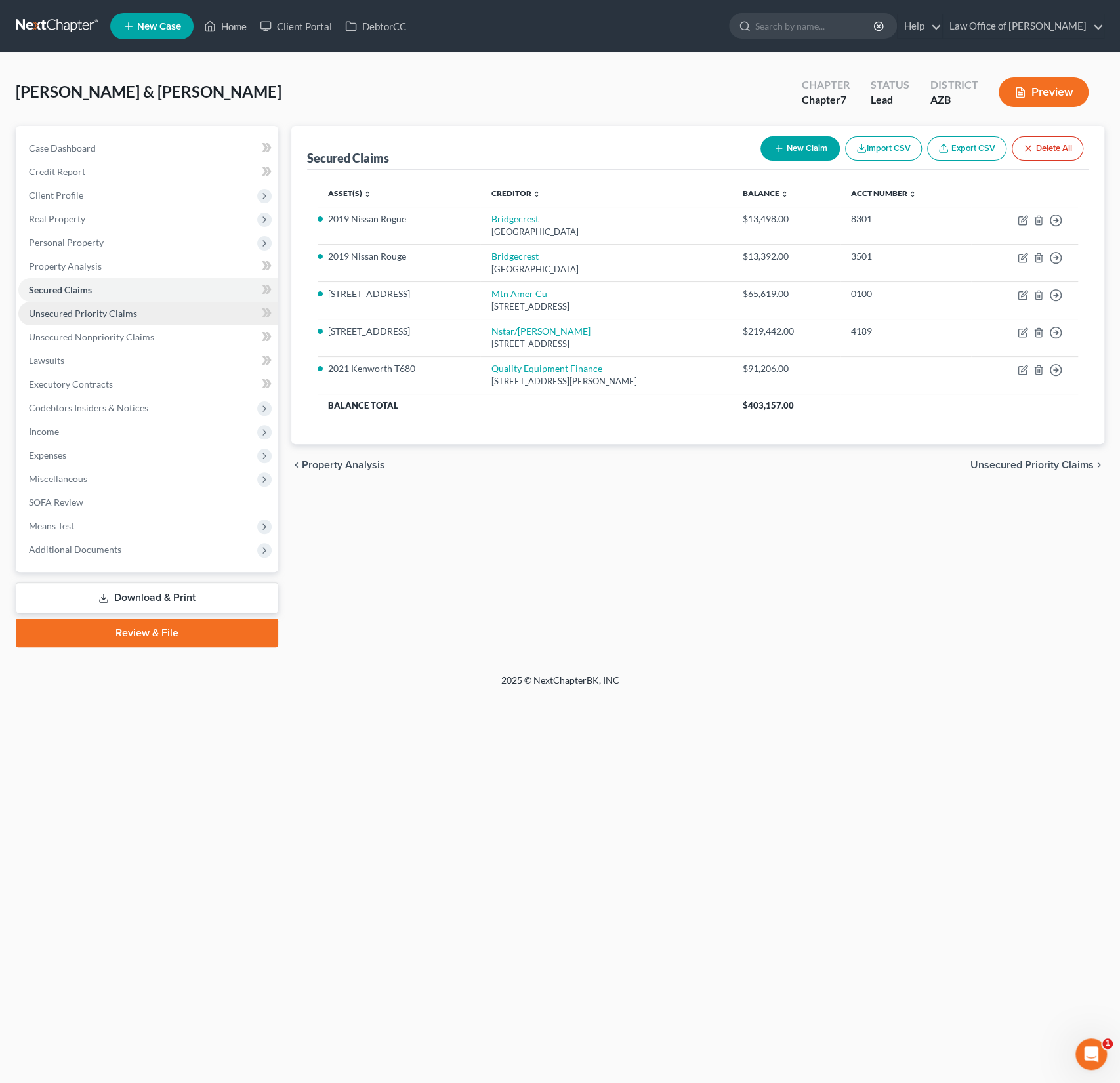
click at [108, 307] on span "Unsecured Priority Claims" at bounding box center [82, 313] width 108 height 11
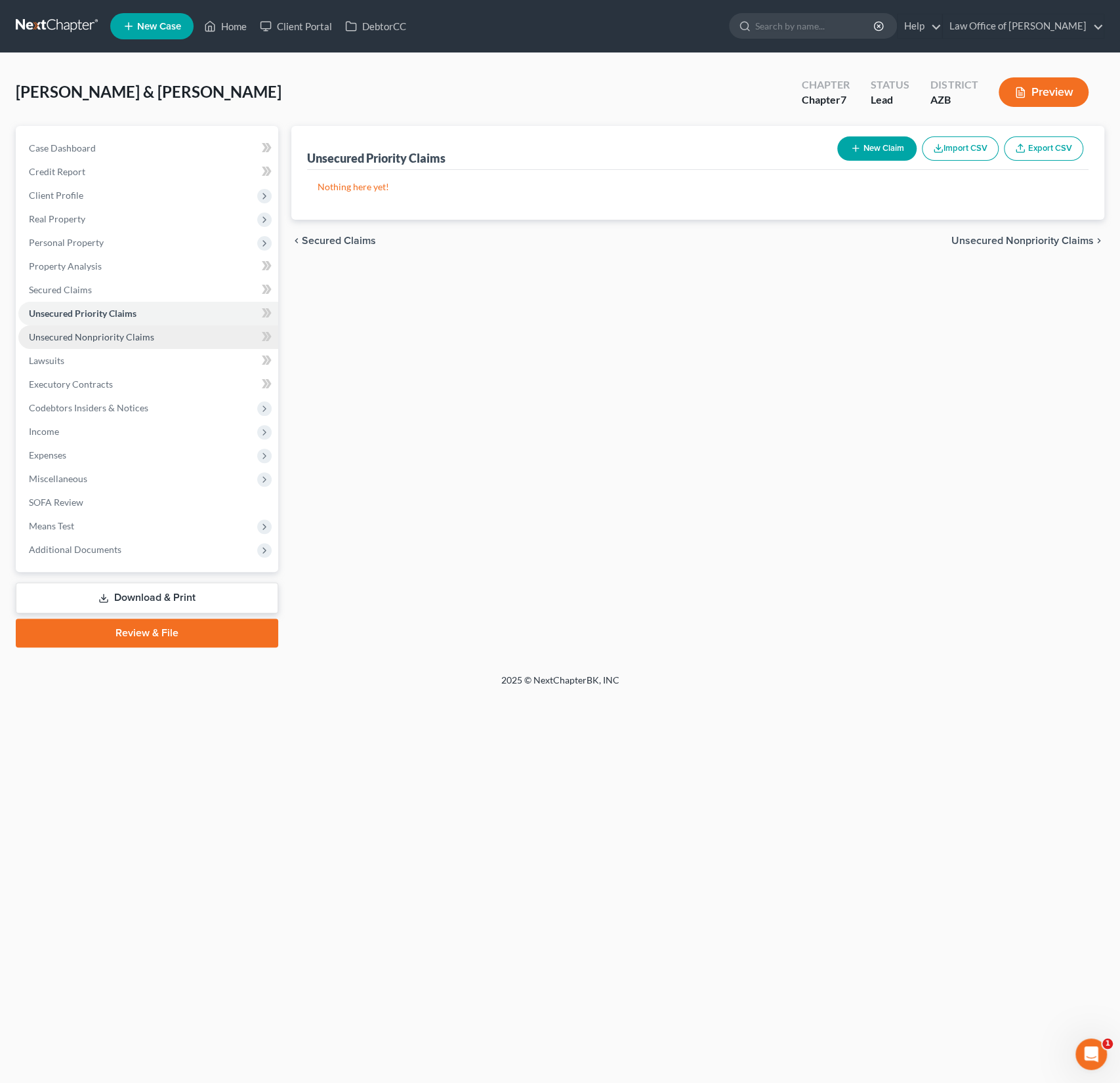
click at [112, 329] on link "Unsecured Nonpriority Claims" at bounding box center [148, 337] width 260 height 24
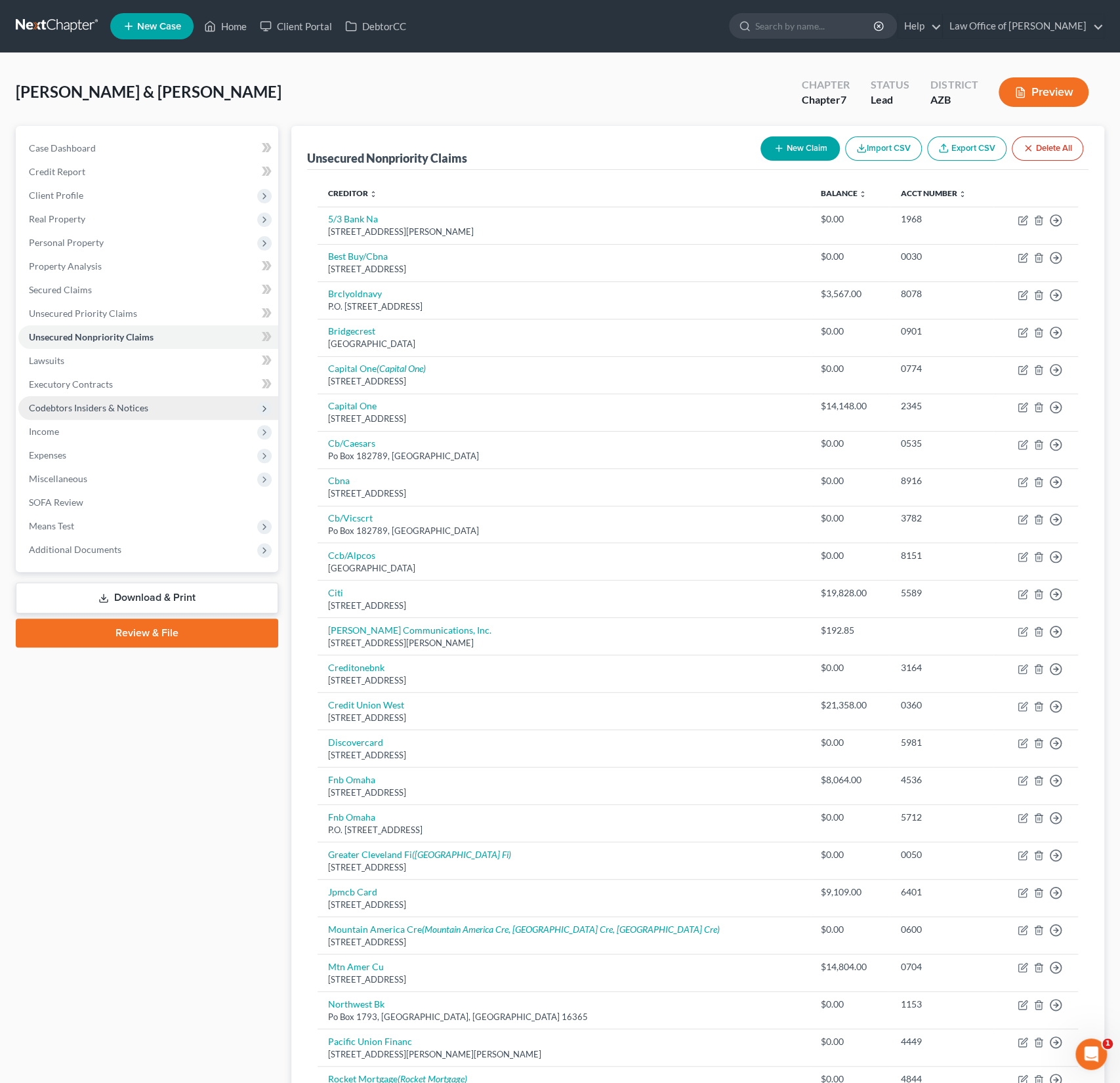
click at [94, 402] on span "Codebtors Insiders & Notices" at bounding box center [88, 407] width 120 height 11
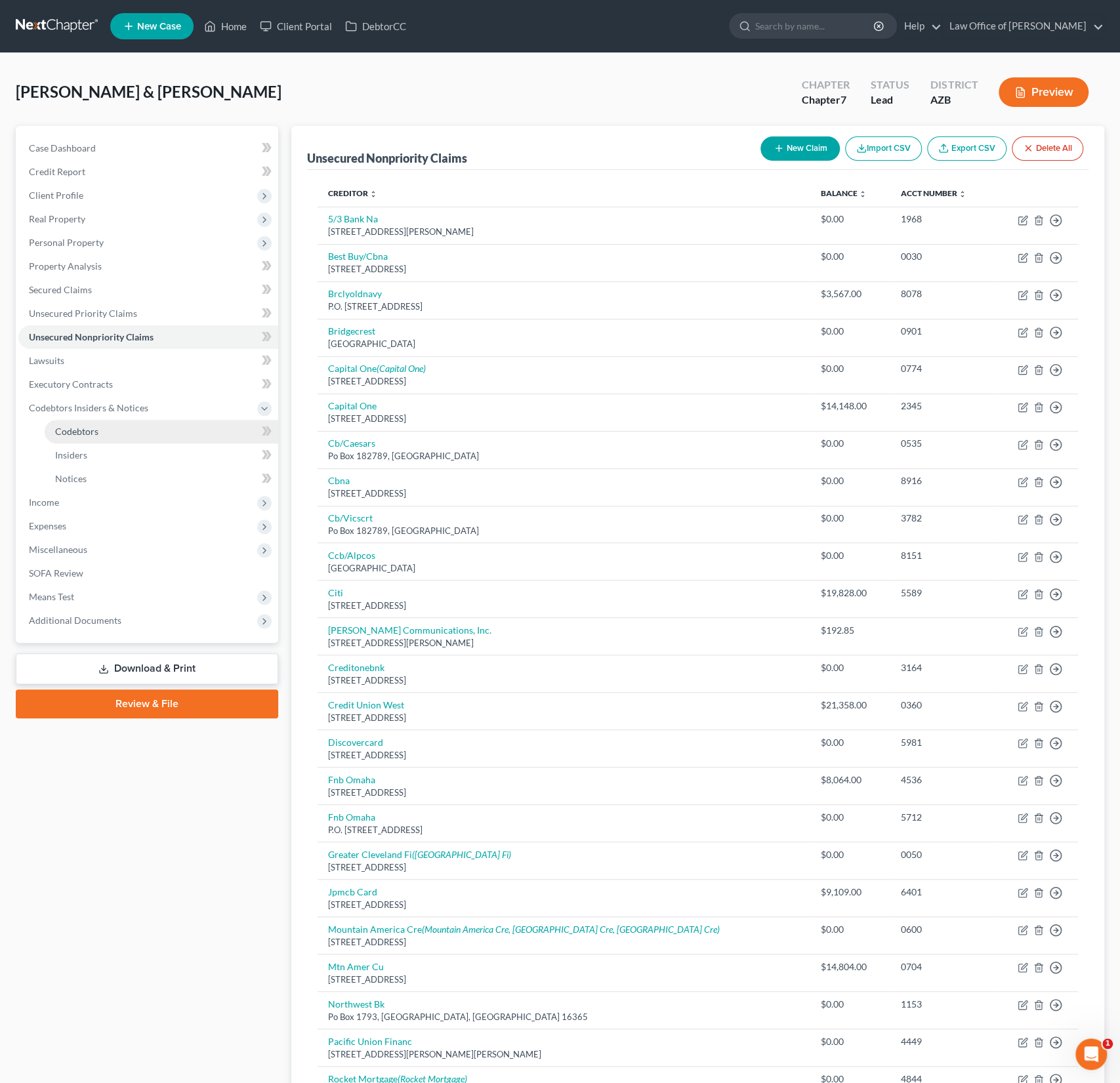
click at [73, 431] on span "Codebtors" at bounding box center [77, 431] width 44 height 11
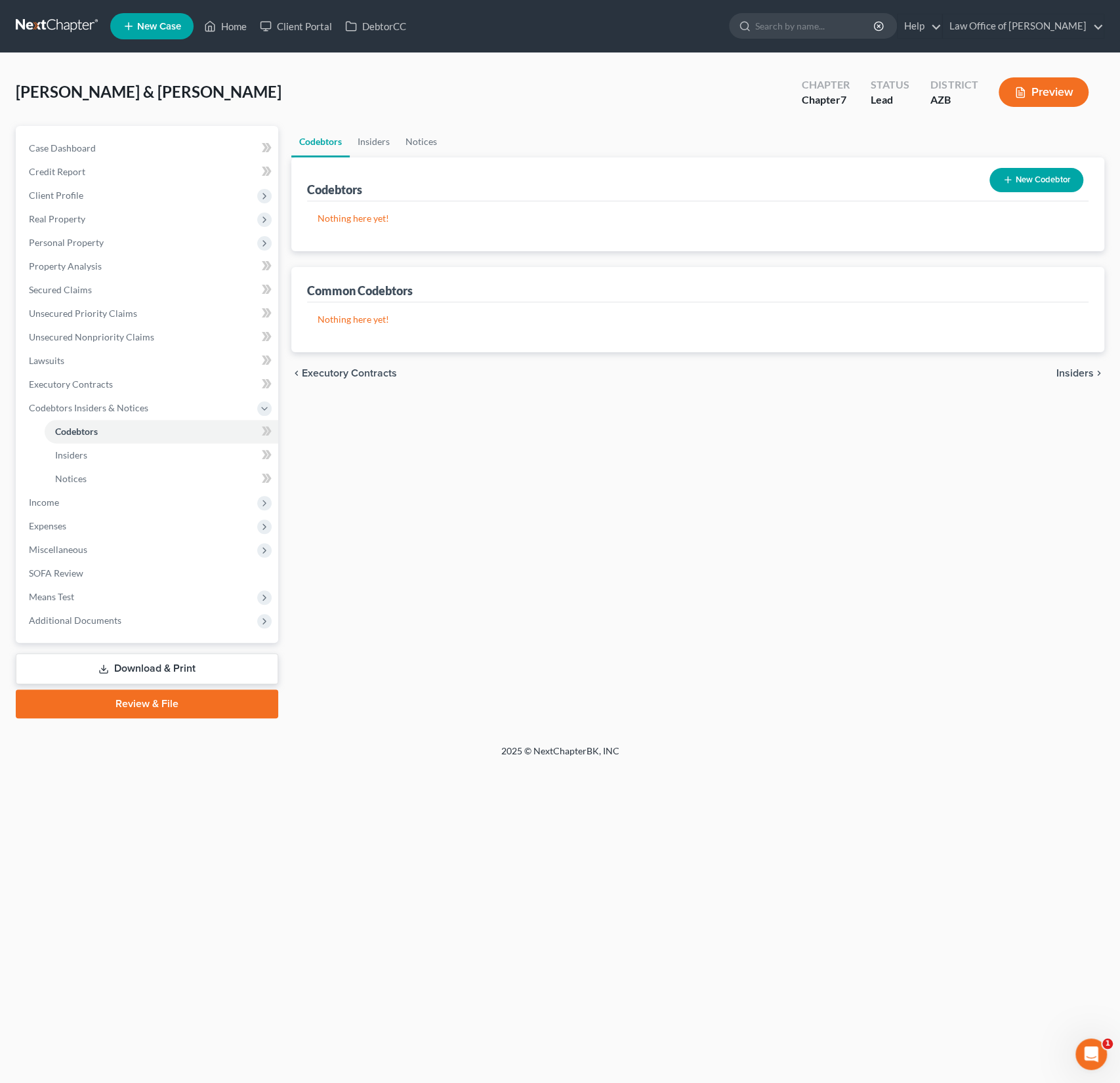
click at [1027, 184] on button "New Codebtor" at bounding box center [1036, 180] width 94 height 24
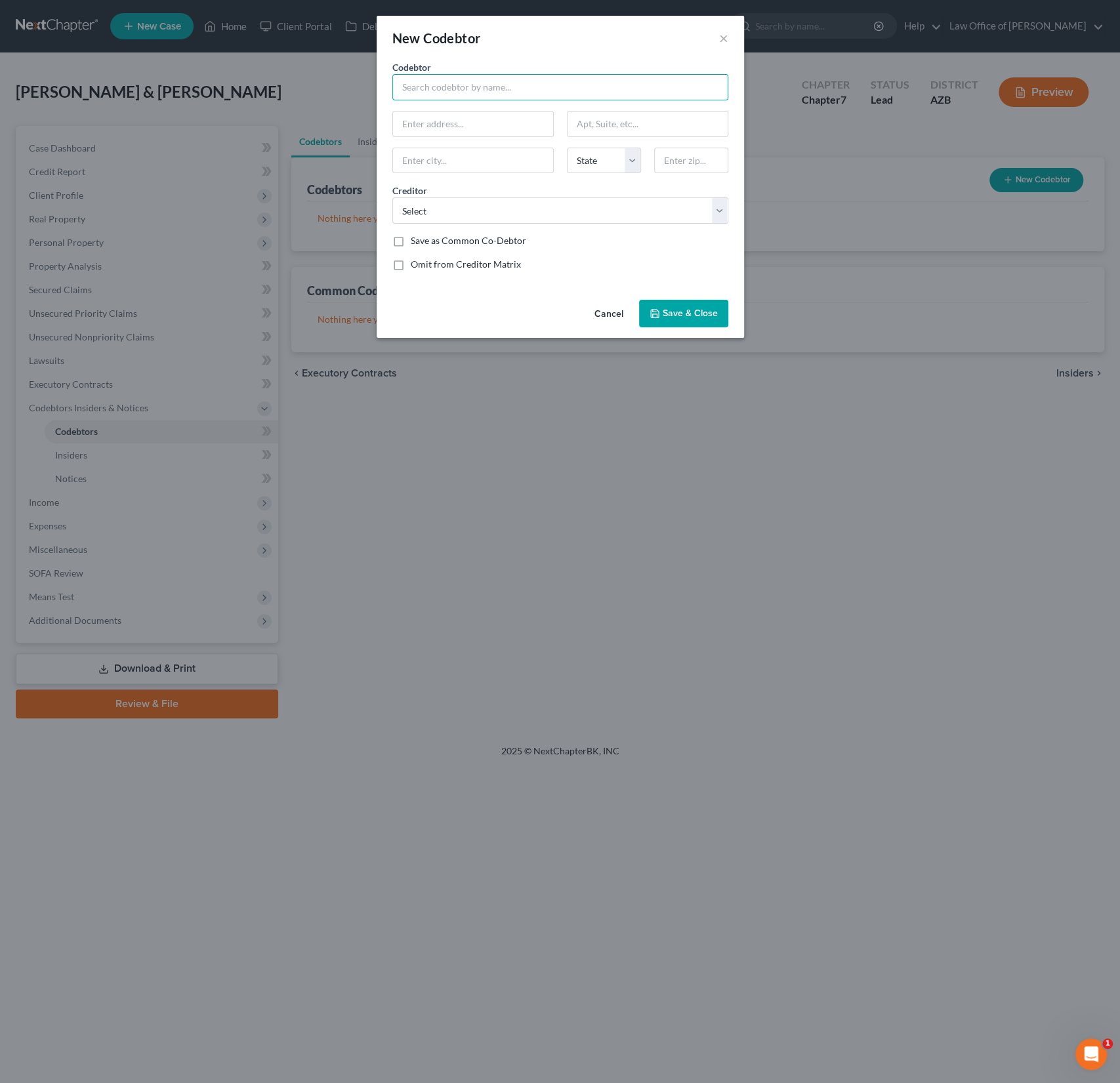
click at [438, 90] on input "text" at bounding box center [561, 87] width 336 height 27
type input "[PERSON_NAME]"
type input "[STREET_ADDRESS]"
type input "Buckeye"
select select "3"
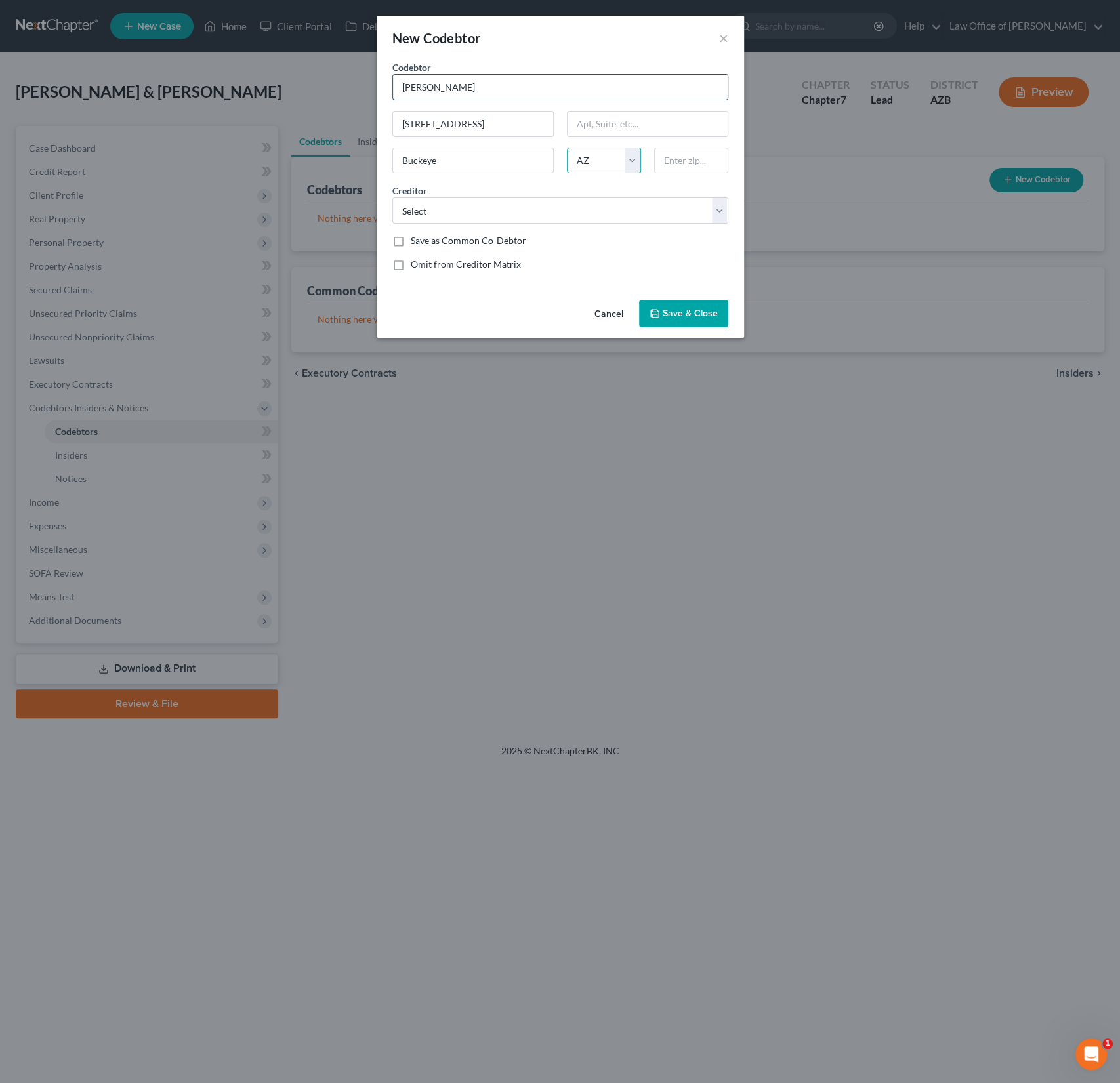
click at [567, 148] on select "State [US_STATE] AK AR AZ CA CO CT DE DC [GEOGRAPHIC_DATA] [GEOGRAPHIC_DATA] GU…" at bounding box center [604, 161] width 74 height 27
type input "85396"
click at [500, 224] on div "Codebtor * [PERSON_NAME] Codebtor * [PERSON_NAME] 3522 N 300th Dr [PERSON_NAME]…" at bounding box center [560, 171] width 349 height 221
click at [491, 212] on select "Select Nstar/[PERSON_NAME] 5/3 Bank Na Credit Union [GEOGRAPHIC_DATA] [GEOGRAPH…" at bounding box center [561, 210] width 336 height 27
select select "38"
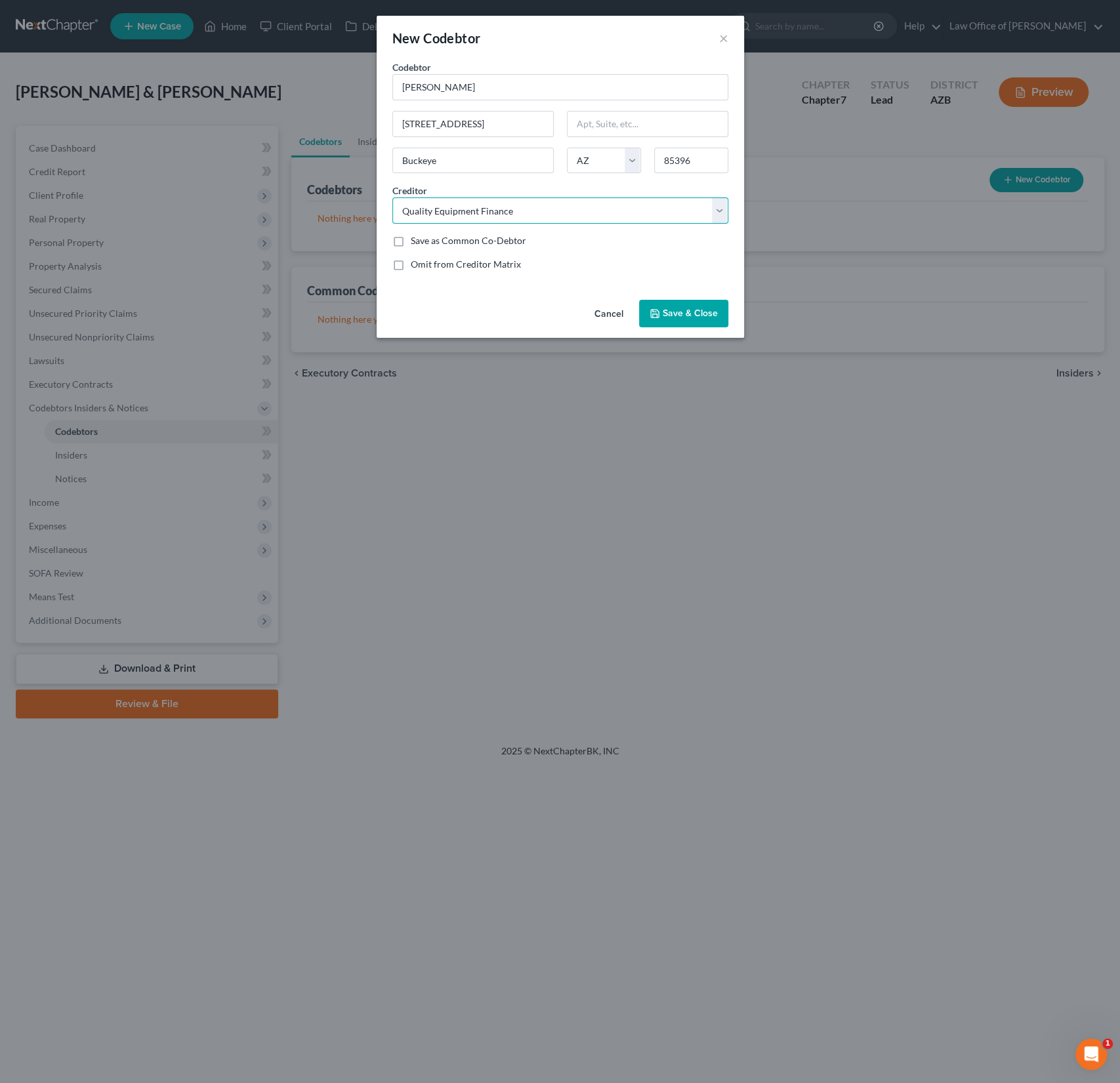
click at [393, 197] on select "Select Nstar/[PERSON_NAME] 5/3 Bank Na Credit Union [GEOGRAPHIC_DATA] [GEOGRAPH…" at bounding box center [561, 210] width 336 height 27
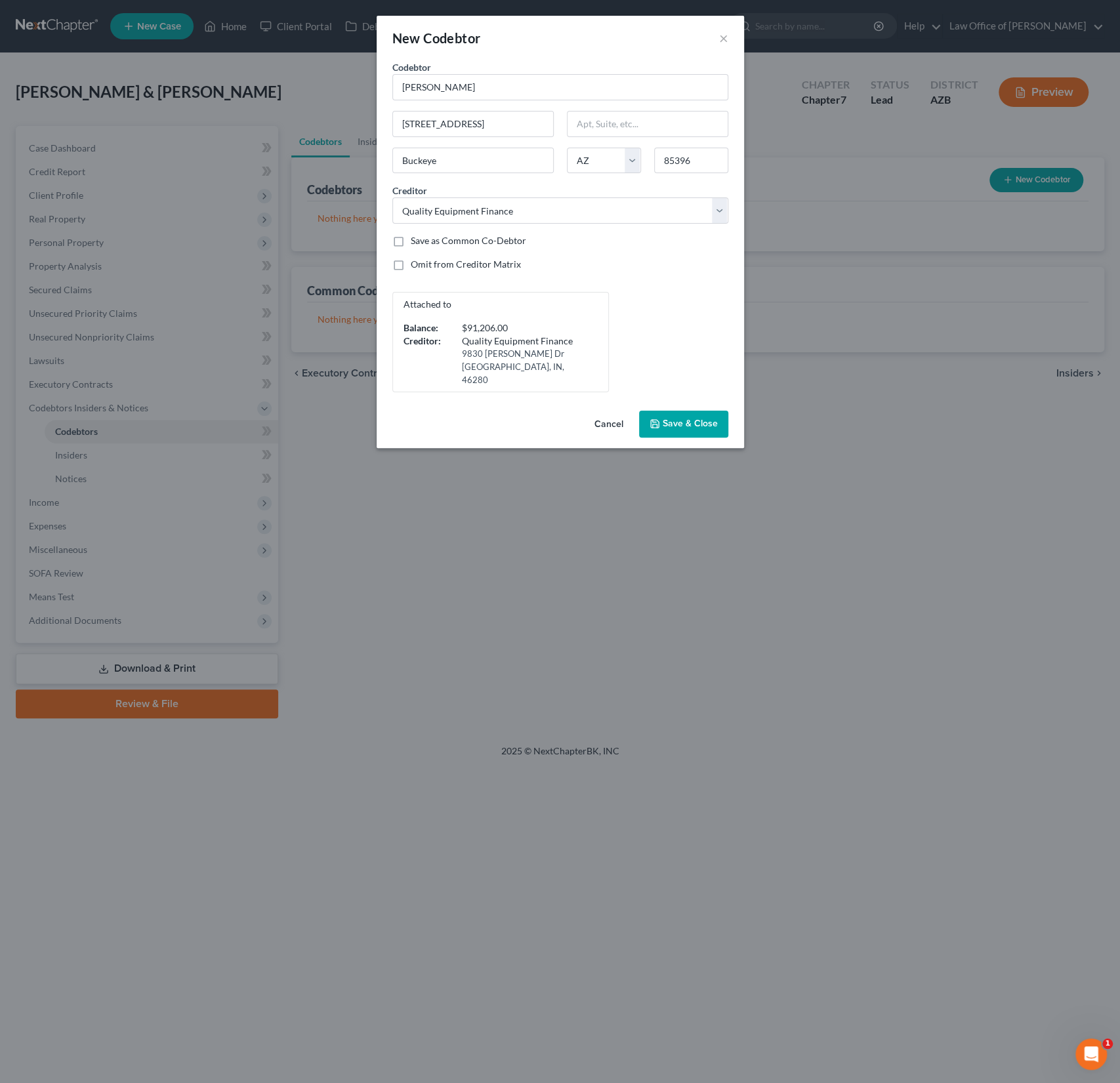
click at [674, 418] on span "Save & Close" at bounding box center [690, 424] width 55 height 11
